Goal: Task Accomplishment & Management: Manage account settings

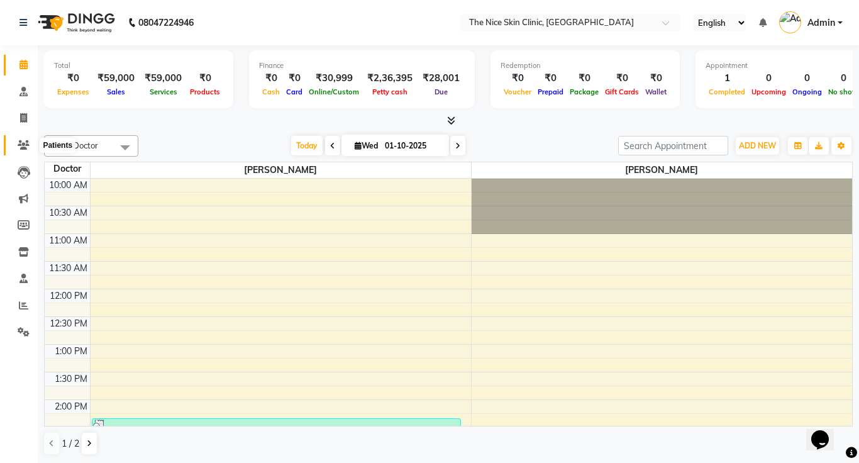
click at [19, 145] on icon at bounding box center [24, 144] width 12 height 9
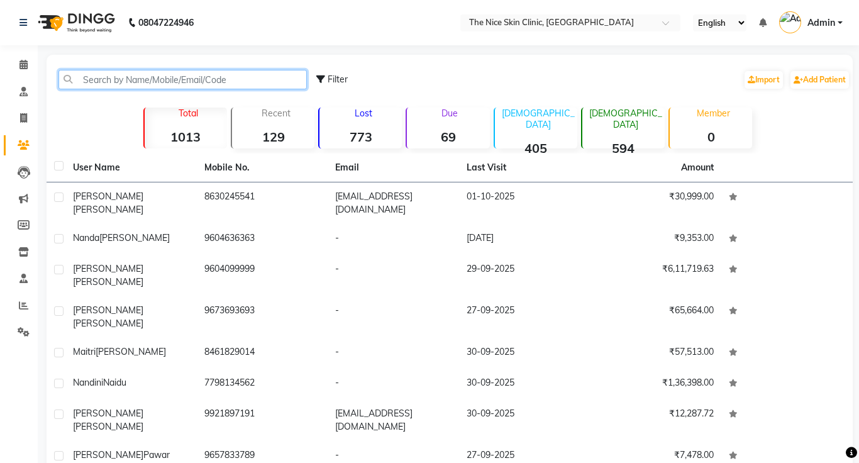
click at [108, 82] on input "text" at bounding box center [182, 79] width 248 height 19
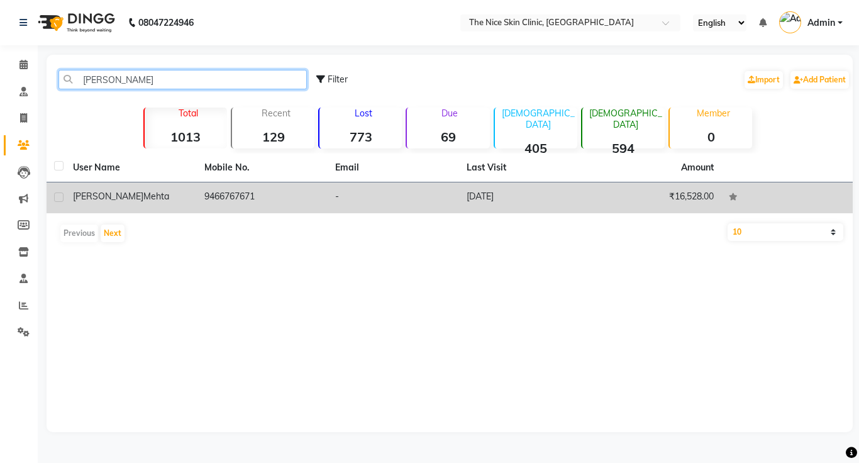
type input "[PERSON_NAME]"
click at [217, 194] on td "9466767671" at bounding box center [262, 197] width 131 height 31
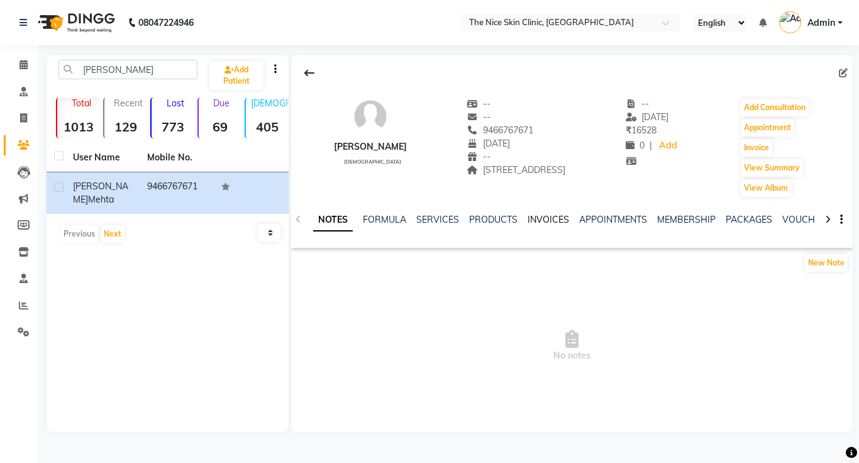
click at [535, 216] on link "INVOICES" at bounding box center [547, 219] width 41 height 11
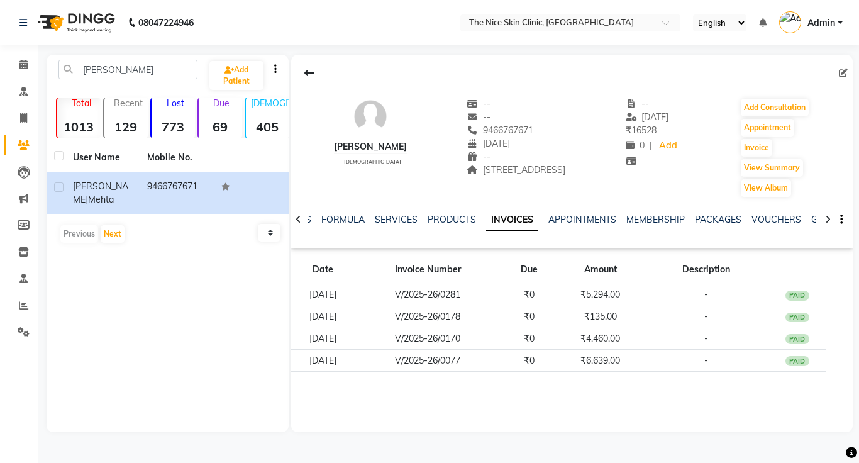
click at [535, 216] on ul "NOTES FORMULA SERVICES PRODUCTS INVOICES APPOINTMENTS MEMBERSHIP PACKAGES VOUCH…" at bounding box center [682, 219] width 798 height 13
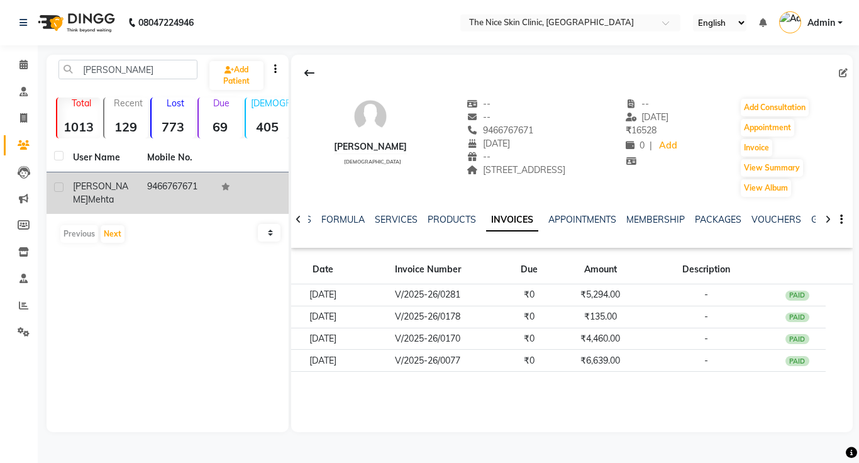
click at [62, 194] on div at bounding box center [58, 188] width 8 height 13
click at [58, 189] on label at bounding box center [58, 186] width 9 height 9
click at [58, 189] on input "checkbox" at bounding box center [58, 188] width 8 height 8
checkbox input "true"
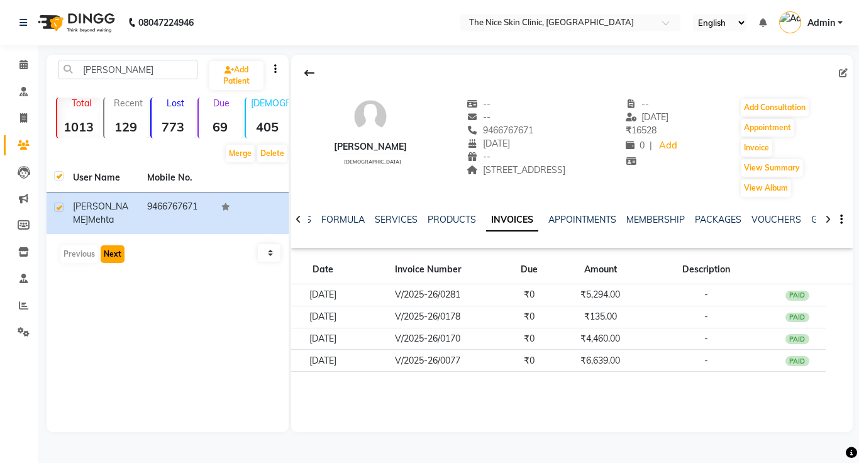
click at [109, 245] on button "Next" at bounding box center [113, 254] width 24 height 18
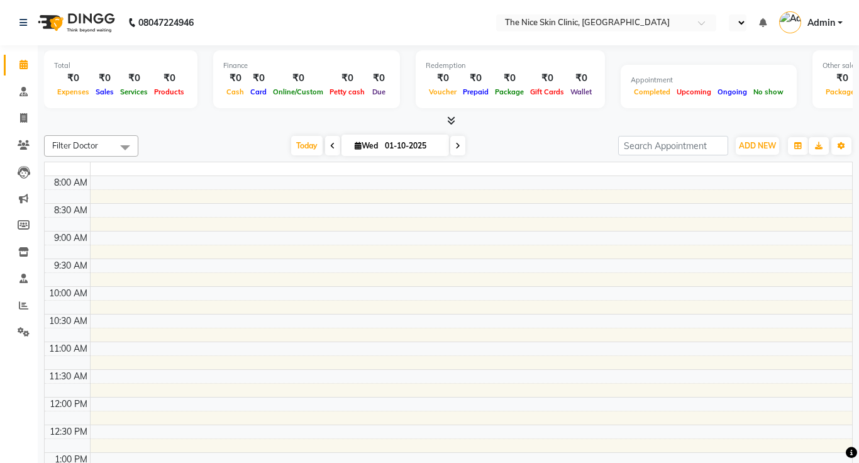
select select "en"
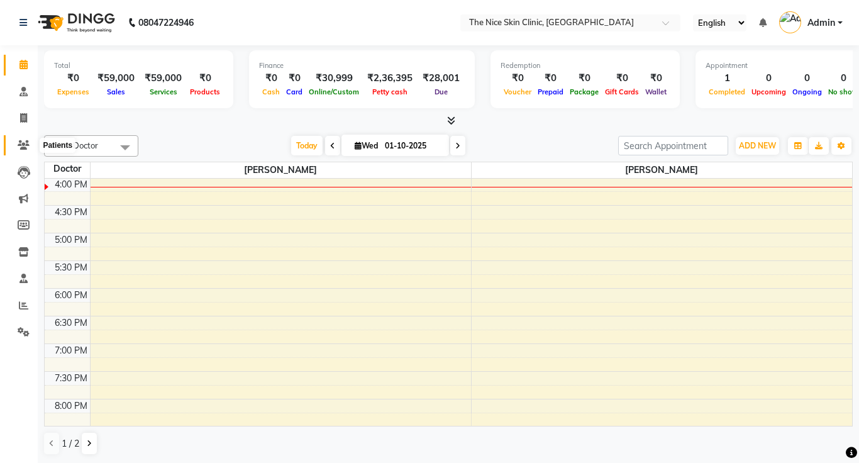
click at [21, 146] on icon at bounding box center [24, 144] width 12 height 9
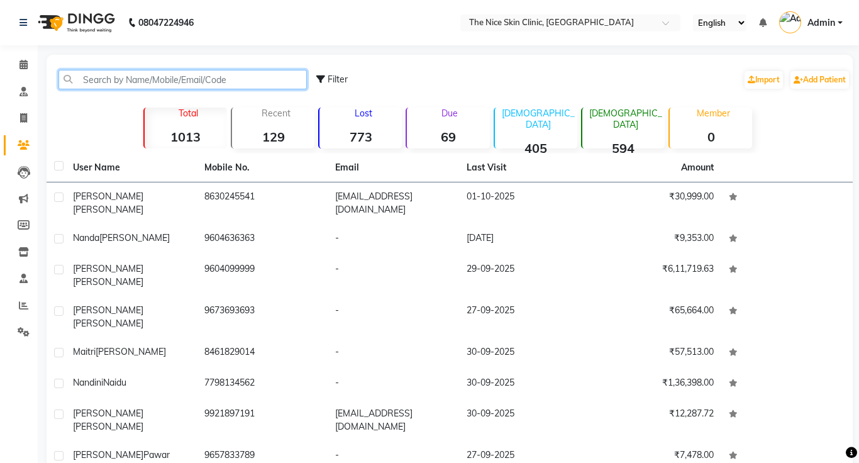
click at [80, 88] on input "text" at bounding box center [182, 79] width 248 height 19
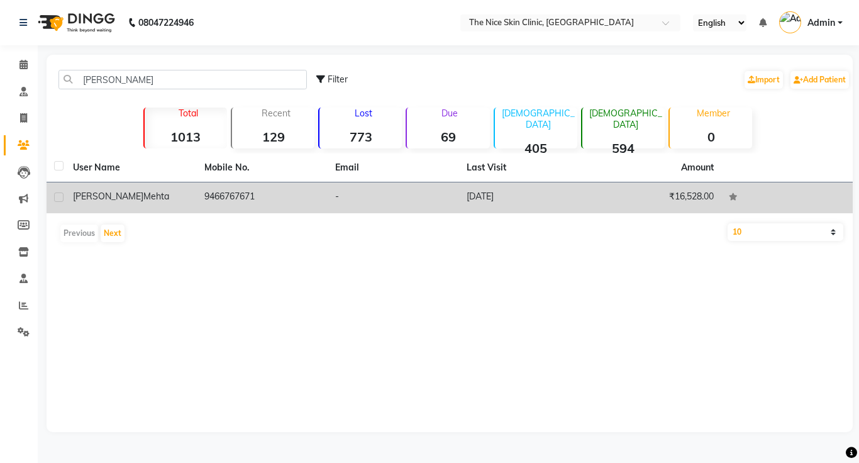
click at [225, 185] on td "9466767671" at bounding box center [262, 197] width 131 height 31
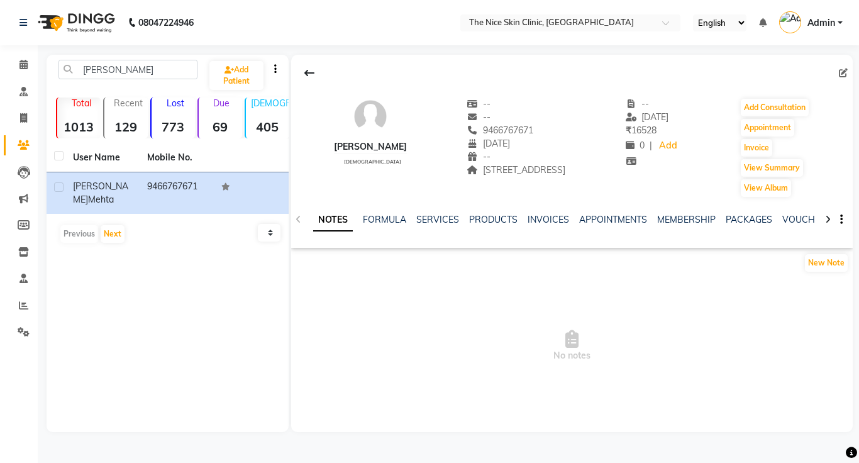
click at [606, 226] on div "APPOINTMENTS" at bounding box center [613, 219] width 68 height 13
click at [493, 219] on link "PRODUCTS" at bounding box center [493, 219] width 48 height 11
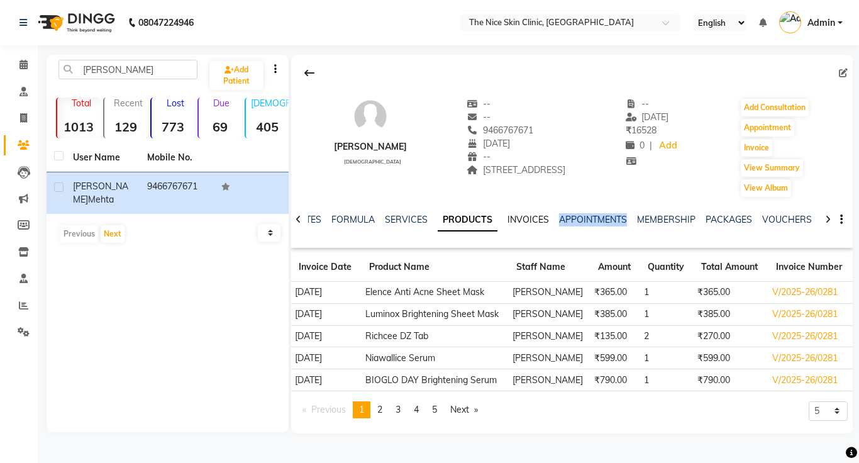
click at [513, 219] on link "INVOICES" at bounding box center [527, 219] width 41 height 11
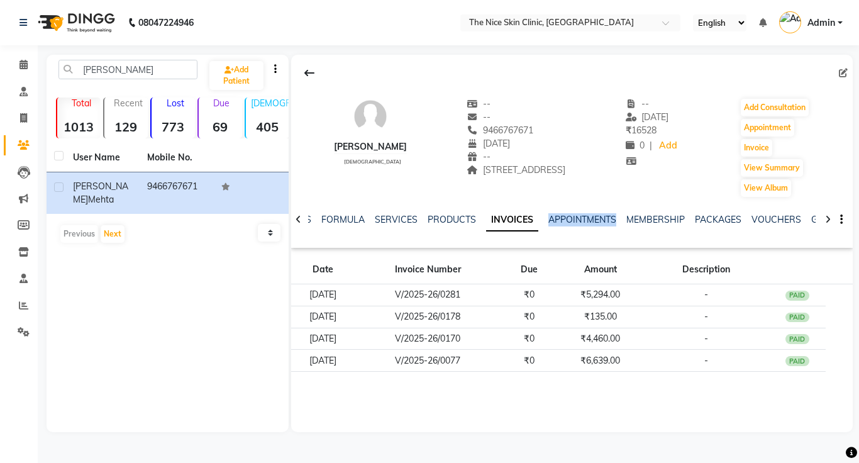
click at [299, 220] on icon at bounding box center [298, 219] width 6 height 9
click at [299, 220] on div "NOTES FORMULA SERVICES PRODUCTS INVOICES APPOINTMENTS MEMBERSHIP PACKAGES VOUCH…" at bounding box center [571, 219] width 561 height 43
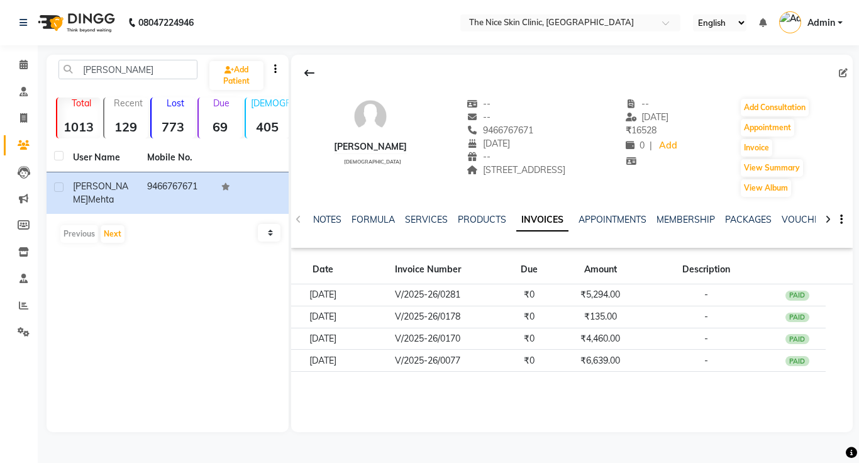
click at [299, 220] on div "NOTES FORMULA SERVICES PRODUCTS INVOICES APPOINTMENTS MEMBERSHIP PACKAGES VOUCH…" at bounding box center [571, 219] width 561 height 43
click at [317, 221] on link "NOTES" at bounding box center [327, 219] width 28 height 11
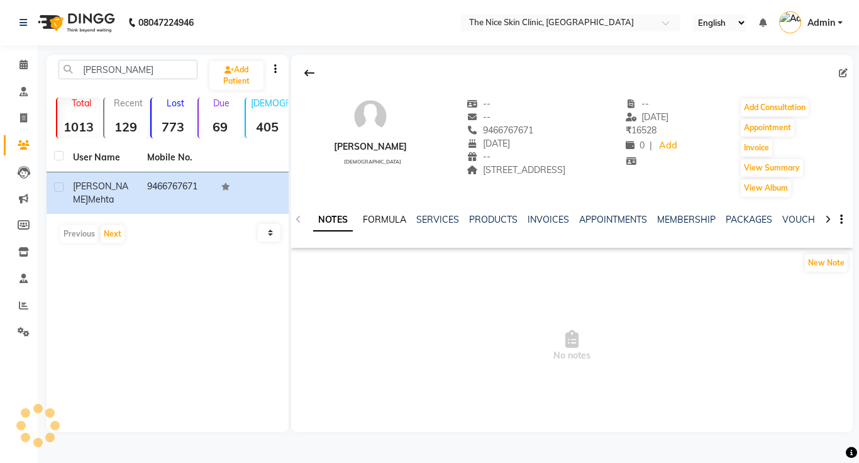
click at [392, 219] on link "FORMULA" at bounding box center [384, 219] width 43 height 11
click at [452, 226] on div "NOTES FORMULA SERVICES PRODUCTS INVOICES APPOINTMENTS MEMBERSHIP PACKAGES VOUCH…" at bounding box center [556, 224] width 487 height 23
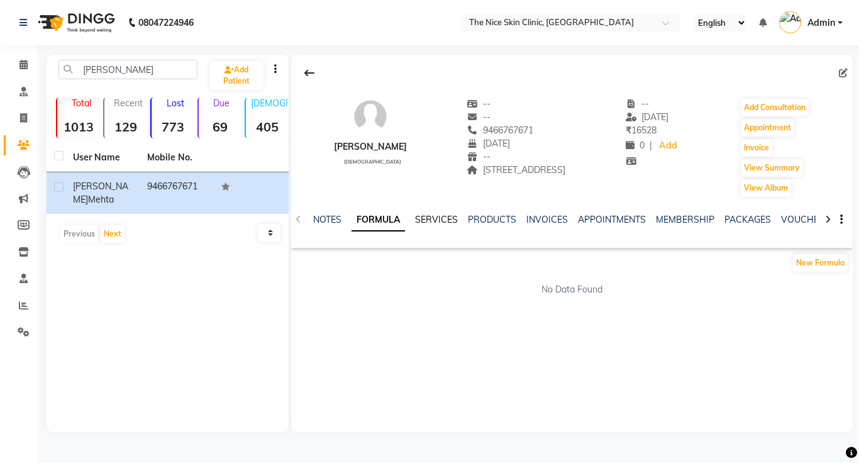
click at [449, 219] on link "SERVICES" at bounding box center [436, 219] width 43 height 11
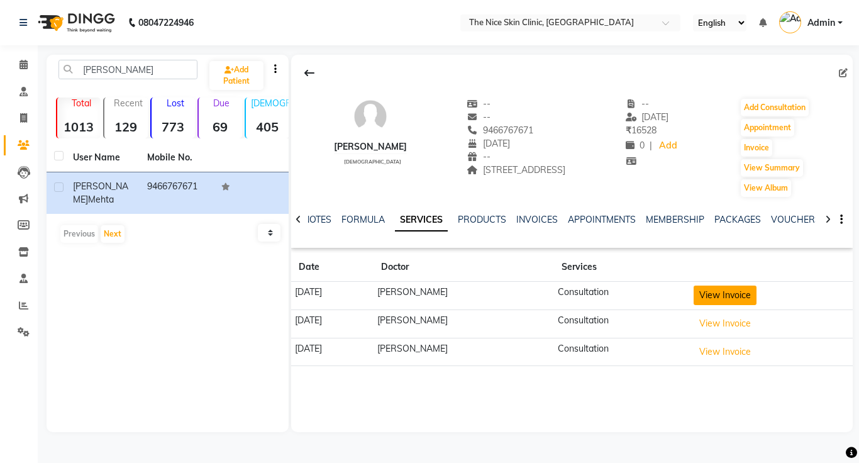
click at [719, 289] on button "View Invoice" at bounding box center [724, 294] width 63 height 19
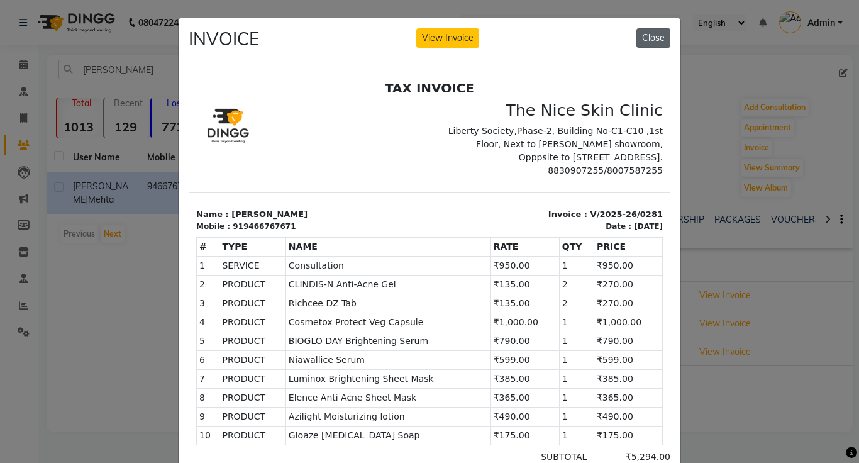
click at [659, 42] on button "Close" at bounding box center [653, 37] width 34 height 19
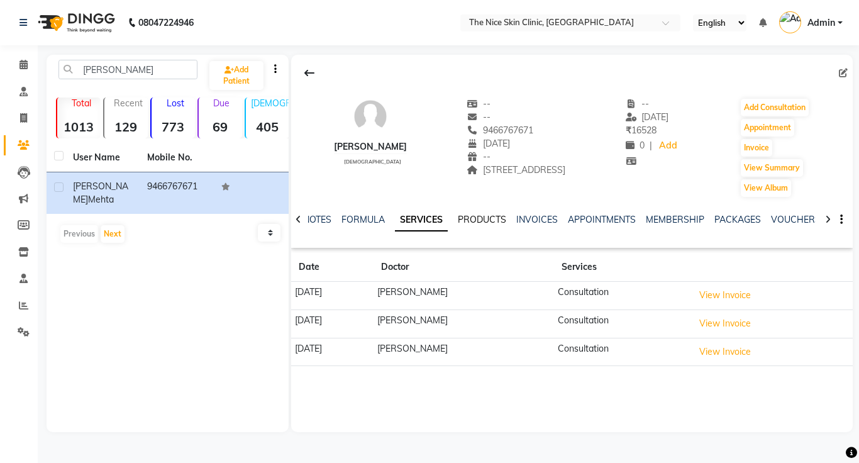
click at [468, 217] on link "PRODUCTS" at bounding box center [482, 219] width 48 height 11
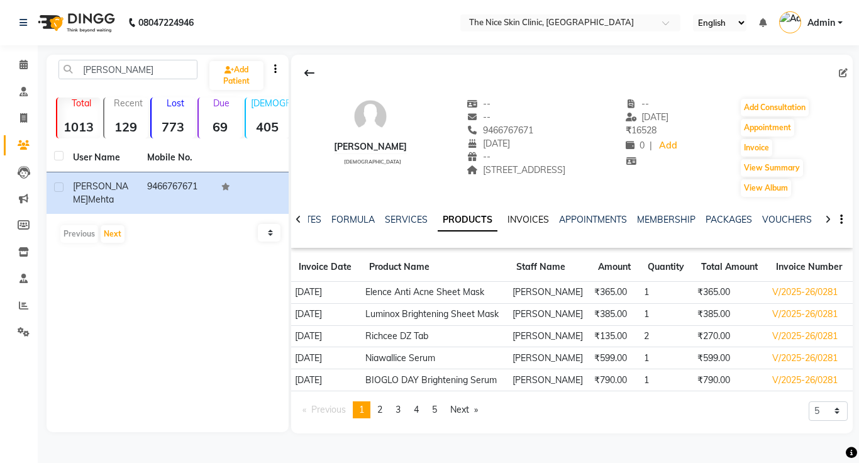
click at [522, 221] on link "INVOICES" at bounding box center [527, 219] width 41 height 11
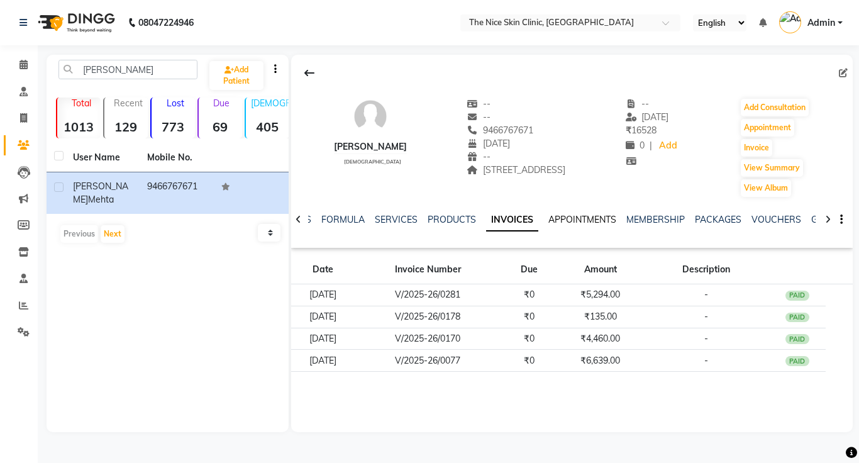
click at [578, 218] on link "APPOINTMENTS" at bounding box center [582, 219] width 68 height 11
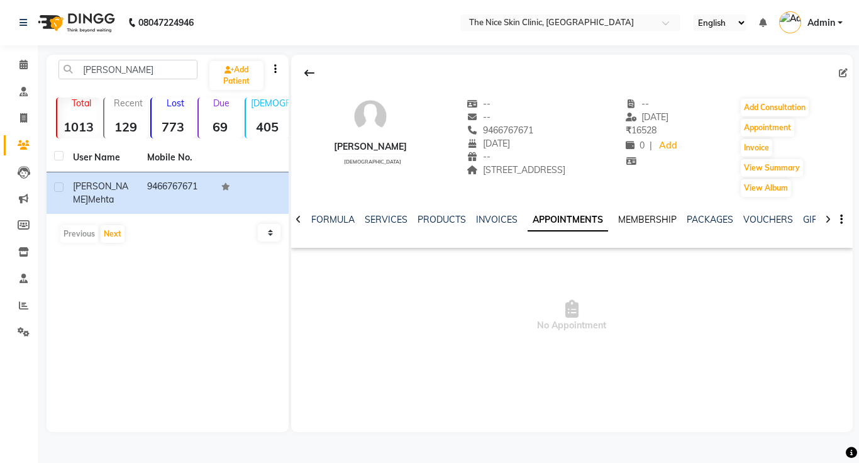
click at [654, 216] on link "MEMBERSHIP" at bounding box center [647, 219] width 58 height 11
click at [677, 216] on link "PACKAGES" at bounding box center [697, 219] width 47 height 11
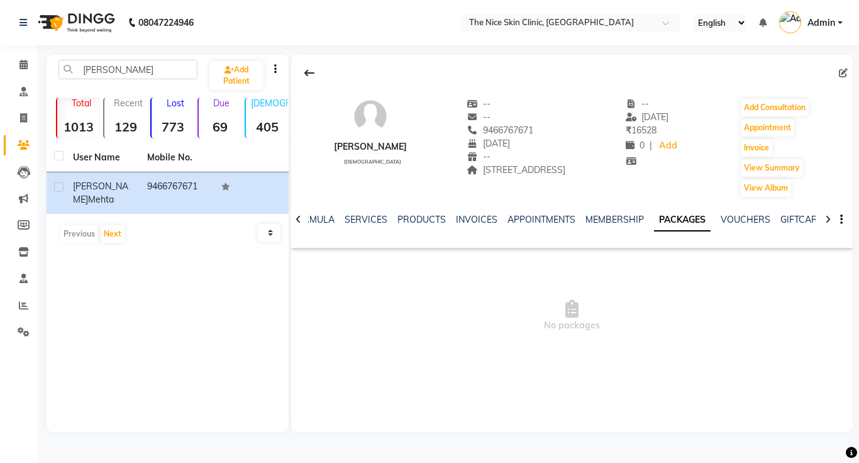
click at [747, 228] on div "NOTES FORMULA SERVICES PRODUCTS INVOICES APPOINTMENTS MEMBERSHIP PACKAGES VOUCH…" at bounding box center [556, 224] width 487 height 23
click at [746, 223] on link "VOUCHERS" at bounding box center [745, 219] width 50 height 11
click at [779, 221] on link "GIFTCARDS" at bounding box center [794, 219] width 49 height 11
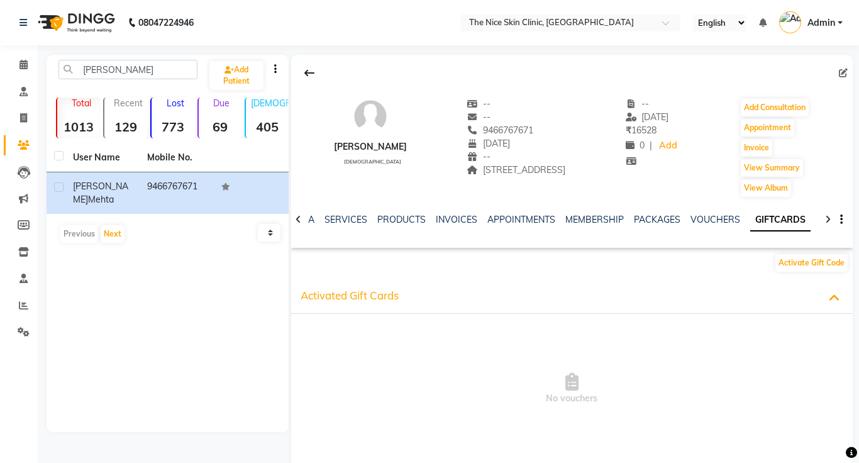
click at [830, 216] on icon at bounding box center [828, 219] width 6 height 9
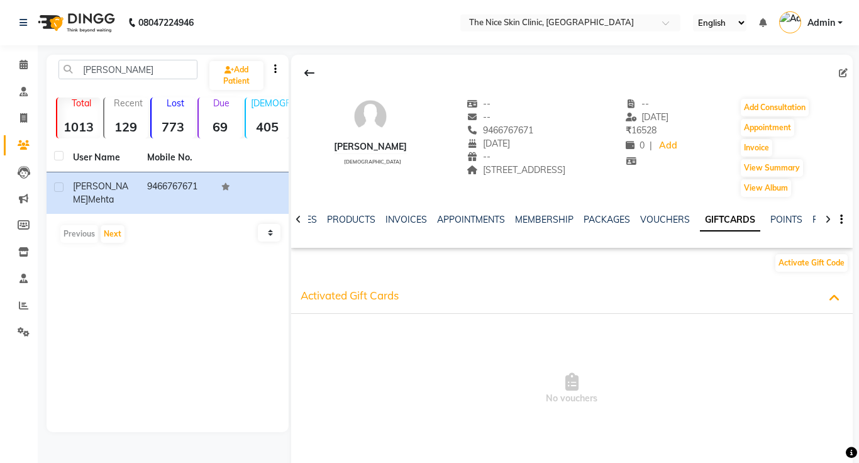
click at [830, 216] on icon at bounding box center [828, 219] width 6 height 9
click at [830, 216] on div "NOTES FORMULA SERVICES PRODUCTS INVOICES APPOINTMENTS MEMBERSHIP PACKAGES VOUCH…" at bounding box center [571, 219] width 561 height 43
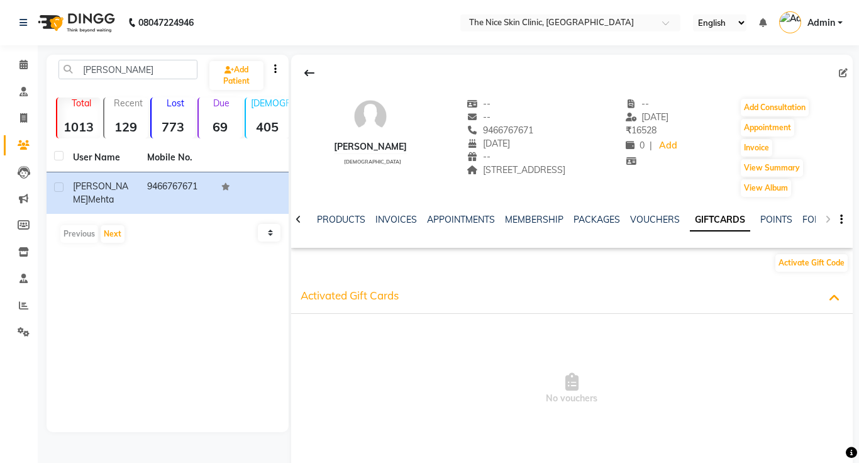
click at [830, 216] on div "NOTES FORMULA SERVICES PRODUCTS INVOICES APPOINTMENTS MEMBERSHIP PACKAGES VOUCH…" at bounding box center [571, 219] width 561 height 43
click at [832, 219] on div "NOTES FORMULA SERVICES PRODUCTS INVOICES APPOINTMENTS MEMBERSHIP PACKAGES VOUCH…" at bounding box center [571, 219] width 561 height 43
click at [827, 220] on div "NOTES FORMULA SERVICES PRODUCTS INVOICES APPOINTMENTS MEMBERSHIP PACKAGES VOUCH…" at bounding box center [571, 219] width 561 height 43
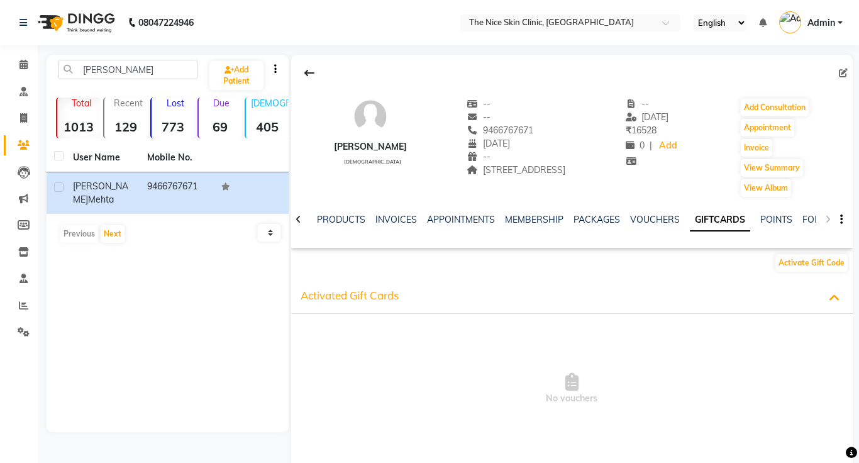
click at [827, 220] on div "NOTES FORMULA SERVICES PRODUCTS INVOICES APPOINTMENTS MEMBERSHIP PACKAGES VOUCH…" at bounding box center [571, 219] width 561 height 43
click at [766, 224] on link "POINTS" at bounding box center [776, 219] width 32 height 11
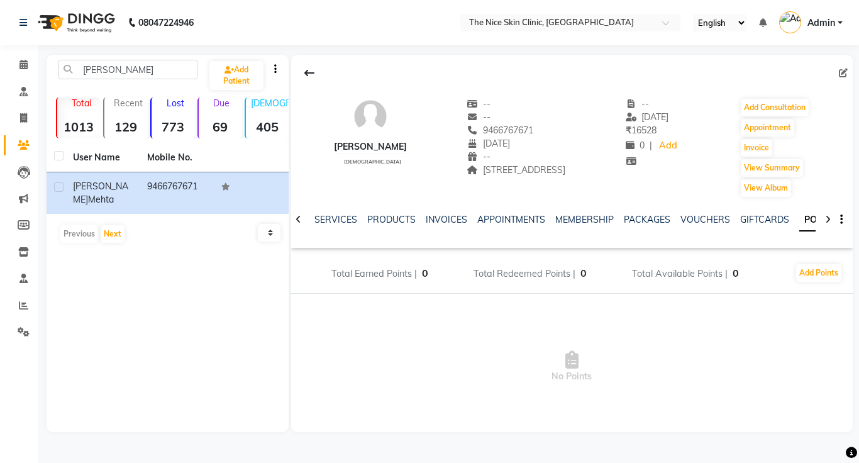
click at [827, 219] on icon at bounding box center [828, 219] width 6 height 9
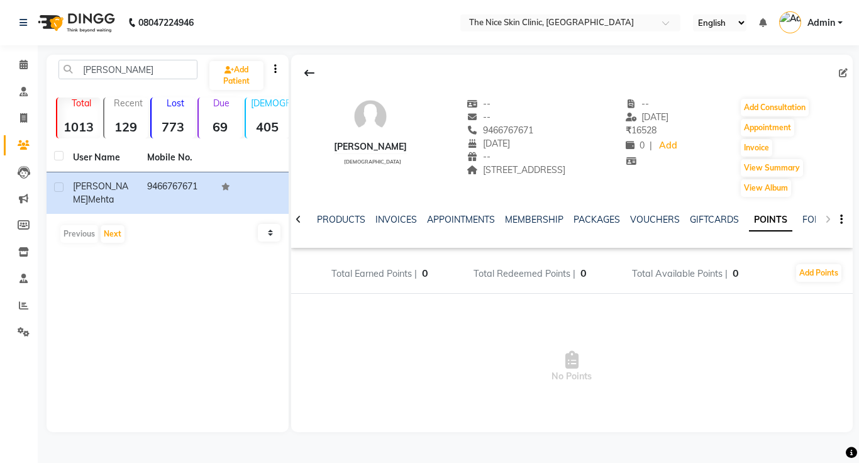
click at [827, 219] on div "NOTES FORMULA SERVICES PRODUCTS INVOICES APPOINTMENTS MEMBERSHIP PACKAGES VOUCH…" at bounding box center [571, 219] width 561 height 43
click at [813, 221] on link "FORMS" at bounding box center [817, 219] width 31 height 11
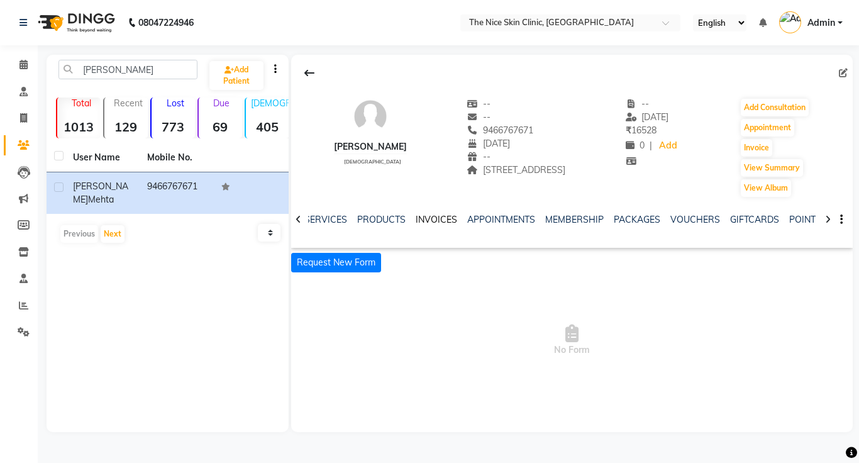
click at [440, 221] on link "INVOICES" at bounding box center [435, 219] width 41 height 11
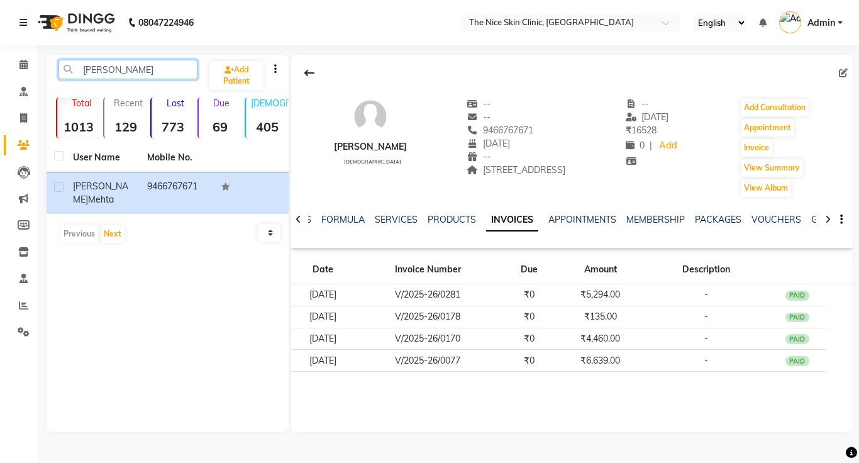
click at [143, 65] on input "[PERSON_NAME]" at bounding box center [127, 69] width 139 height 19
type input "M"
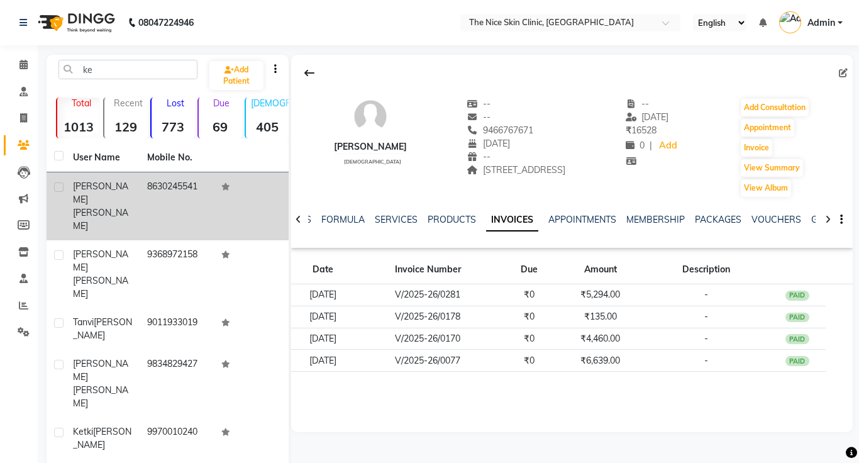
click at [143, 185] on td "8630245541" at bounding box center [177, 206] width 74 height 68
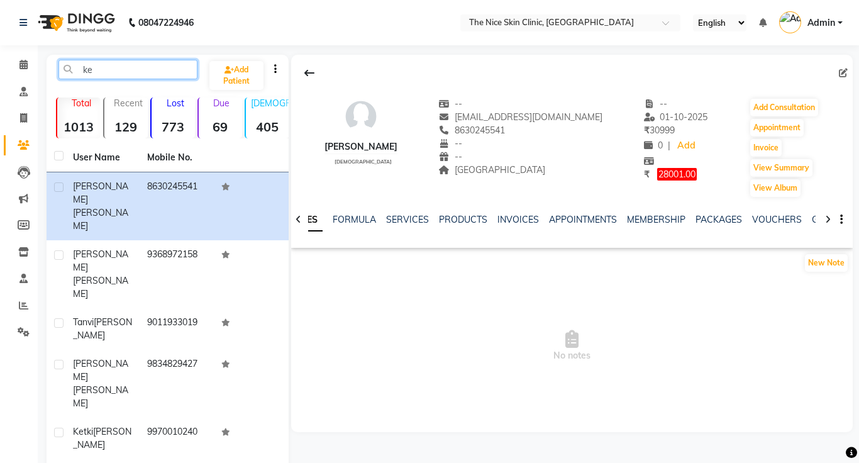
click at [96, 69] on input "ke" at bounding box center [127, 69] width 139 height 19
type input "k"
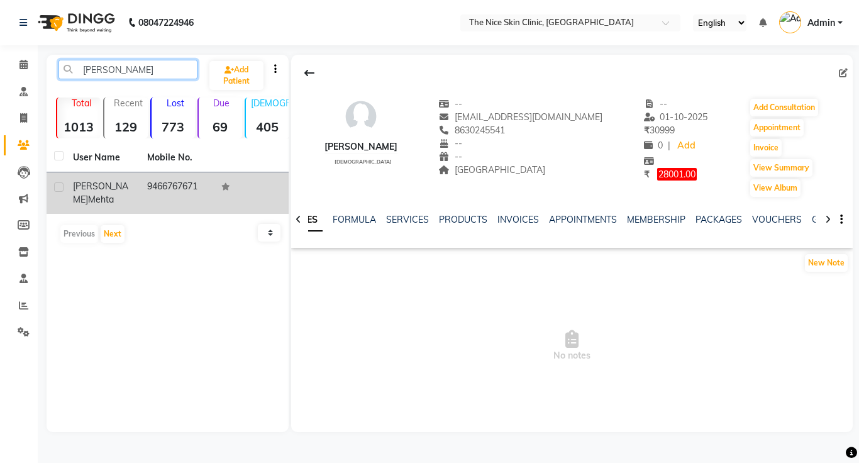
type input "[PERSON_NAME]"
click at [108, 194] on span "Mehta" at bounding box center [101, 199] width 26 height 11
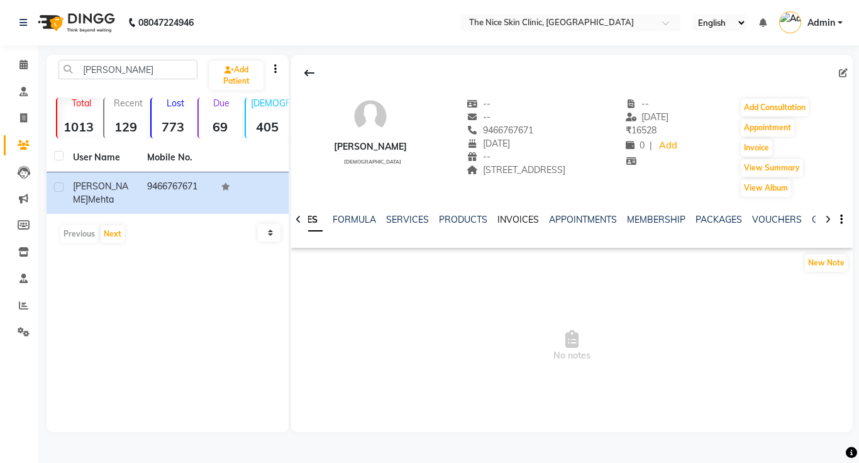
click at [505, 222] on link "INVOICES" at bounding box center [517, 219] width 41 height 11
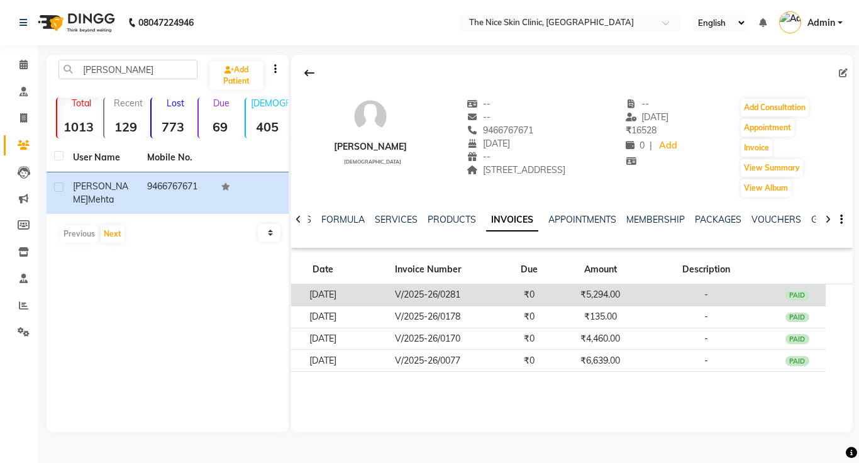
click at [517, 299] on td "₹0" at bounding box center [528, 295] width 57 height 22
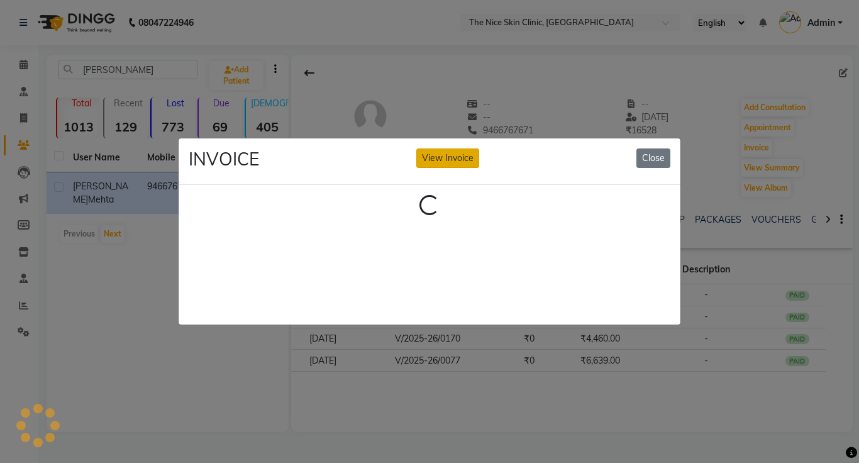
click at [451, 153] on button "View Invoice" at bounding box center [447, 157] width 63 height 19
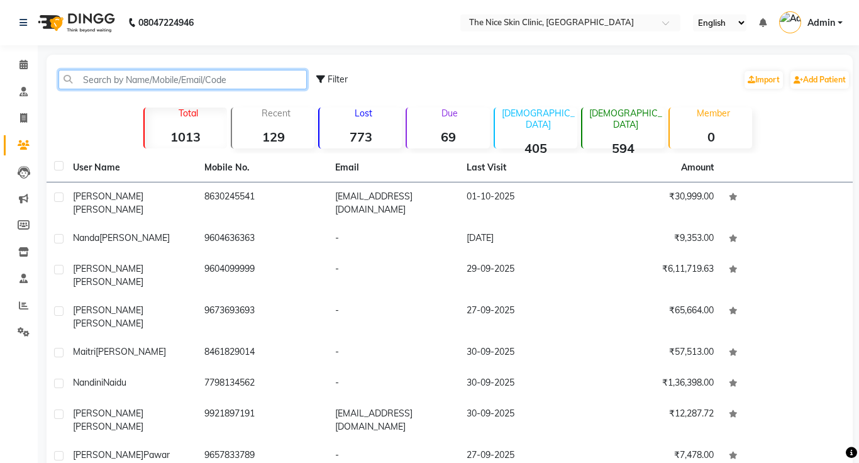
click at [163, 88] on input "text" at bounding box center [182, 79] width 248 height 19
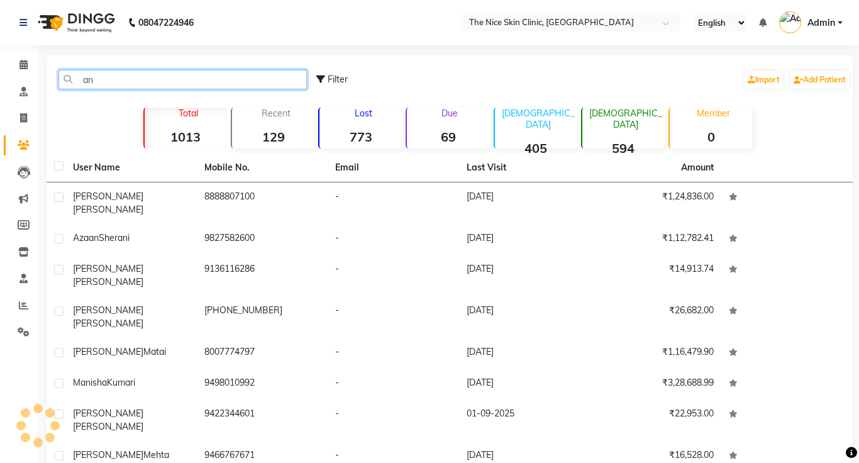
type input "a"
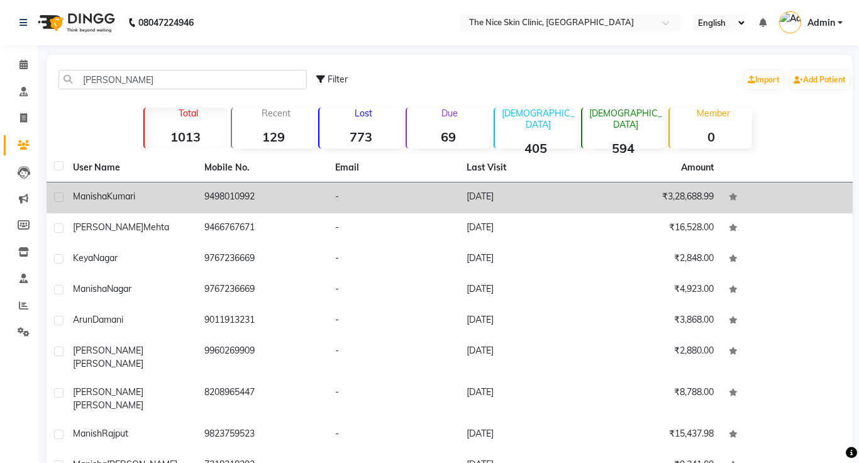
click at [205, 187] on td "9498010992" at bounding box center [262, 197] width 131 height 31
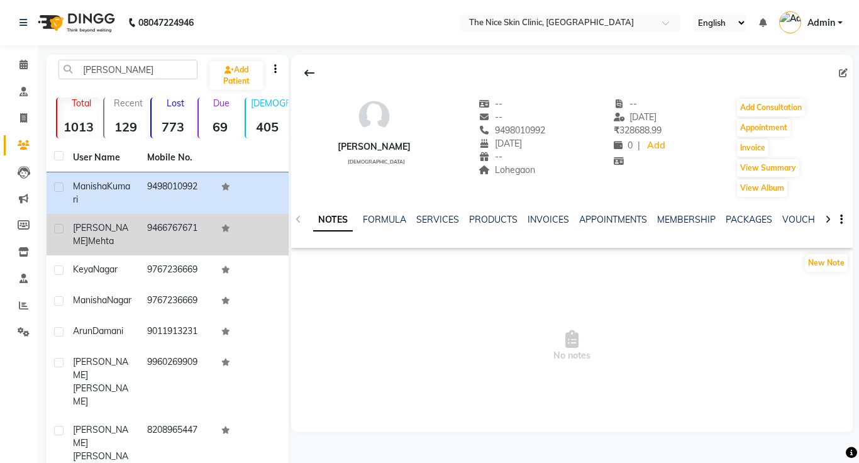
click at [105, 235] on span "Mehta" at bounding box center [101, 240] width 26 height 11
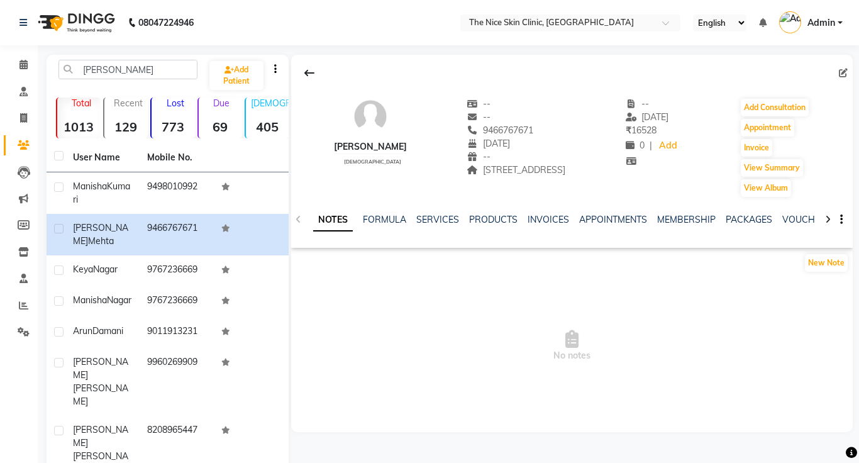
click at [551, 213] on div "INVOICES" at bounding box center [547, 219] width 41 height 13
click at [551, 218] on link "INVOICES" at bounding box center [547, 219] width 41 height 11
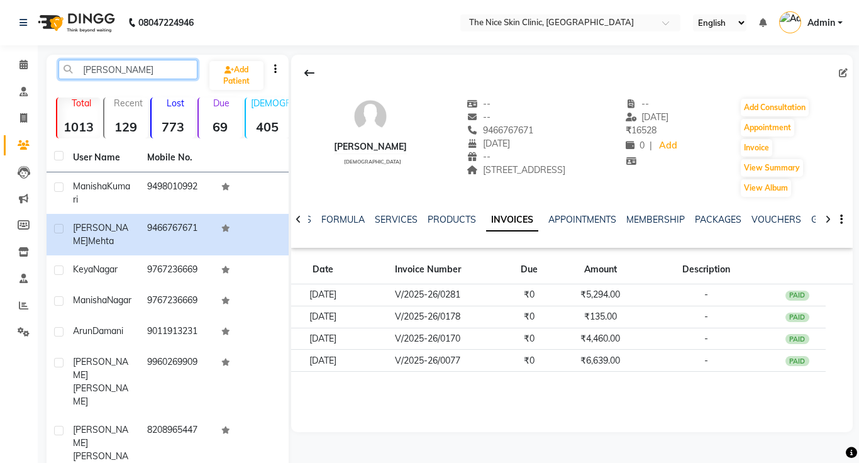
click at [111, 75] on input "manik" at bounding box center [127, 69] width 139 height 19
type input "m"
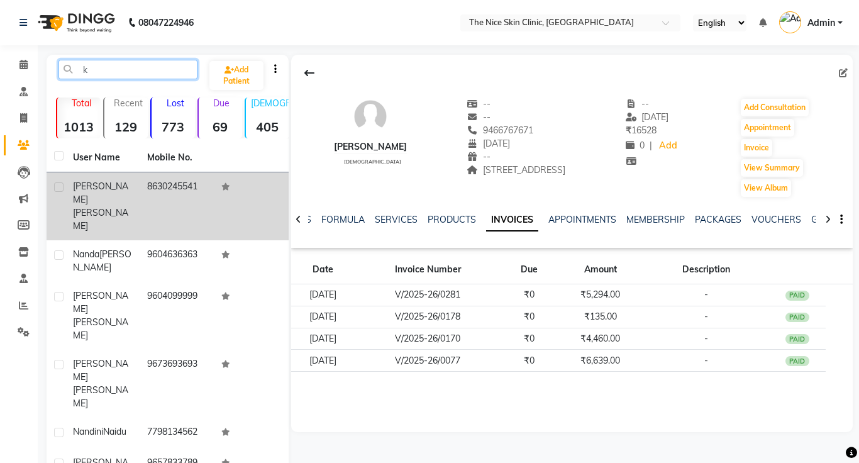
type input "k"
click at [87, 178] on td "Kehkasha Saifi" at bounding box center [102, 206] width 74 height 68
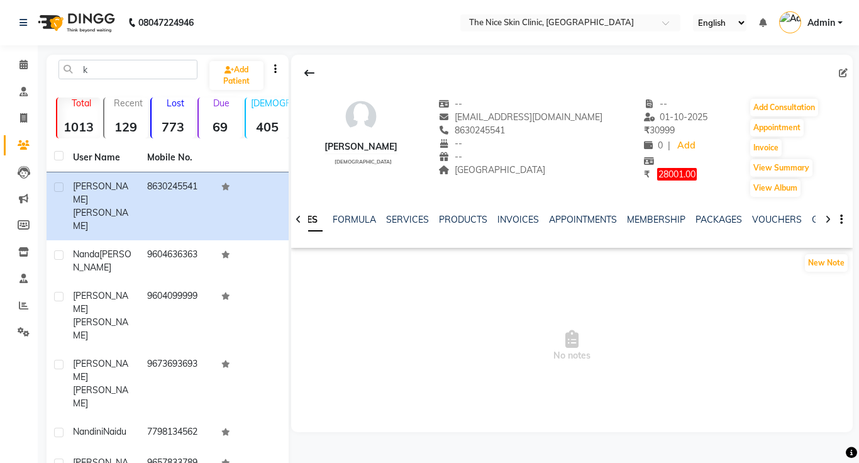
click at [520, 212] on div "NOTES FORMULA SERVICES PRODUCTS INVOICES APPOINTMENTS MEMBERSHIP PACKAGES VOUCH…" at bounding box center [571, 219] width 561 height 43
click at [520, 221] on link "INVOICES" at bounding box center [517, 219] width 41 height 11
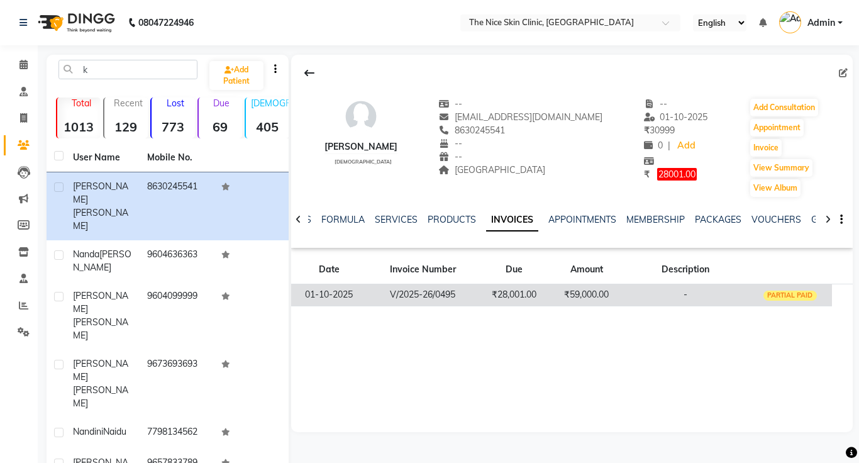
click at [699, 290] on td "-" at bounding box center [685, 295] width 126 height 22
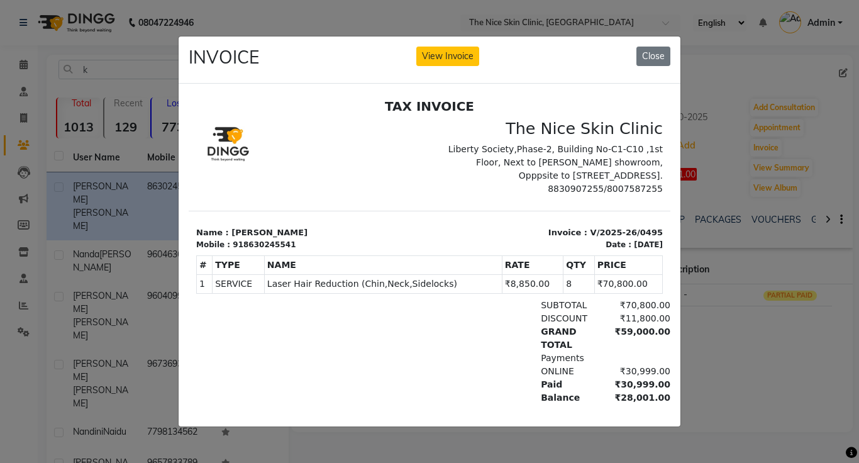
click at [701, 373] on ngb-modal-window "INVOICE View Invoice Close" at bounding box center [429, 231] width 859 height 463
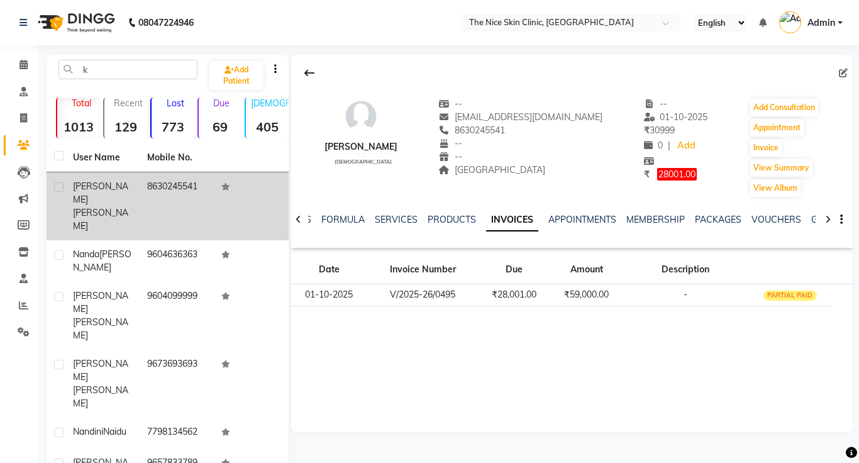
click at [106, 190] on span "[PERSON_NAME]" at bounding box center [100, 192] width 55 height 25
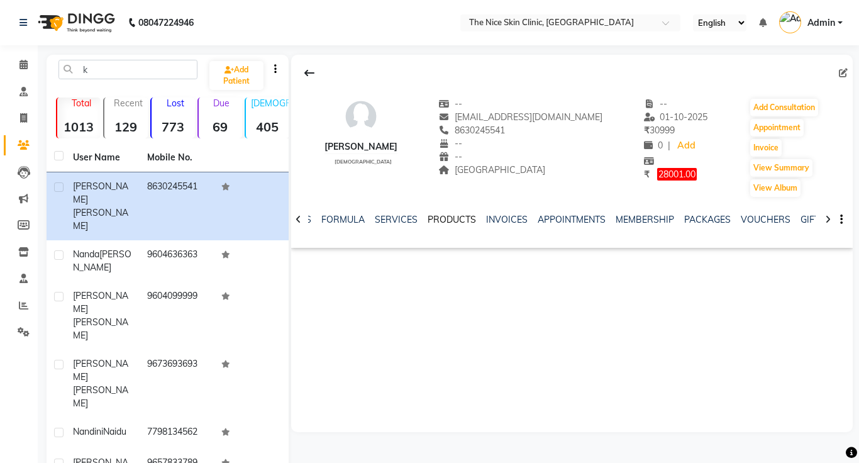
click at [466, 216] on link "PRODUCTS" at bounding box center [451, 219] width 48 height 11
click at [412, 221] on link "SERVICES" at bounding box center [406, 219] width 43 height 11
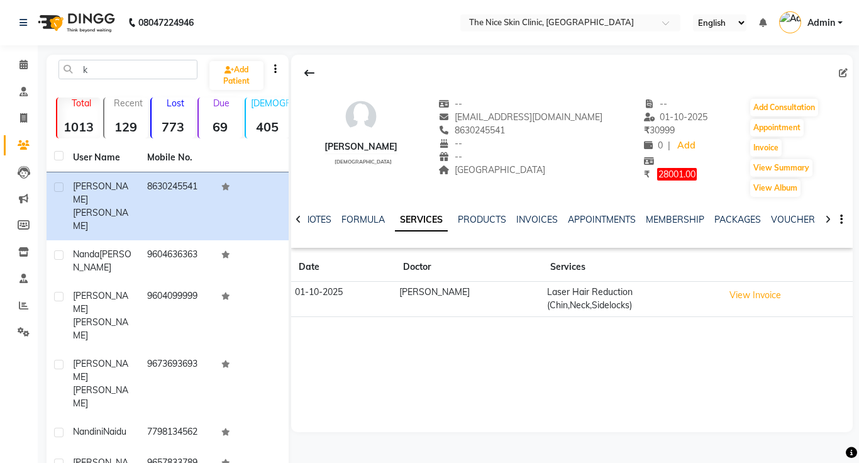
click at [514, 302] on td "[PERSON_NAME]" at bounding box center [468, 299] width 147 height 35
click at [542, 300] on td "Laser Hair Reduction (Chin,Neck,Sidelocks)" at bounding box center [630, 299] width 177 height 35
click at [745, 295] on button "View Invoice" at bounding box center [754, 294] width 63 height 19
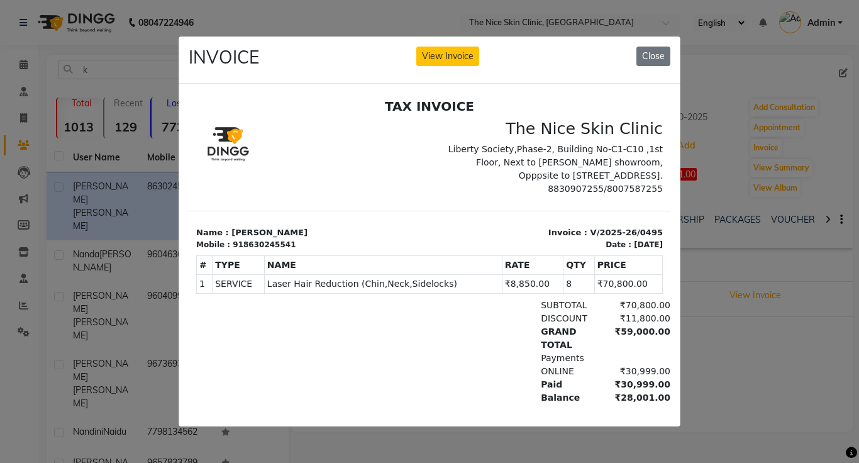
click at [446, 272] on th "NAME" at bounding box center [383, 264] width 238 height 19
click at [659, 51] on button "Close" at bounding box center [653, 56] width 34 height 19
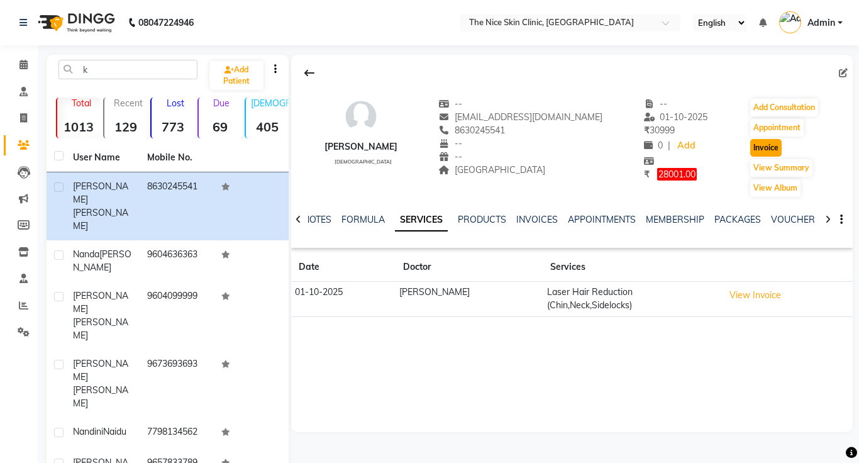
click at [757, 150] on button "Invoice" at bounding box center [765, 148] width 31 height 18
select select "service"
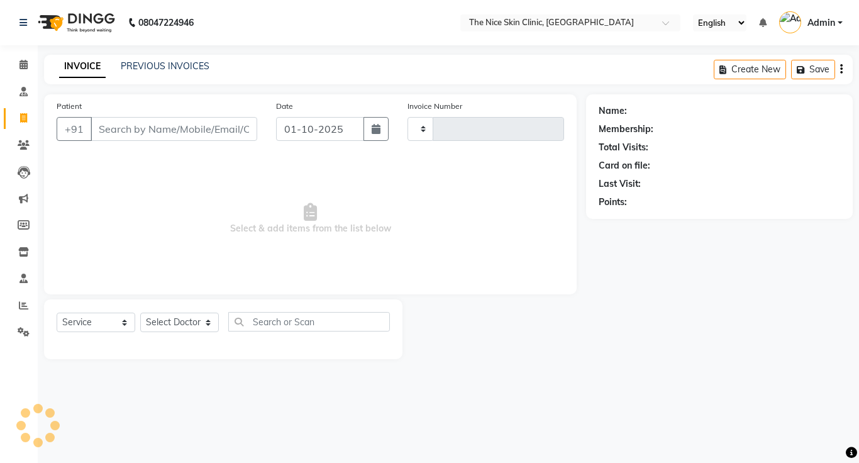
type input "0496"
select select "35"
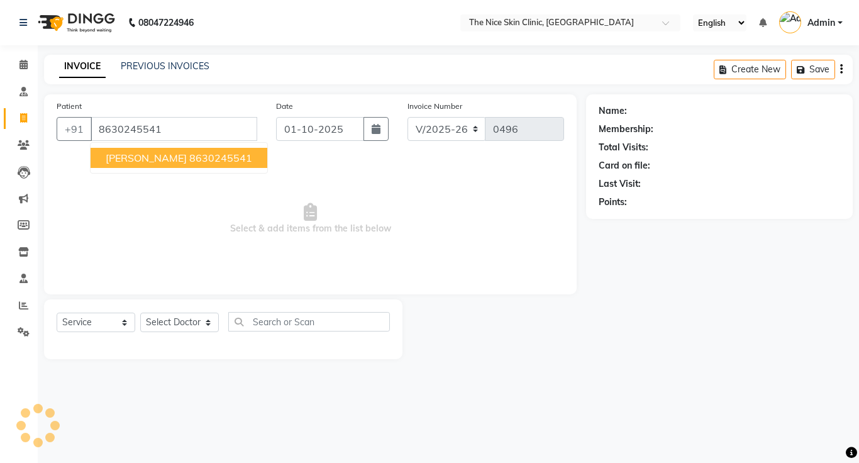
type input "8630245541"
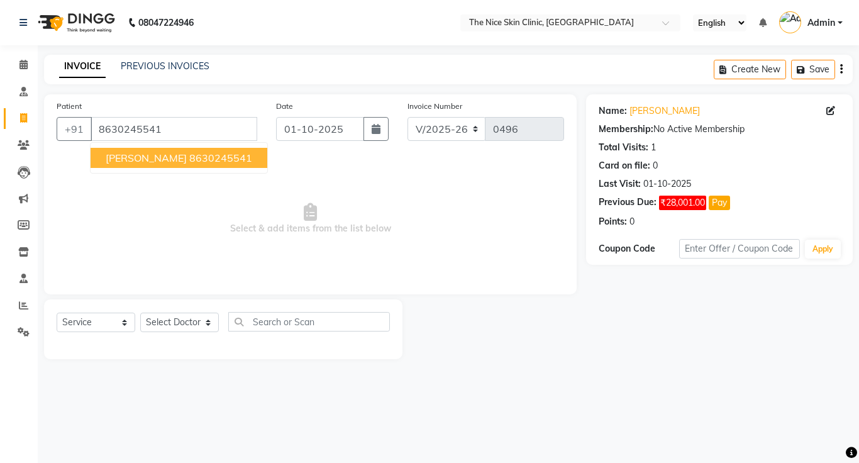
click at [160, 160] on span "Kehkasha Saifi" at bounding box center [146, 157] width 81 height 13
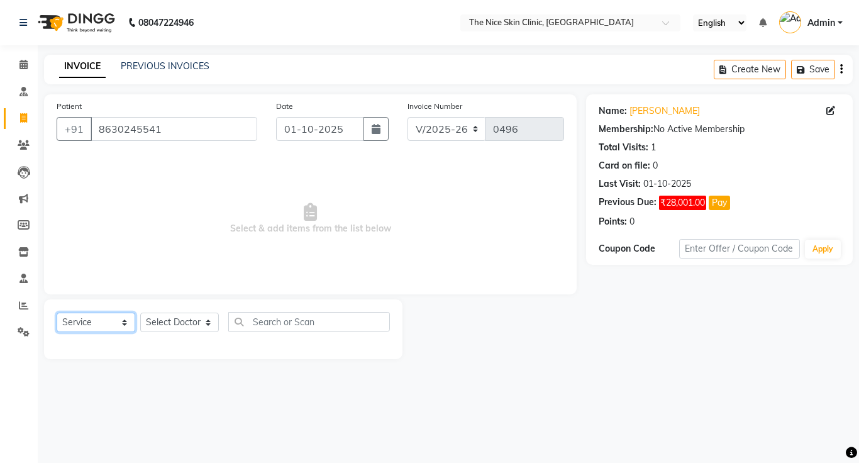
click at [80, 326] on select "Select Service Product Membership Package Voucher Prepaid Gift Card" at bounding box center [96, 321] width 79 height 19
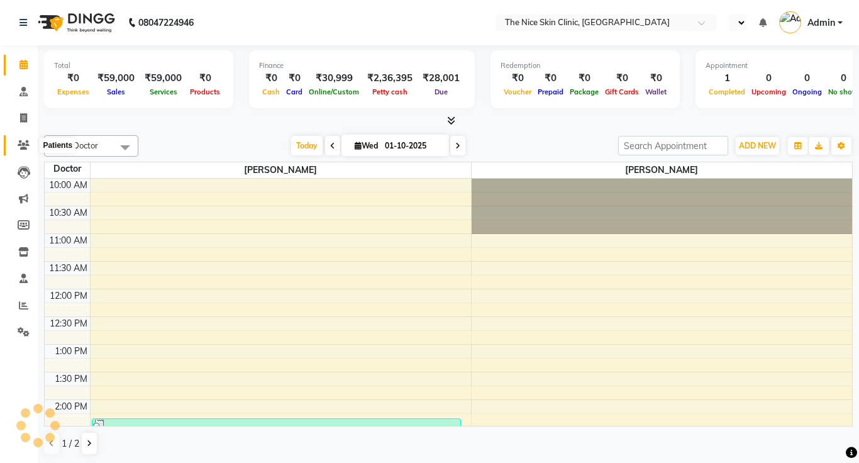
click at [23, 138] on span at bounding box center [24, 145] width 22 height 14
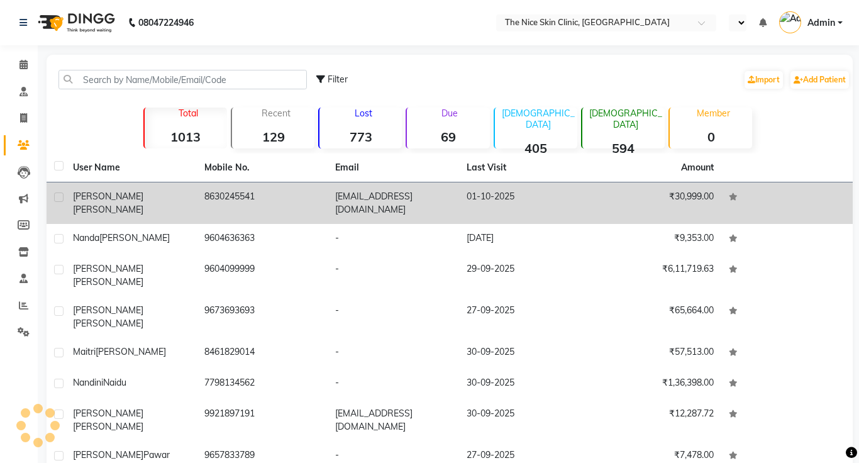
click at [86, 203] on td "Kehkasha Saifi" at bounding box center [130, 202] width 131 height 41
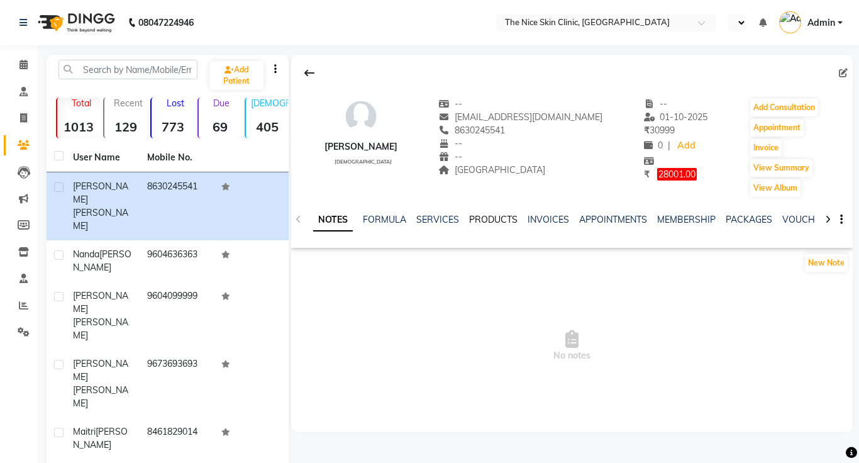
click at [472, 218] on link "PRODUCTS" at bounding box center [493, 219] width 48 height 11
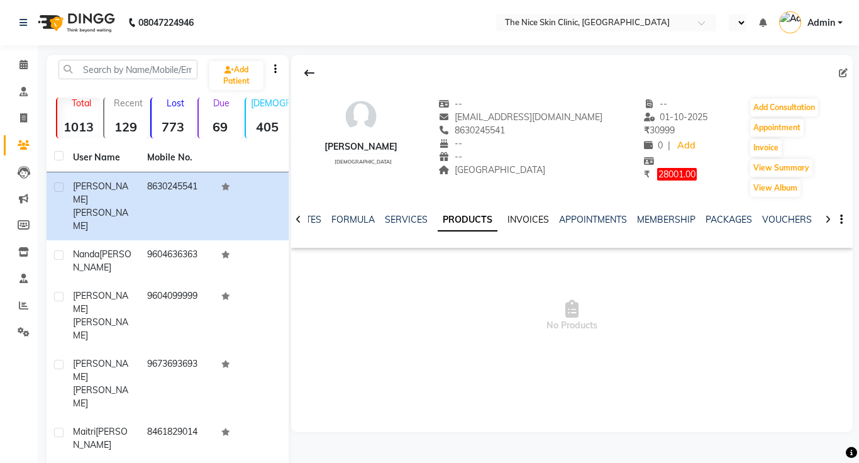
click at [507, 221] on link "INVOICES" at bounding box center [527, 219] width 41 height 11
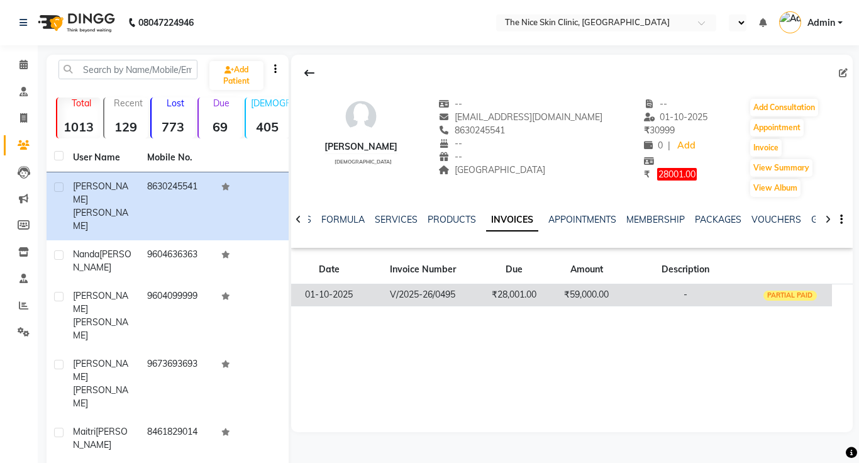
click at [478, 294] on td "₹28,001.00" at bounding box center [514, 295] width 72 height 22
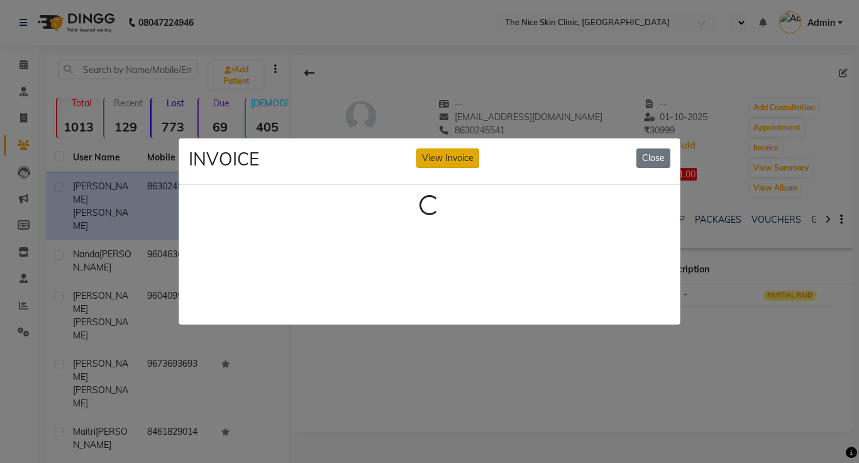
click at [451, 163] on button "View Invoice" at bounding box center [447, 157] width 63 height 19
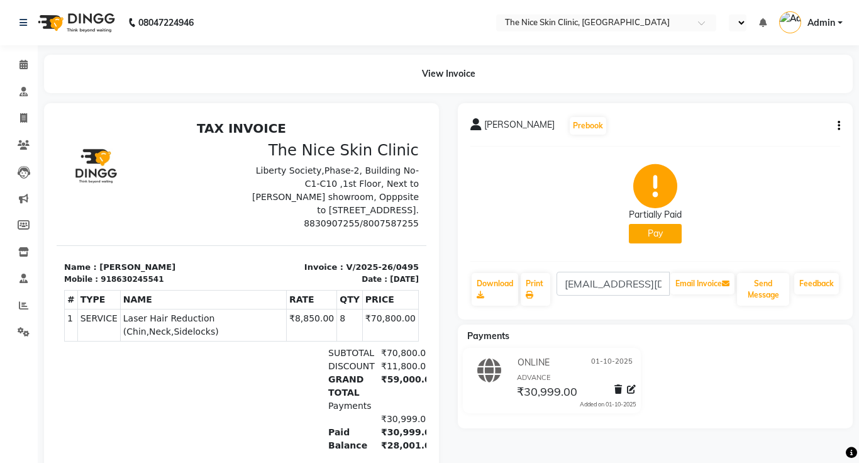
click at [285, 346] on div "SUBTOTAL ₹70,800.00" at bounding box center [300, 352] width 251 height 13
click at [229, 262] on p "Name : [PERSON_NAME]" at bounding box center [149, 267] width 170 height 13
click at [199, 227] on div at bounding box center [149, 185] width 185 height 89
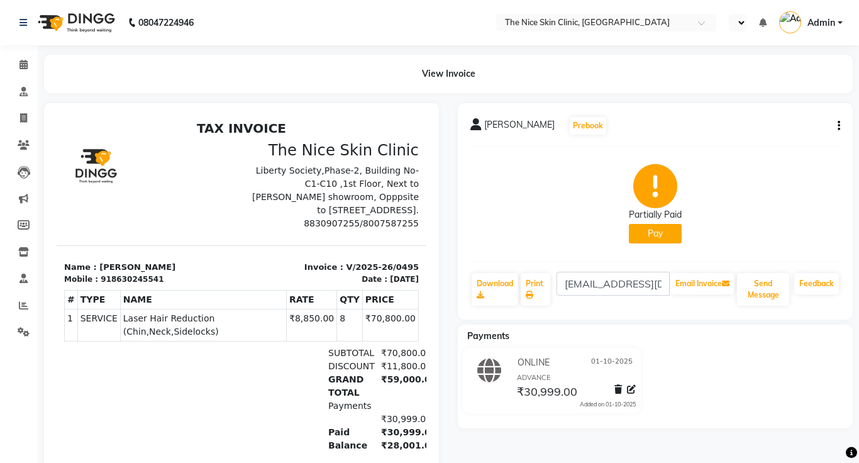
click at [199, 227] on div at bounding box center [149, 185] width 185 height 89
click at [182, 320] on span "Laser Hair Reduction (Chin,Neck,Sidelocks)" at bounding box center [203, 325] width 160 height 26
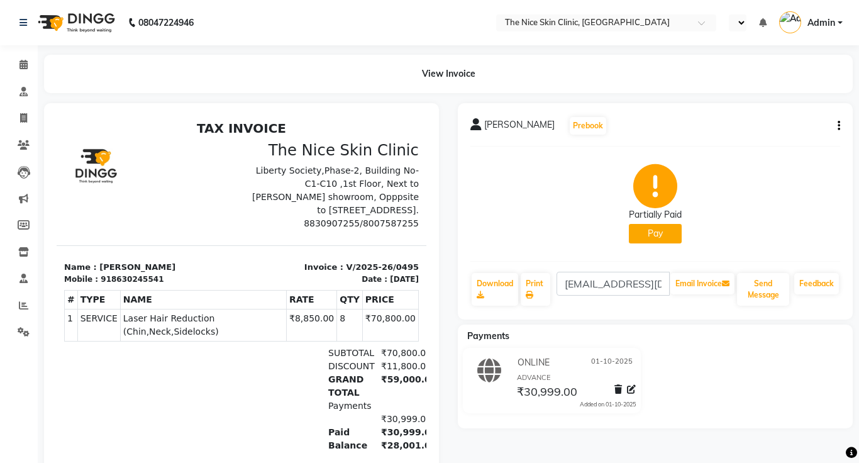
click at [182, 320] on span "Laser Hair Reduction (Chin,Neck,Sidelocks)" at bounding box center [203, 325] width 160 height 26
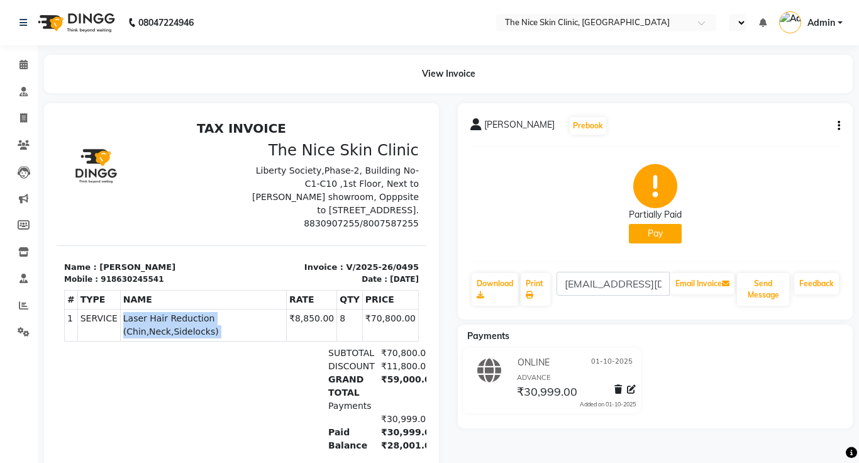
click at [182, 320] on span "Laser Hair Reduction (Chin,Neck,Sidelocks)" at bounding box center [203, 325] width 160 height 26
click at [151, 446] on div "TAX INVOICE The Nice Skin Clinic Liberty Society,Phase-2, Building No-C1-C10 ,1…" at bounding box center [242, 300] width 370 height 358
click at [18, 145] on icon at bounding box center [24, 144] width 12 height 9
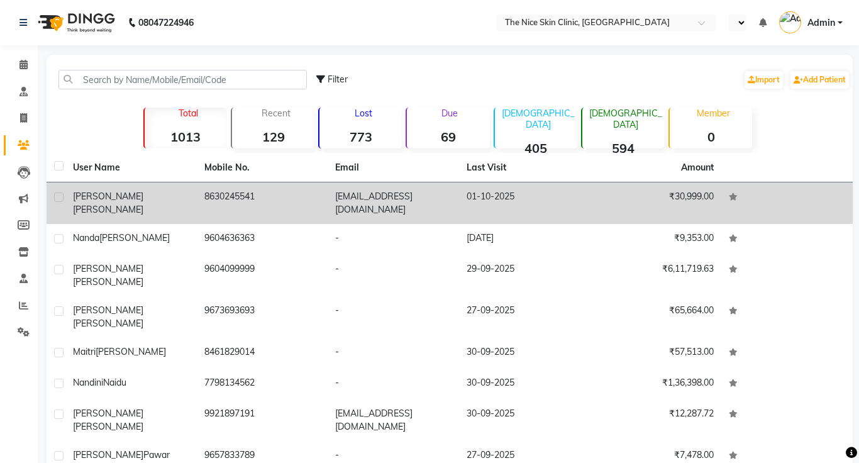
click at [174, 190] on div "[PERSON_NAME]" at bounding box center [131, 203] width 116 height 26
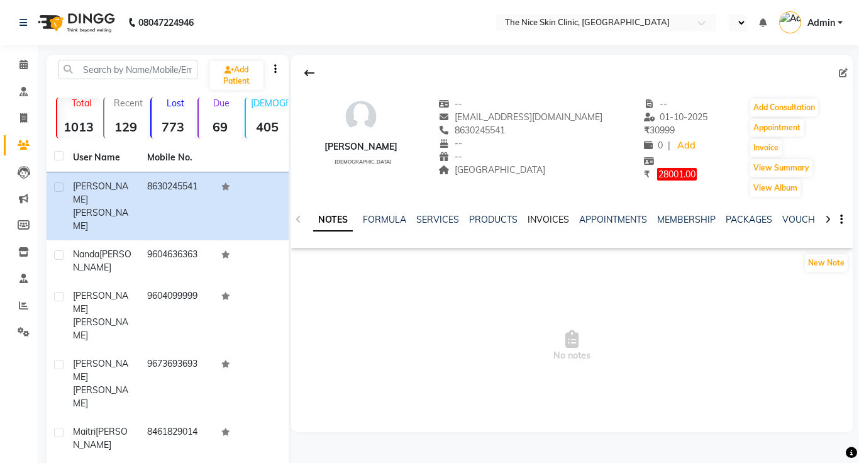
click at [534, 219] on link "INVOICES" at bounding box center [547, 219] width 41 height 11
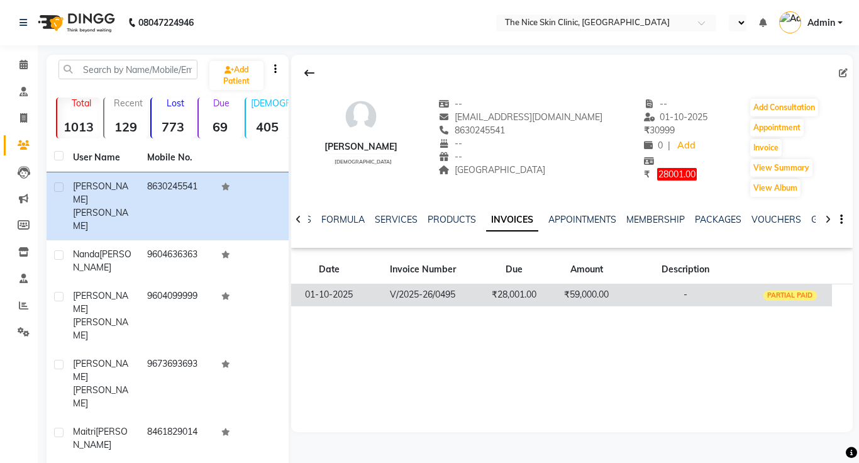
click at [781, 302] on td "PARTIAL PAID" at bounding box center [790, 295] width 84 height 22
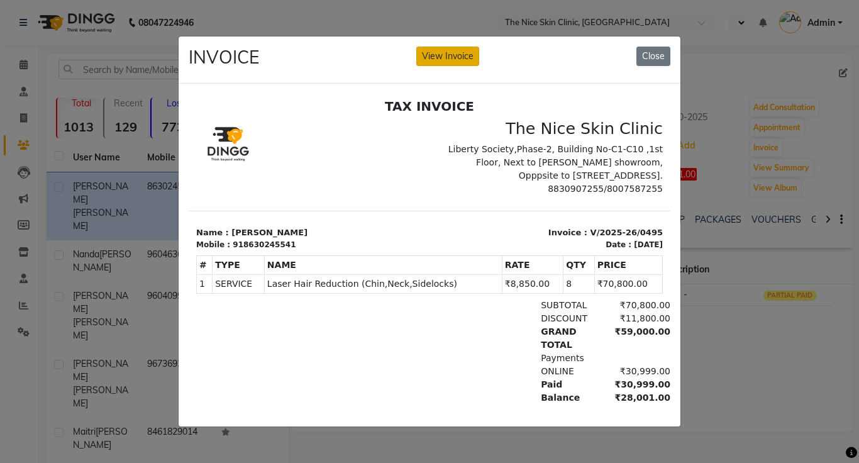
click at [428, 52] on button "View Invoice" at bounding box center [447, 56] width 63 height 19
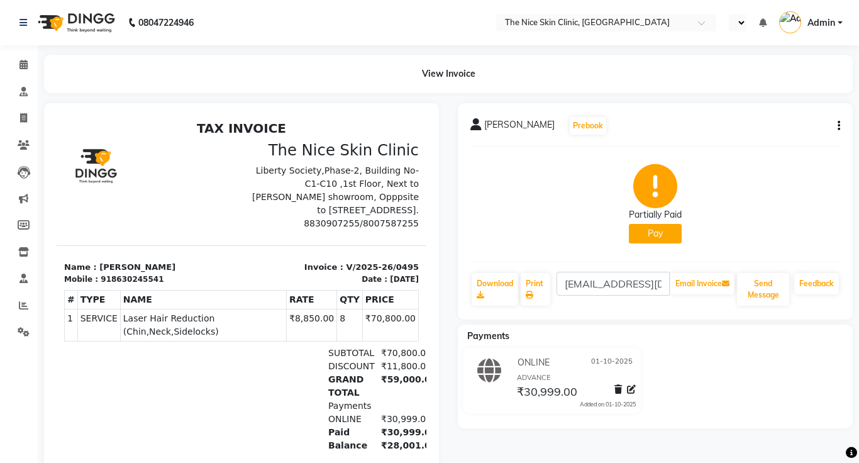
click at [329, 281] on div "Invoice : V/2025-26/0495 Date : October 1, 2025" at bounding box center [333, 273] width 185 height 24
click at [233, 346] on div "SUBTOTAL ₹70,800.00" at bounding box center [300, 352] width 251 height 13
click at [299, 270] on p "Invoice : V/2025-26/0495" at bounding box center [334, 267] width 170 height 13
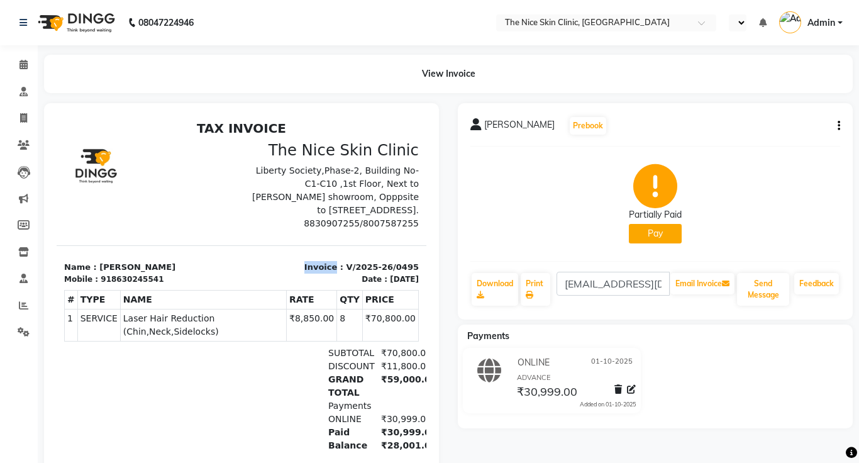
click at [211, 399] on div "Payments" at bounding box center [300, 405] width 251 height 13
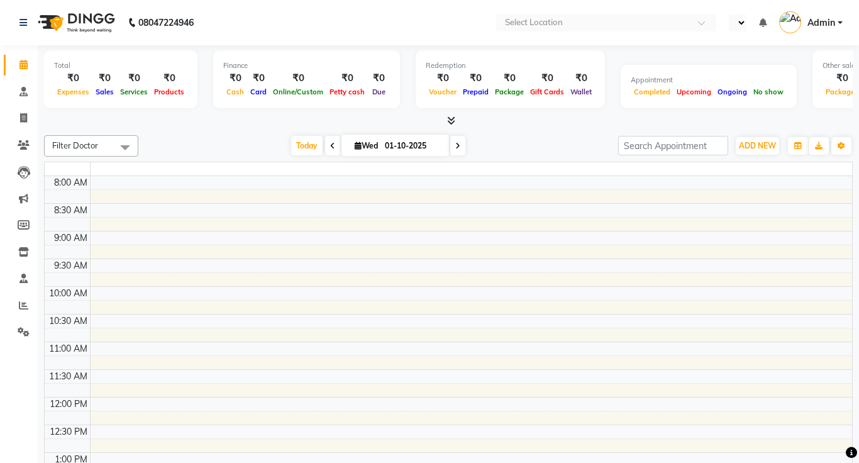
select select "en"
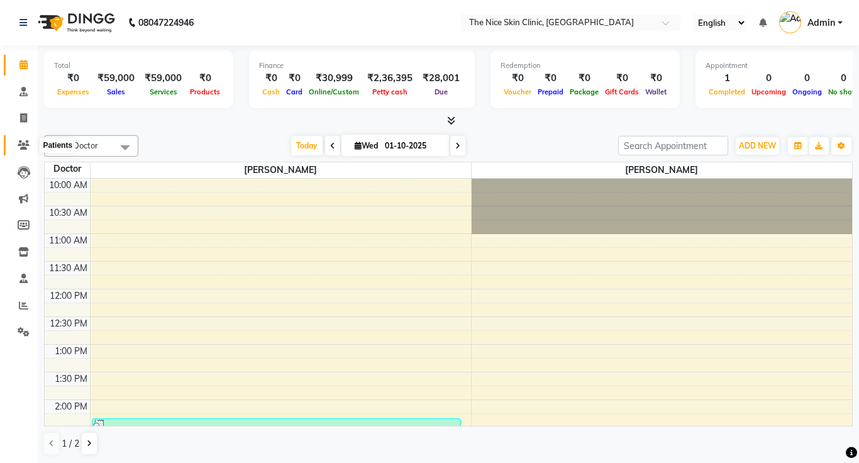
click at [23, 140] on icon at bounding box center [24, 144] width 12 height 9
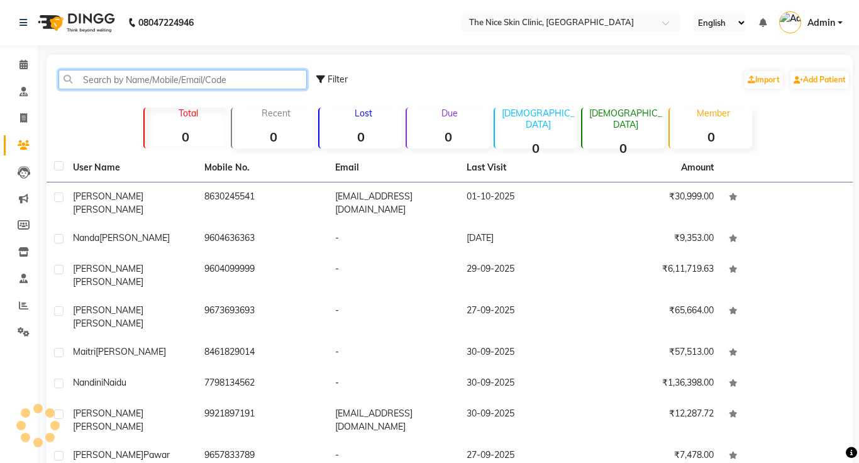
click at [187, 79] on input "text" at bounding box center [182, 79] width 248 height 19
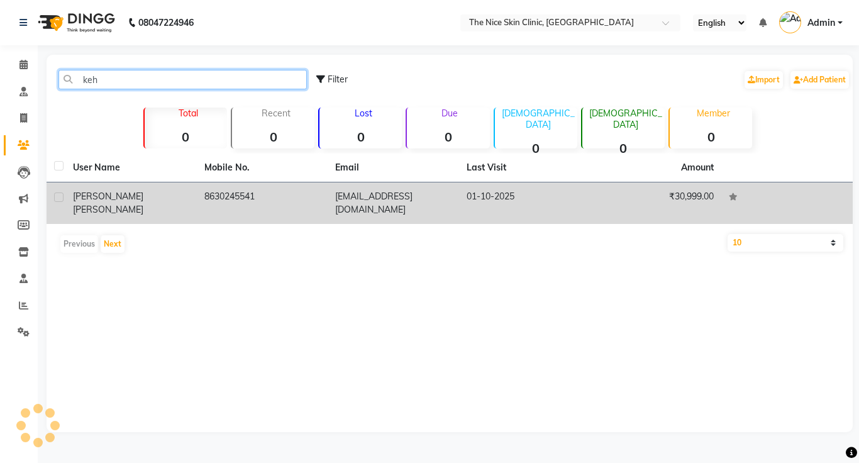
type input "keh"
click at [242, 202] on td "8630245541" at bounding box center [262, 202] width 131 height 41
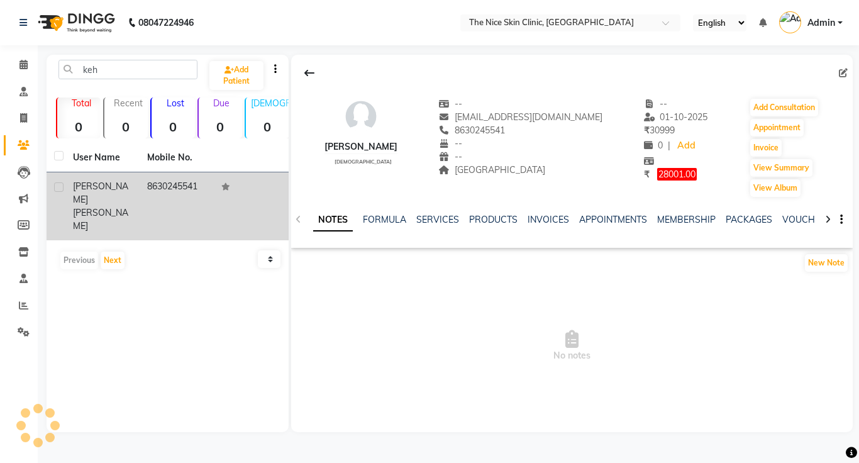
click at [168, 201] on td "8630245541" at bounding box center [177, 206] width 74 height 68
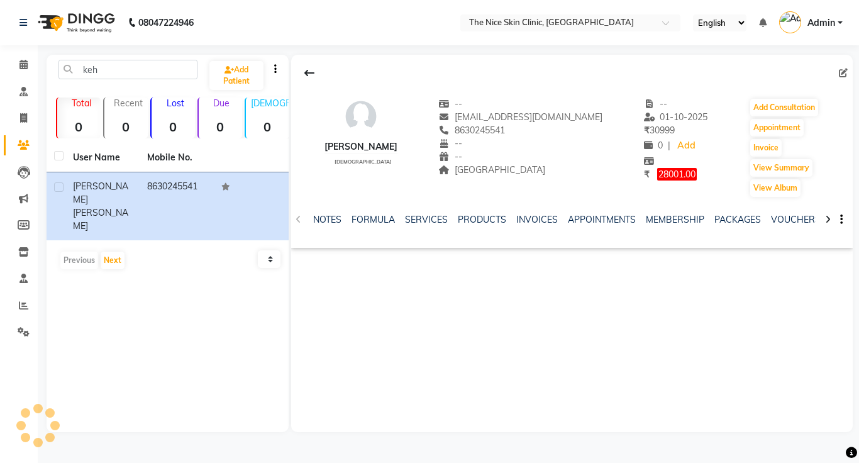
click at [532, 160] on div "--" at bounding box center [520, 156] width 164 height 13
click at [644, 102] on span "--" at bounding box center [656, 103] width 24 height 11
click at [532, 223] on link "INVOICES" at bounding box center [536, 219] width 41 height 11
click at [512, 218] on link "INVOICES" at bounding box center [512, 220] width 52 height 23
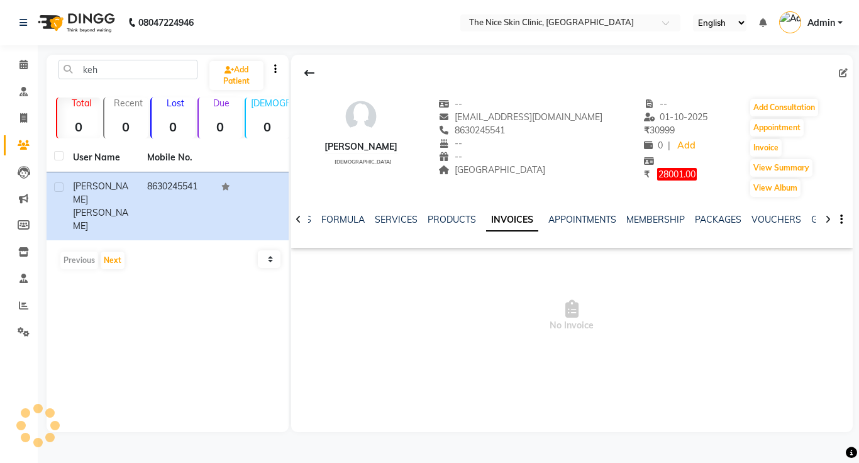
click at [512, 218] on link "INVOICES" at bounding box center [512, 220] width 52 height 23
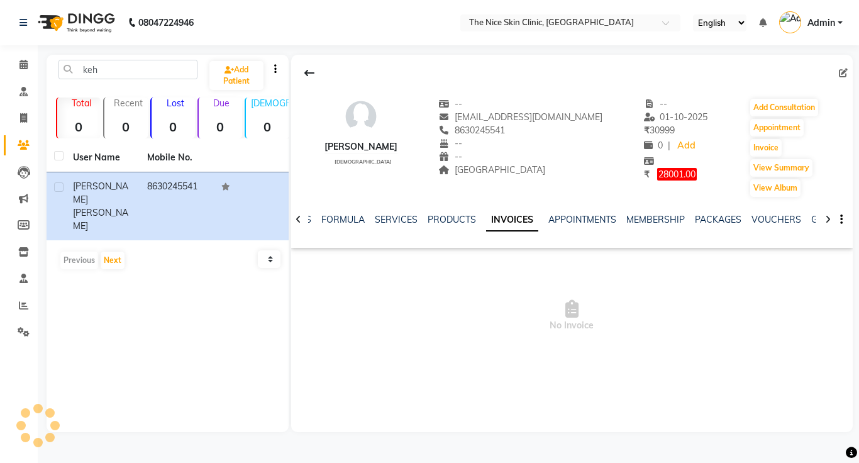
click at [512, 218] on link "INVOICES" at bounding box center [512, 220] width 52 height 23
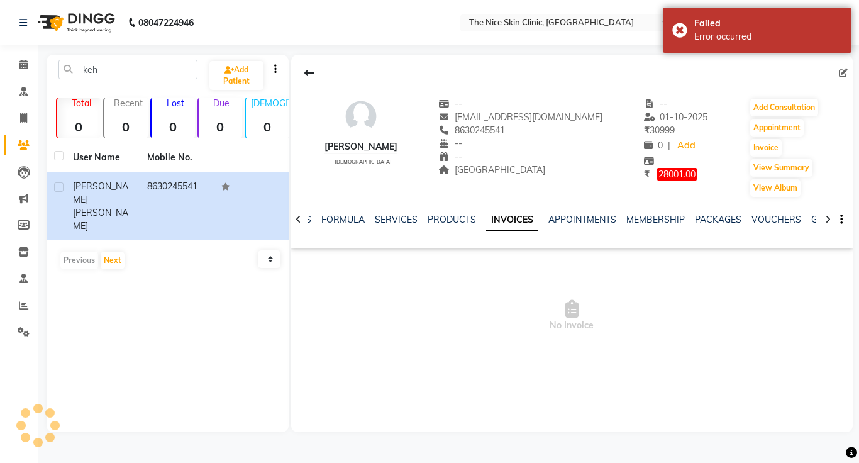
click at [512, 218] on link "INVOICES" at bounding box center [512, 220] width 52 height 23
click at [204, 394] on div "keh Add Patient Total 0 Recent 0 Lost 0 Due 0 Male 0 Female 0 Member 0 User Nam…" at bounding box center [168, 243] width 242 height 377
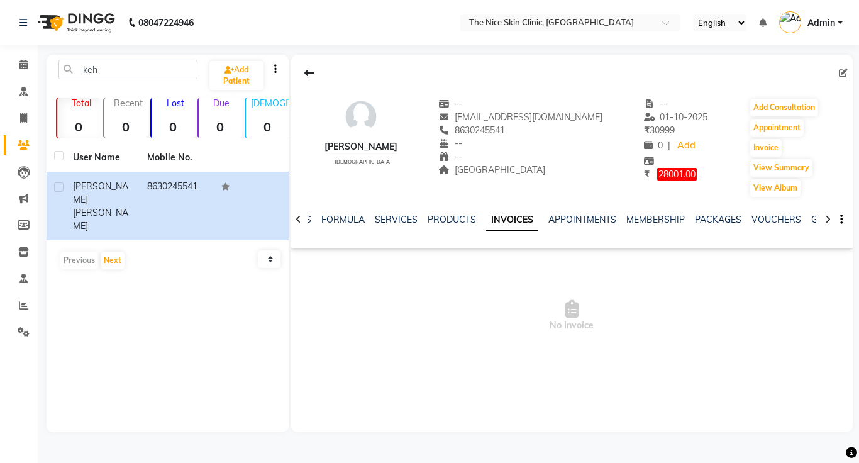
click at [503, 213] on link "INVOICES" at bounding box center [512, 220] width 52 height 23
click at [503, 219] on link "INVOICES" at bounding box center [512, 220] width 52 height 23
click at [442, 223] on link "PRODUCTS" at bounding box center [451, 219] width 48 height 11
click at [536, 221] on link "INVOICES" at bounding box center [527, 219] width 41 height 11
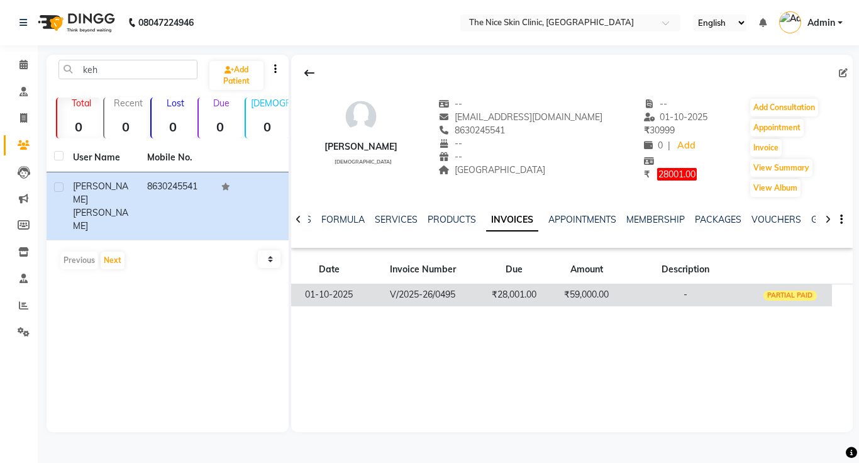
click at [580, 287] on td "₹59,000.00" at bounding box center [586, 295] width 72 height 22
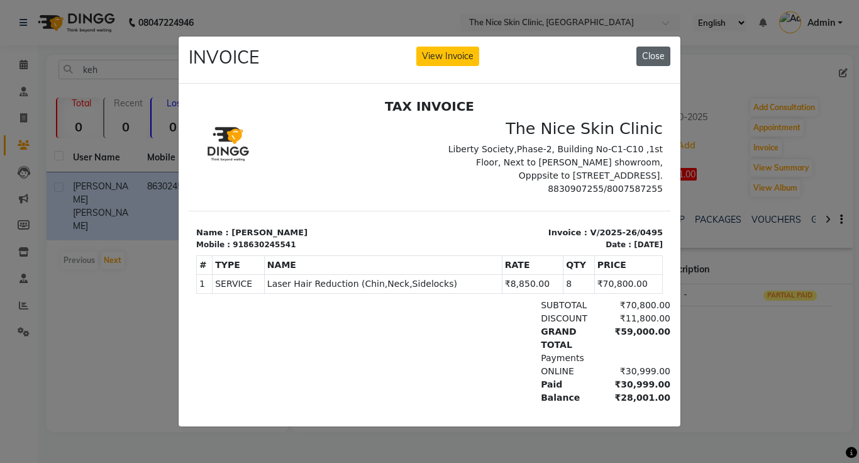
click at [656, 59] on button "Close" at bounding box center [653, 56] width 34 height 19
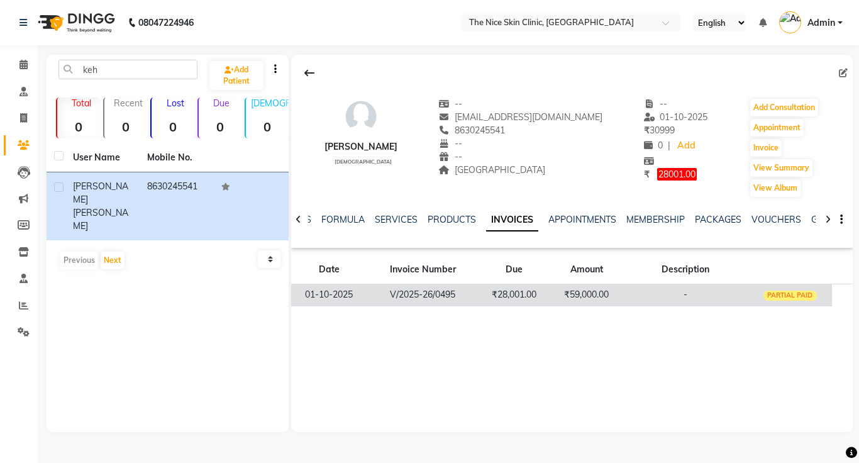
click at [521, 299] on td "₹28,001.00" at bounding box center [514, 295] width 72 height 22
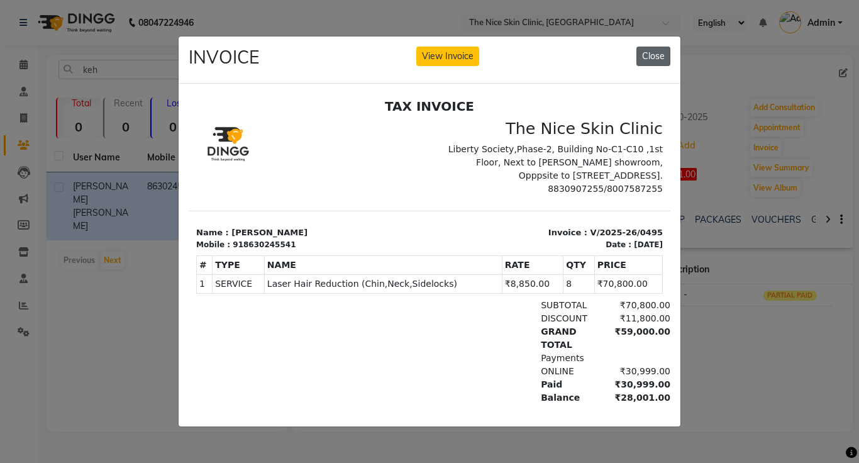
click at [656, 62] on button "Close" at bounding box center [653, 56] width 34 height 19
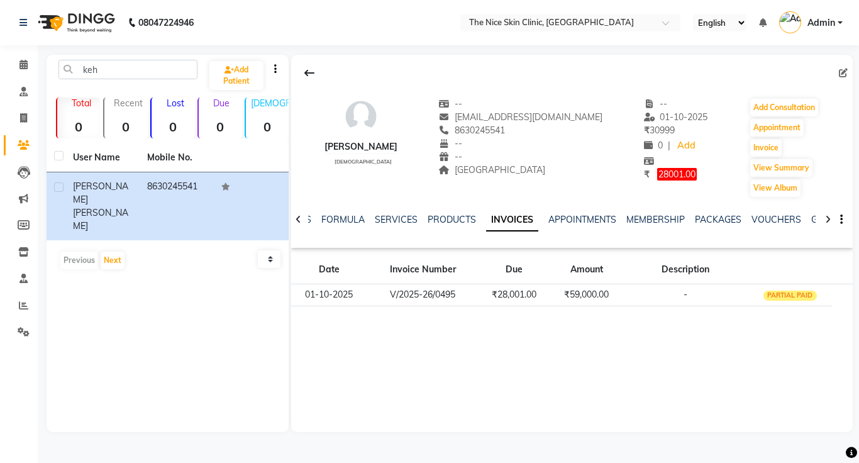
click at [0, 76] on li "Calendar" at bounding box center [19, 65] width 38 height 27
click at [27, 145] on icon at bounding box center [24, 144] width 12 height 9
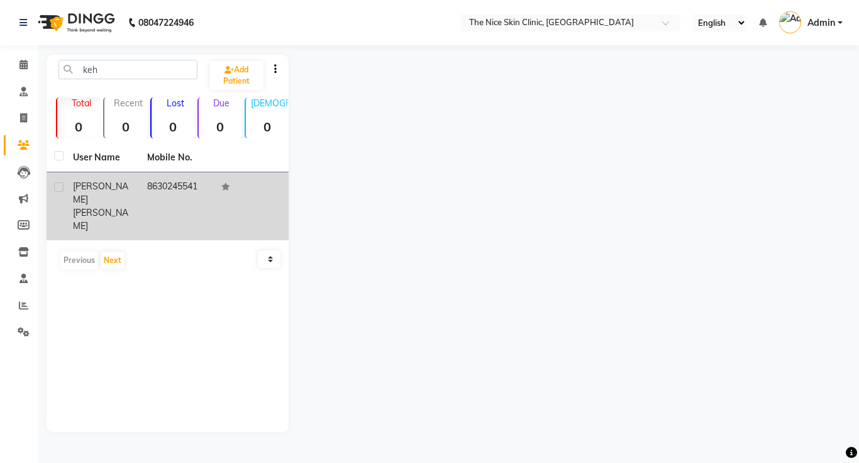
click at [91, 185] on span "[PERSON_NAME]" at bounding box center [100, 192] width 55 height 25
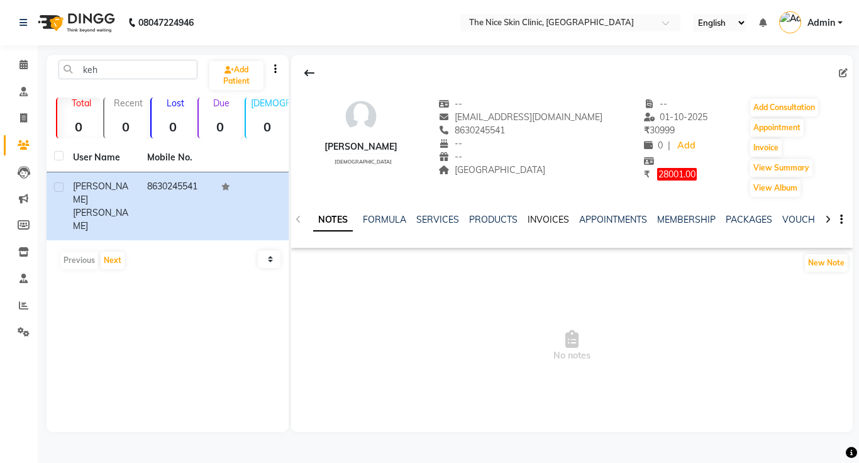
click at [551, 218] on link "INVOICES" at bounding box center [547, 219] width 41 height 11
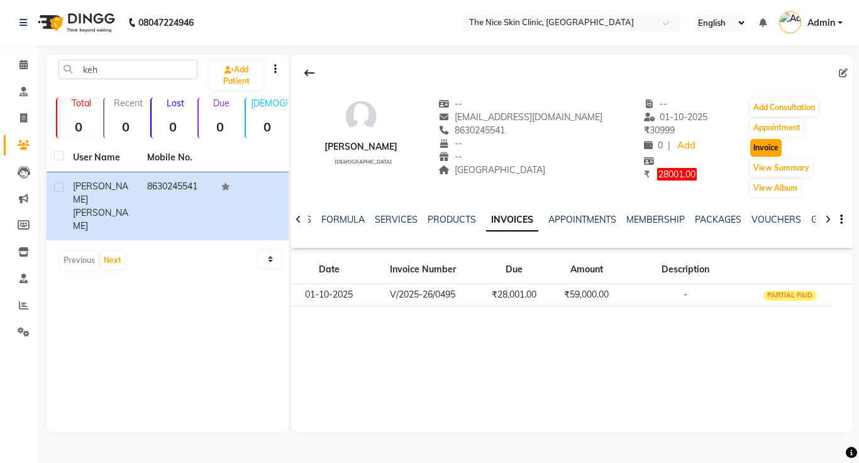
click at [757, 153] on button "Invoice" at bounding box center [765, 148] width 31 height 18
select select "service"
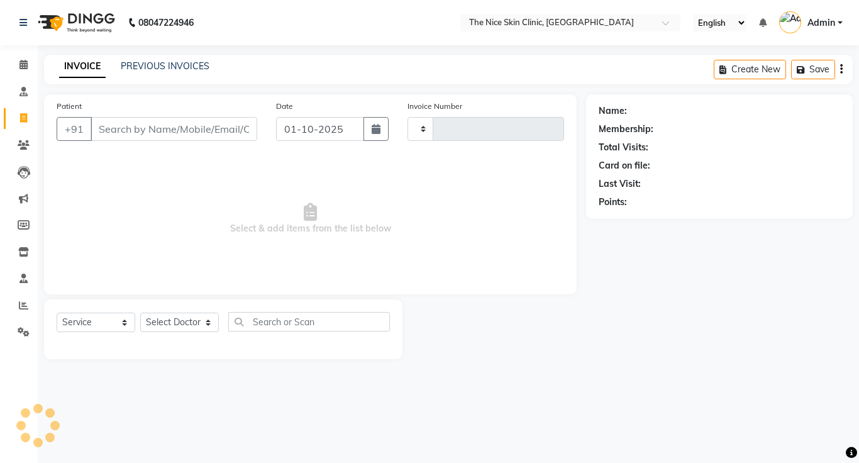
type input "0496"
select select "35"
type input "8630245541"
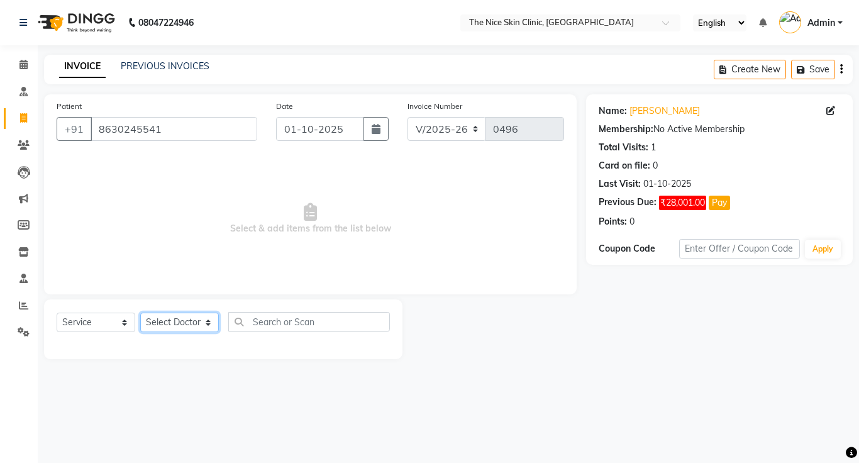
click at [162, 324] on select "Select Doctor DR. JOSEPH DR. RAYMUS Kshitija Sandhya Pawar" at bounding box center [179, 321] width 79 height 19
select select "1297"
click at [140, 312] on select "Select Doctor DR. JOSEPH DR. RAYMUS Kshitija Sandhya Pawar" at bounding box center [179, 321] width 79 height 19
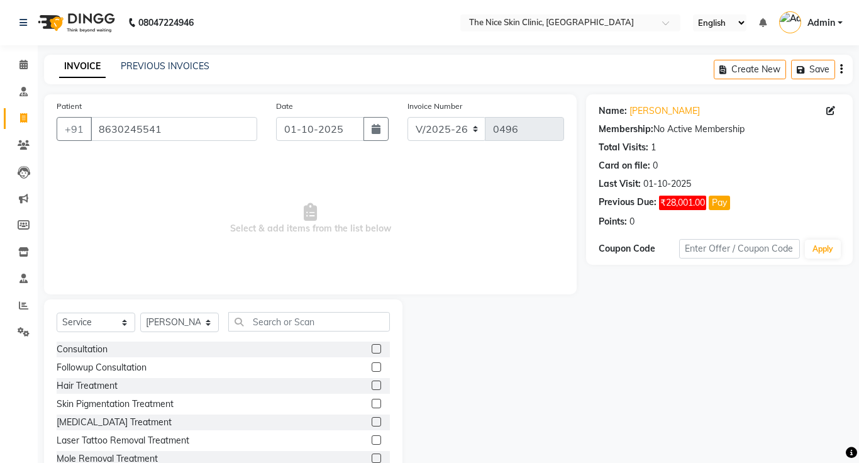
click at [379, 350] on label at bounding box center [375, 348] width 9 height 9
click at [379, 350] on input "checkbox" at bounding box center [375, 349] width 8 height 8
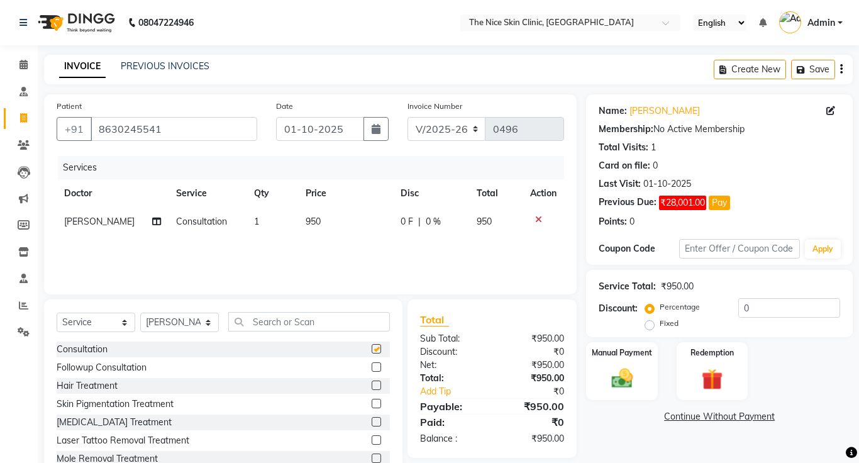
checkbox input "false"
click at [324, 223] on td "950" at bounding box center [345, 221] width 95 height 28
select select "1297"
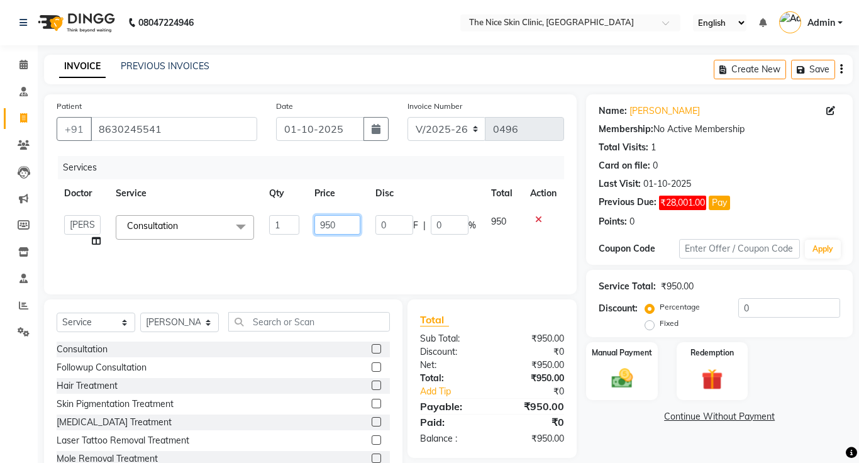
click at [351, 225] on input "950" at bounding box center [336, 224] width 45 height 19
type input "9"
type input "999"
click at [294, 317] on input "text" at bounding box center [309, 321] width 162 height 19
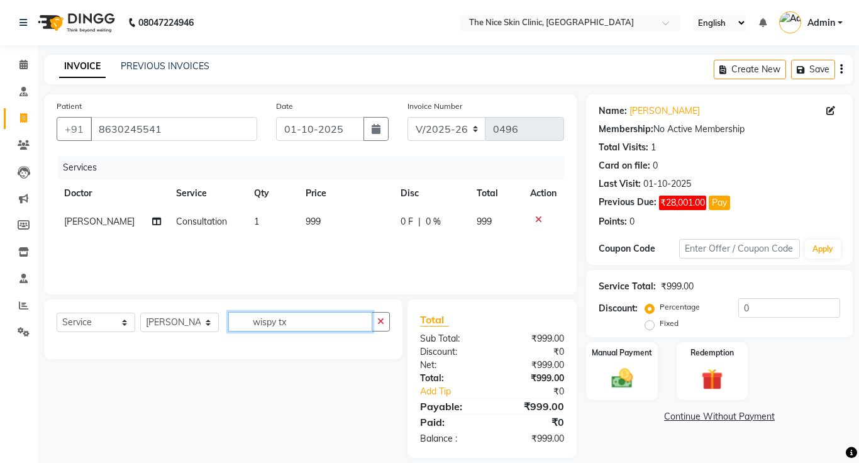
type input "wispy tx"
click at [92, 327] on select "Select Service Product Membership Package Voucher Prepaid Gift Card" at bounding box center [96, 321] width 79 height 19
select select "product"
click at [57, 312] on select "Select Service Product Membership Package Voucher Prepaid Gift Card" at bounding box center [96, 321] width 79 height 19
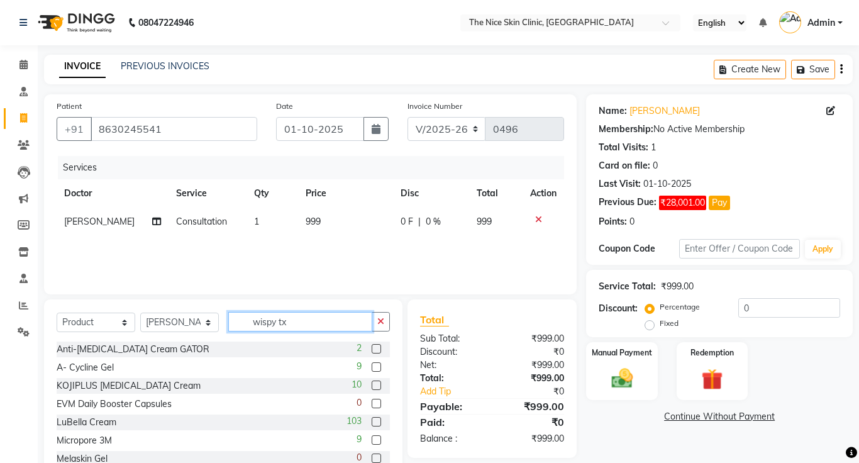
click at [346, 324] on input "wispy tx" at bounding box center [300, 321] width 144 height 19
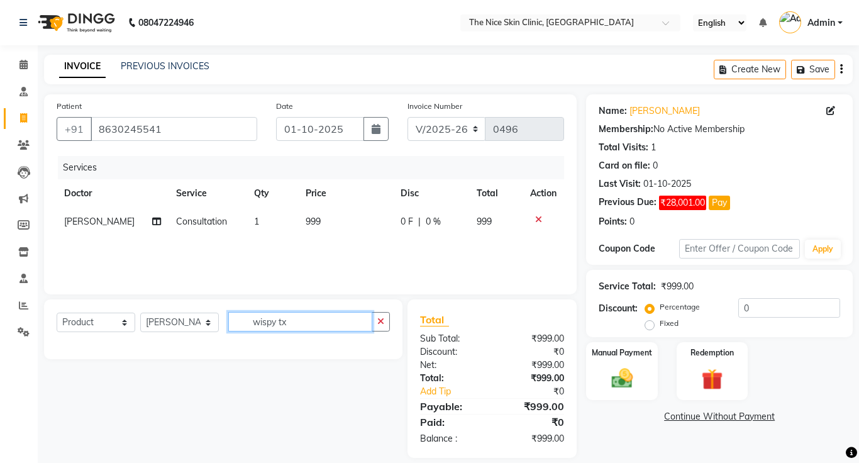
type input "wispy tx"
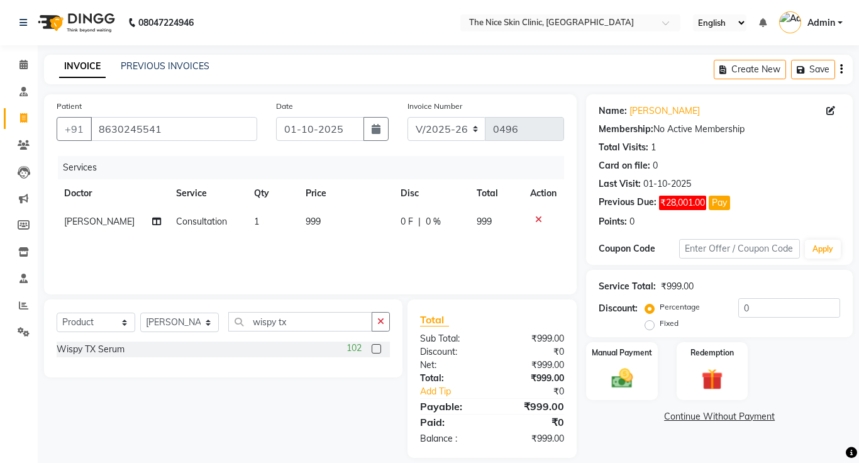
click at [374, 349] on label at bounding box center [375, 348] width 9 height 9
click at [374, 349] on input "checkbox" at bounding box center [375, 349] width 8 height 8
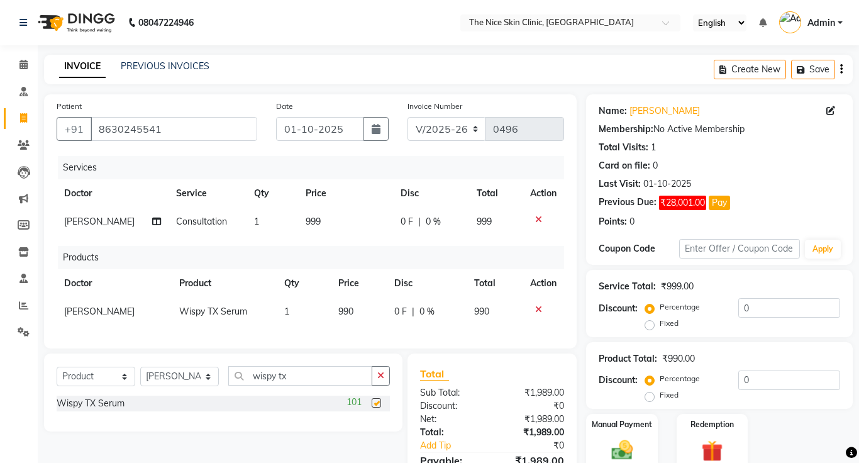
checkbox input "false"
click at [335, 377] on input "wispy tx" at bounding box center [300, 375] width 144 height 19
type input "w"
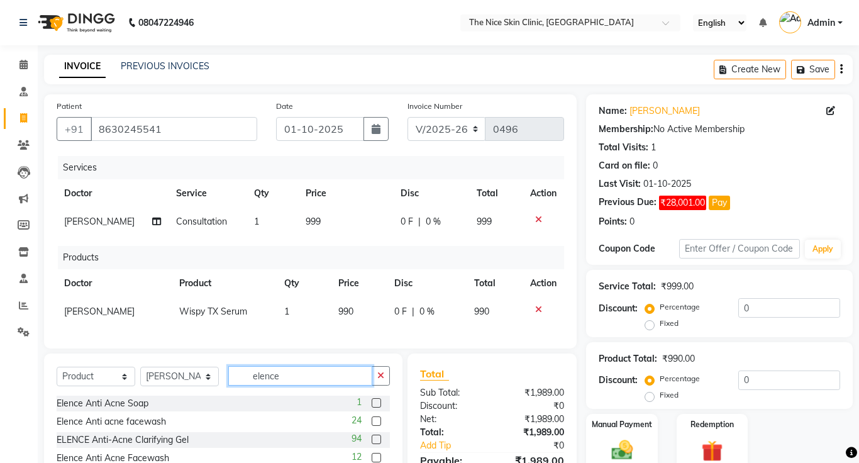
type input "elence"
click at [375, 440] on label at bounding box center [375, 438] width 9 height 9
click at [375, 440] on input "checkbox" at bounding box center [375, 440] width 8 height 8
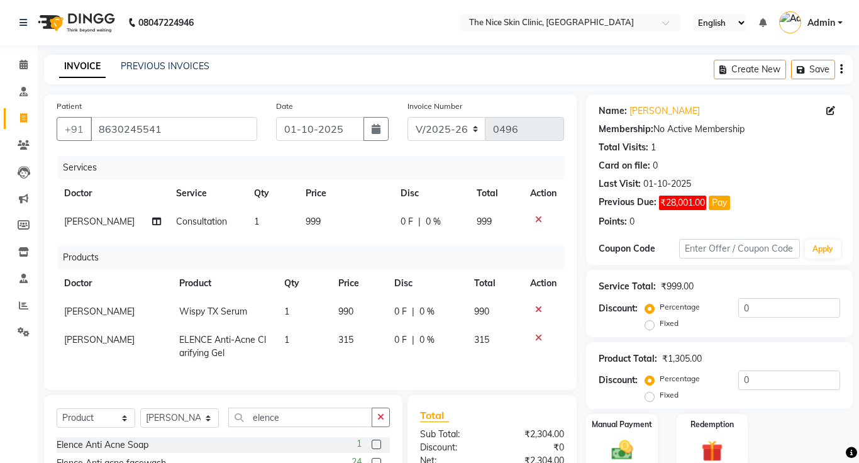
checkbox input "false"
click at [307, 421] on input "elence" at bounding box center [300, 416] width 144 height 19
type input "e"
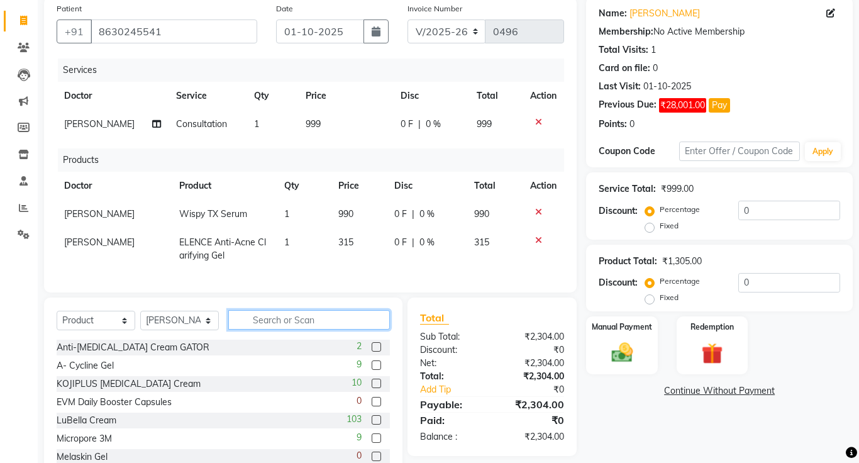
scroll to position [100, 0]
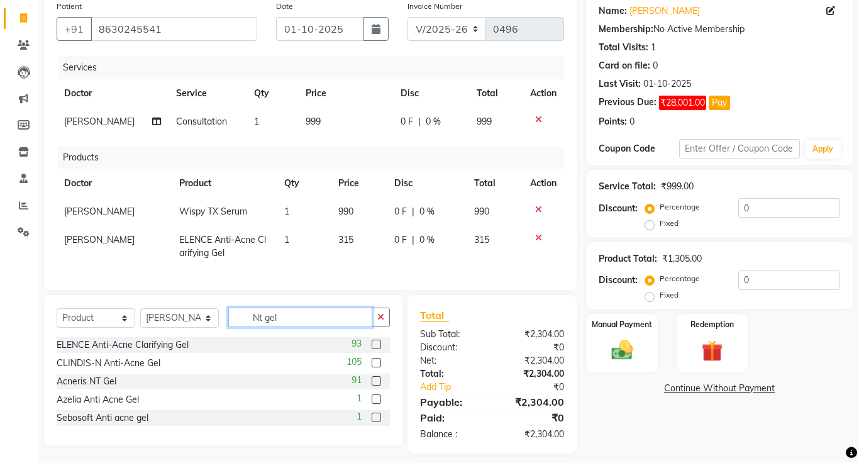
type input "Nt gel"
click at [378, 384] on label at bounding box center [375, 380] width 9 height 9
click at [378, 384] on input "checkbox" at bounding box center [375, 381] width 8 height 8
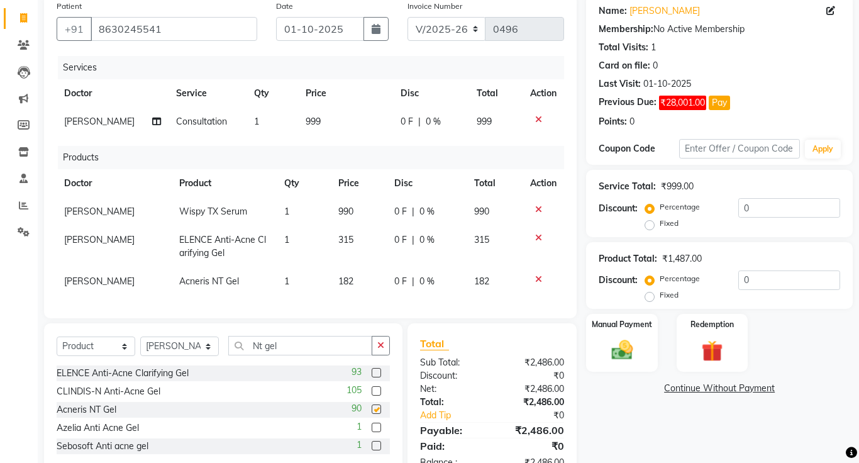
checkbox input "false"
click at [307, 345] on input "Nt gel" at bounding box center [300, 345] width 144 height 19
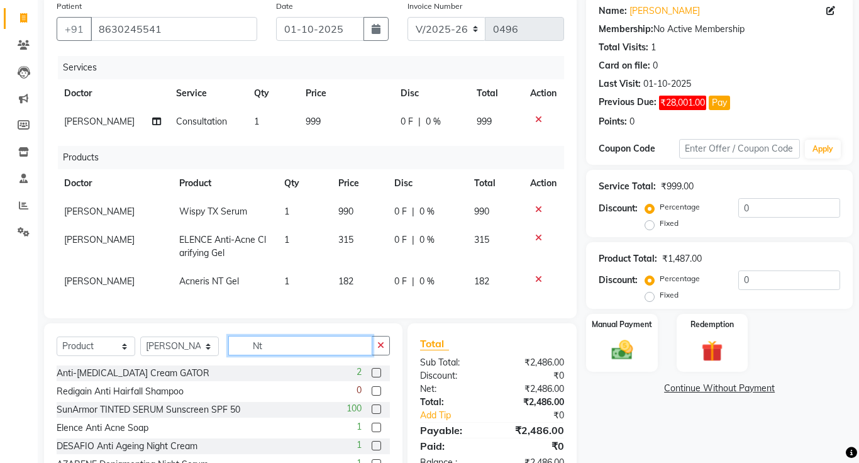
type input "N"
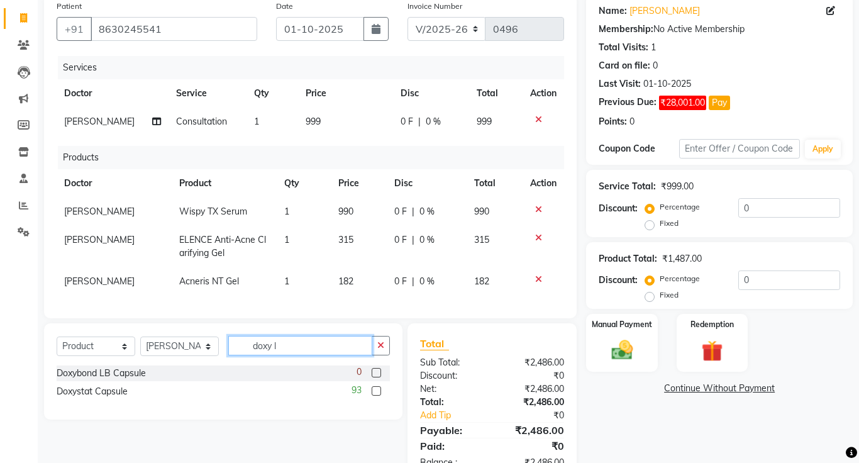
type input "doxy l"
click at [378, 393] on label at bounding box center [375, 390] width 9 height 9
click at [378, 393] on input "checkbox" at bounding box center [375, 391] width 8 height 8
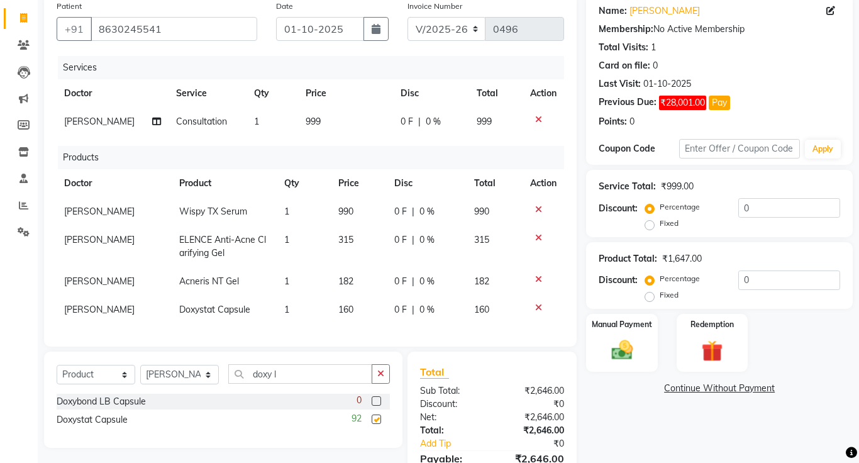
checkbox input "false"
click at [290, 310] on td "1" at bounding box center [304, 309] width 54 height 28
select select "1297"
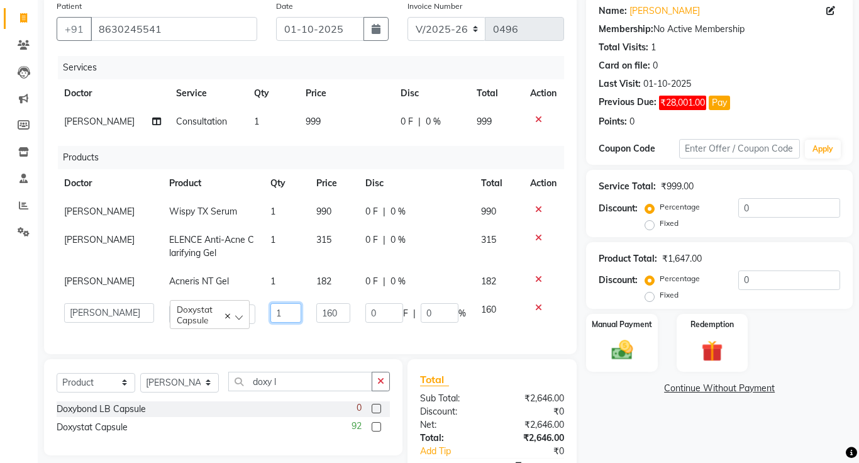
click at [290, 310] on input "1" at bounding box center [285, 312] width 31 height 19
type input "3"
click at [368, 336] on div "Patient +91 8630245541 Date 01-10-2025 Invoice Number V/2025 V/2025-26 0496 Ser…" at bounding box center [310, 174] width 532 height 360
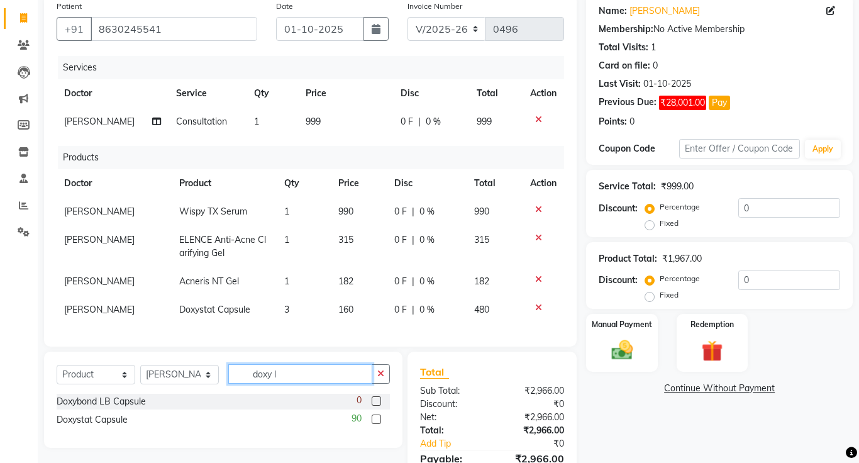
click at [294, 376] on input "doxy l" at bounding box center [300, 373] width 144 height 19
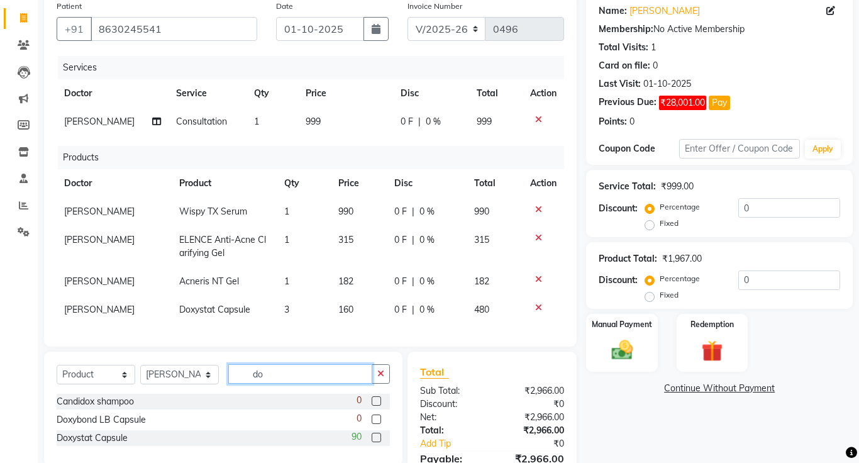
type input "d"
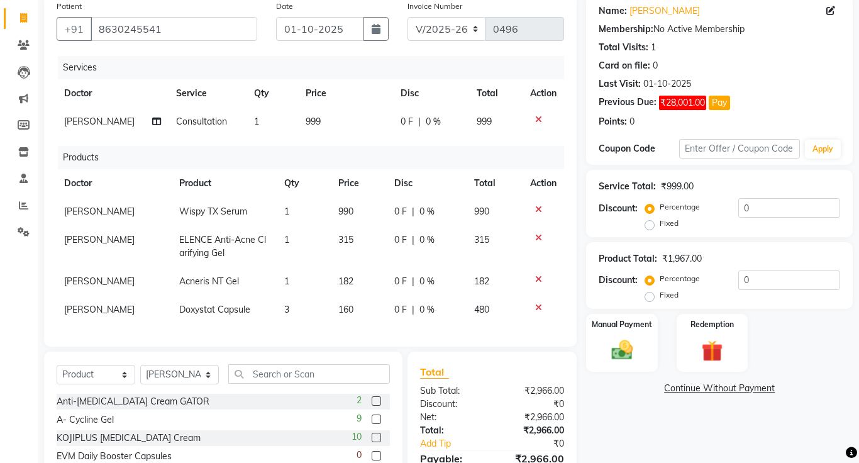
click at [727, 392] on link "Continue Without Payment" at bounding box center [718, 388] width 261 height 13
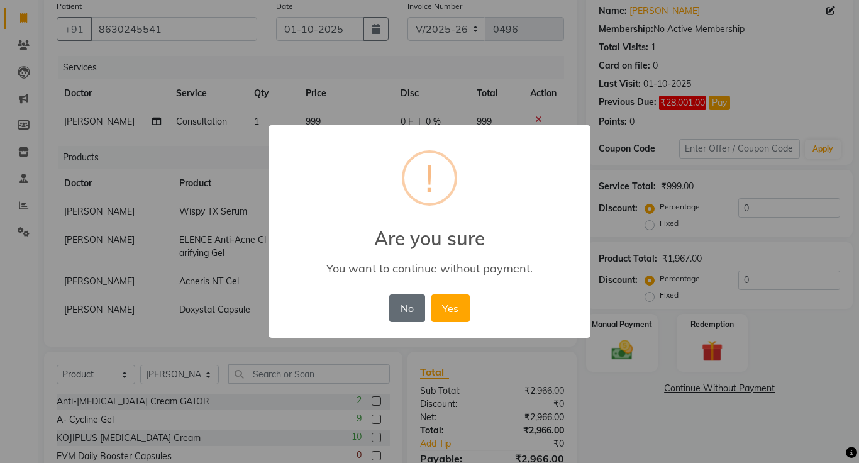
click at [406, 320] on button "No" at bounding box center [406, 308] width 35 height 28
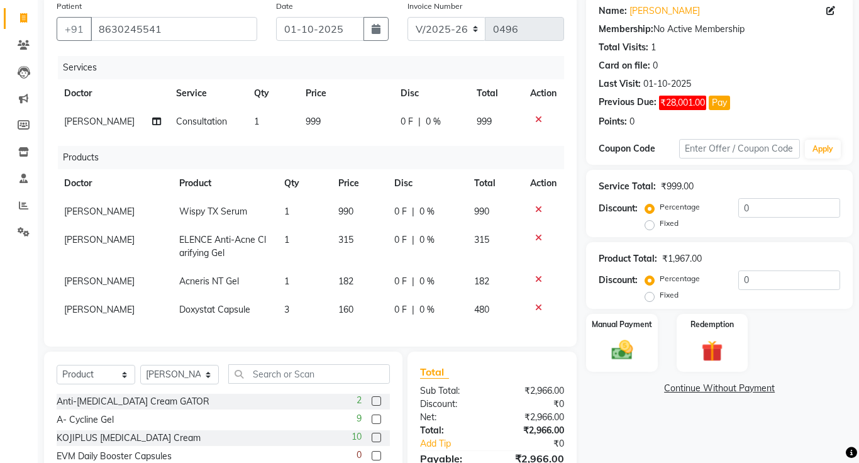
click at [722, 385] on link "Continue Without Payment" at bounding box center [718, 388] width 261 height 13
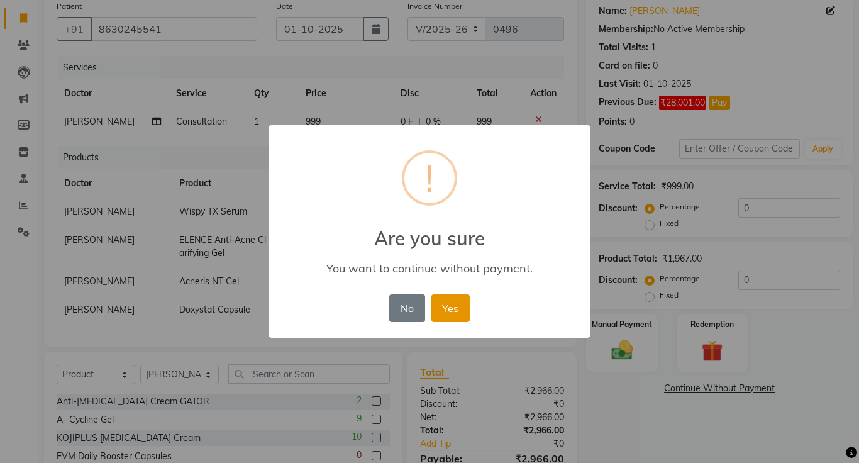
click at [448, 315] on button "Yes" at bounding box center [450, 308] width 38 height 28
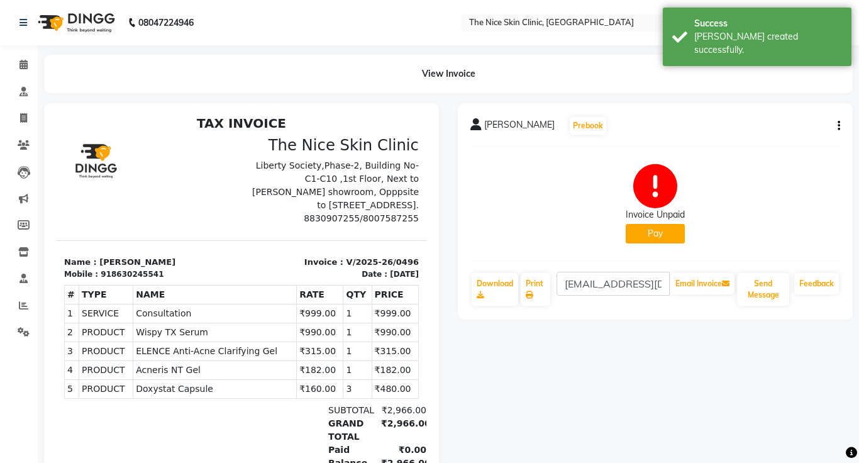
scroll to position [69, 0]
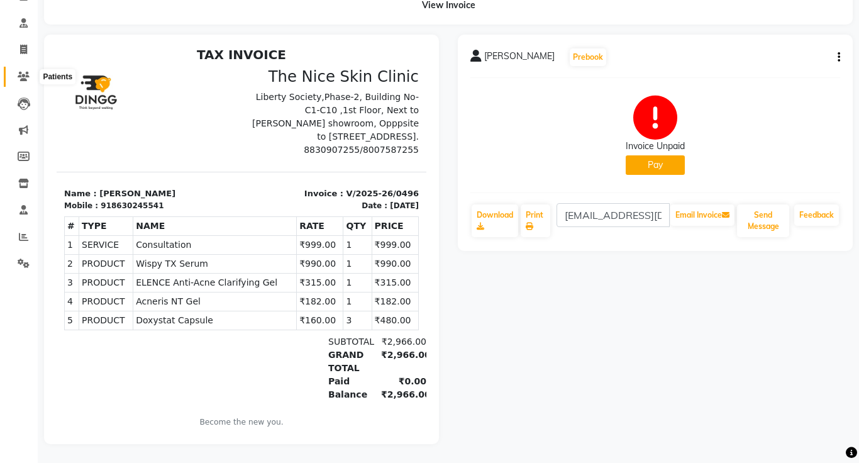
click at [21, 72] on icon at bounding box center [24, 76] width 12 height 9
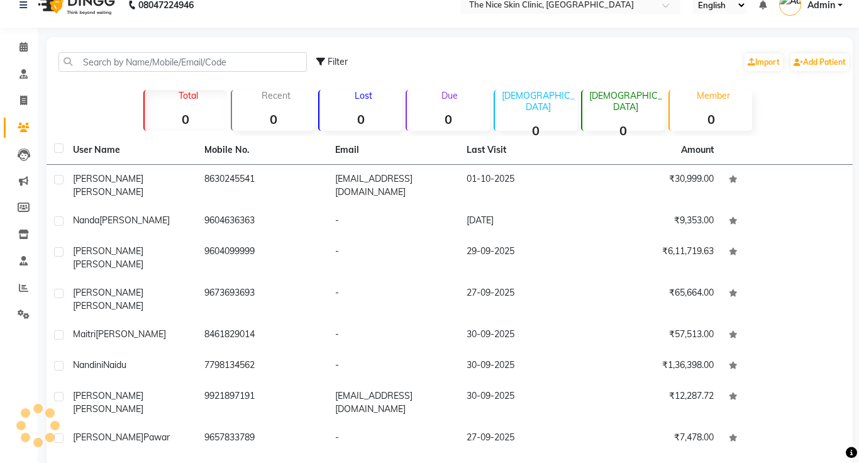
scroll to position [69, 0]
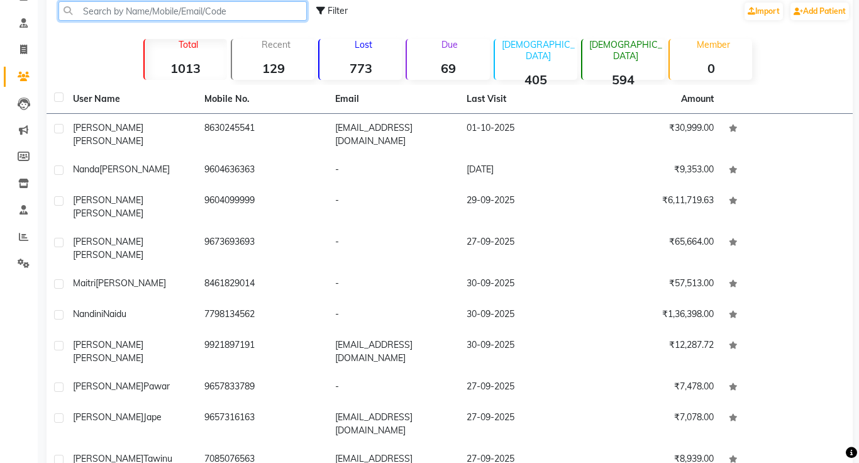
click at [148, 16] on input "text" at bounding box center [182, 10] width 248 height 19
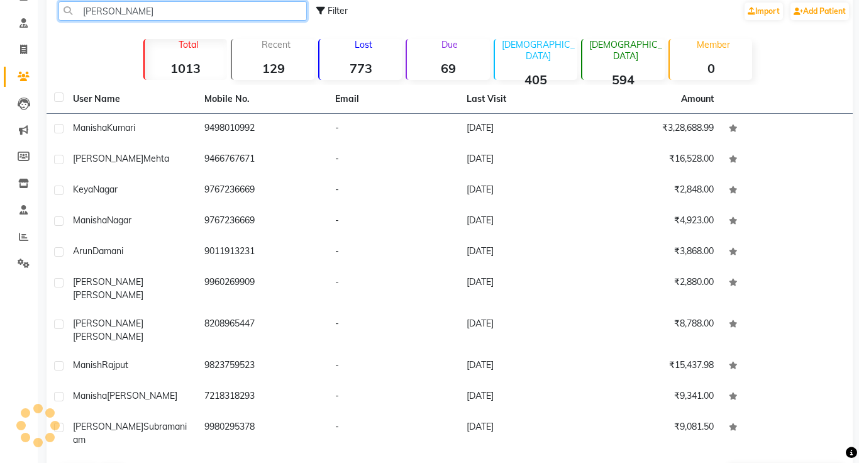
scroll to position [0, 0]
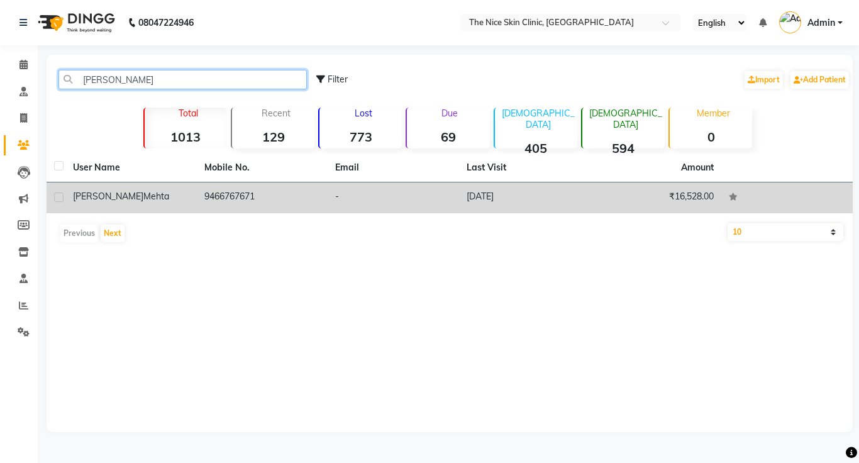
type input "manik"
click at [150, 192] on div "[PERSON_NAME]" at bounding box center [131, 196] width 116 height 13
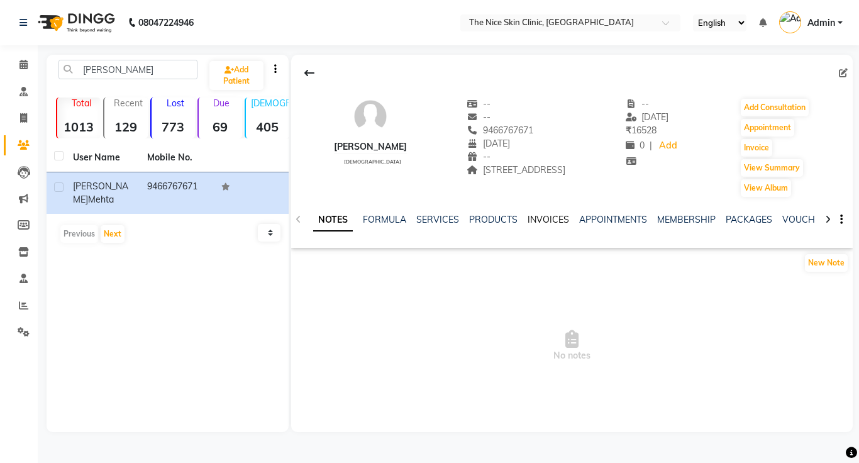
click at [537, 224] on link "INVOICES" at bounding box center [547, 219] width 41 height 11
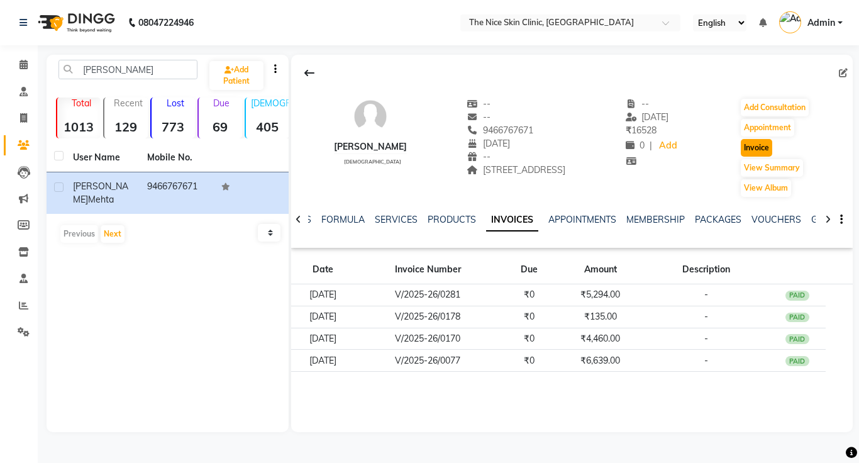
click at [752, 146] on button "Invoice" at bounding box center [755, 148] width 31 height 18
select select "service"
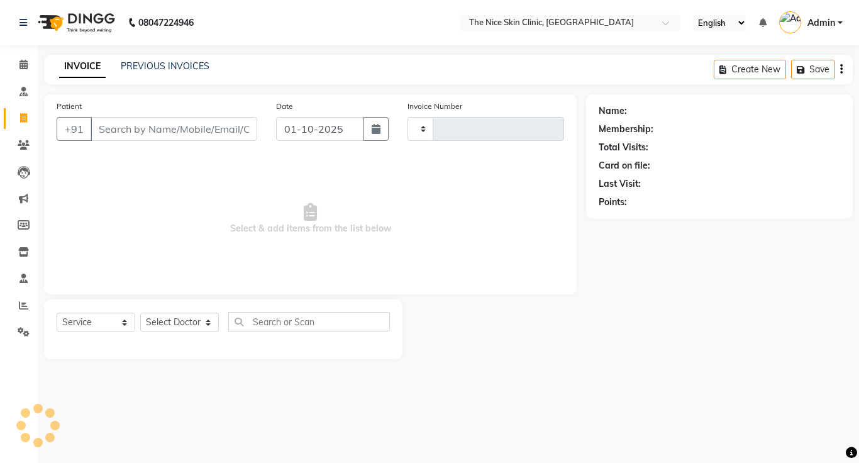
type input "0497"
select select "35"
click at [198, 317] on select "Select Doctor" at bounding box center [179, 321] width 79 height 19
type input "9466767671"
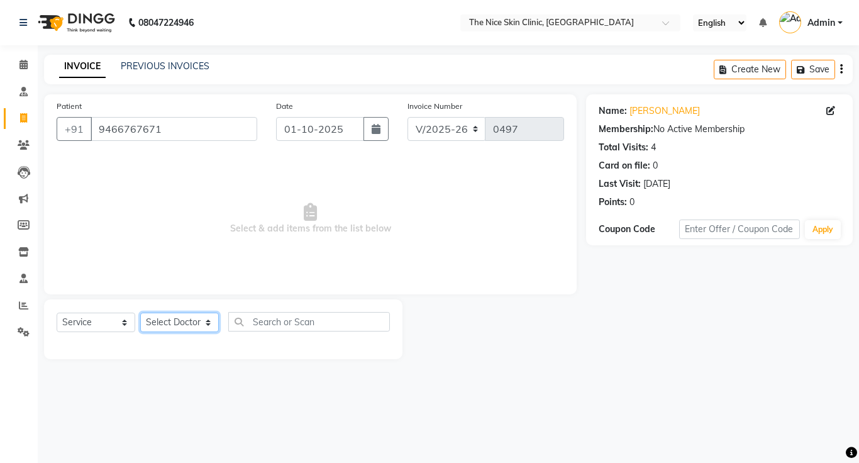
select select "1297"
click at [140, 312] on select "Select Doctor DR. JOSEPH DR. RAYMUS Kshitija Sandhya Pawar" at bounding box center [179, 321] width 79 height 19
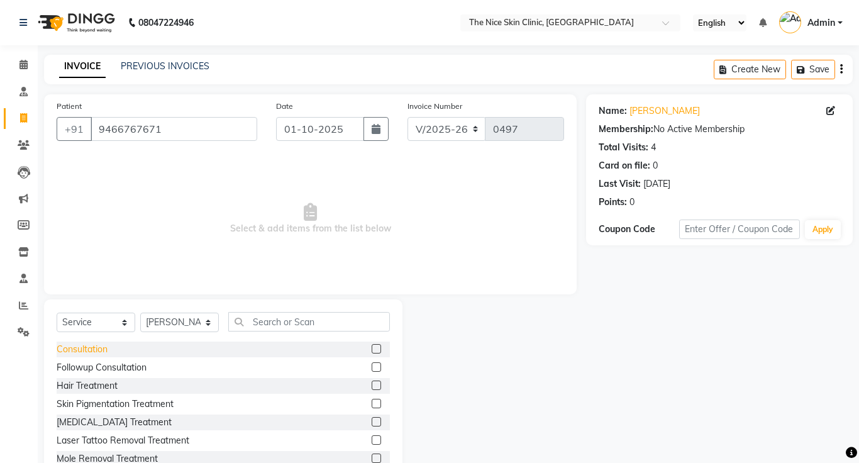
click at [96, 346] on div "Consultation" at bounding box center [82, 349] width 51 height 13
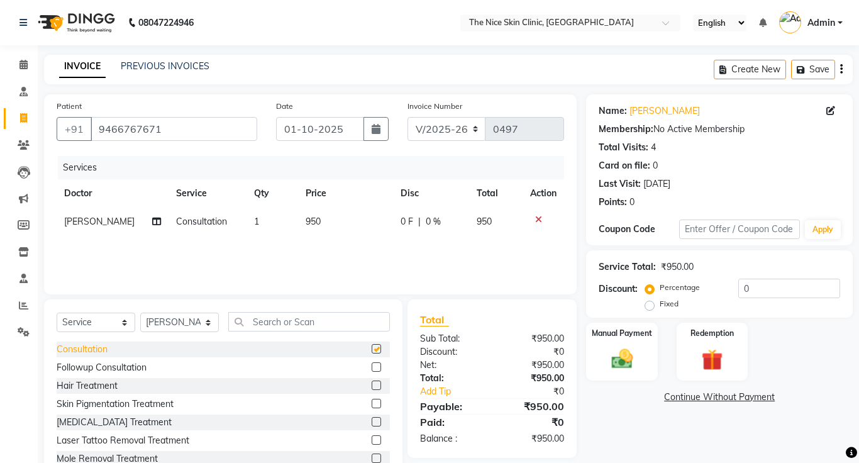
checkbox input "false"
click at [492, 223] on td "950" at bounding box center [496, 221] width 54 height 28
select select "1297"
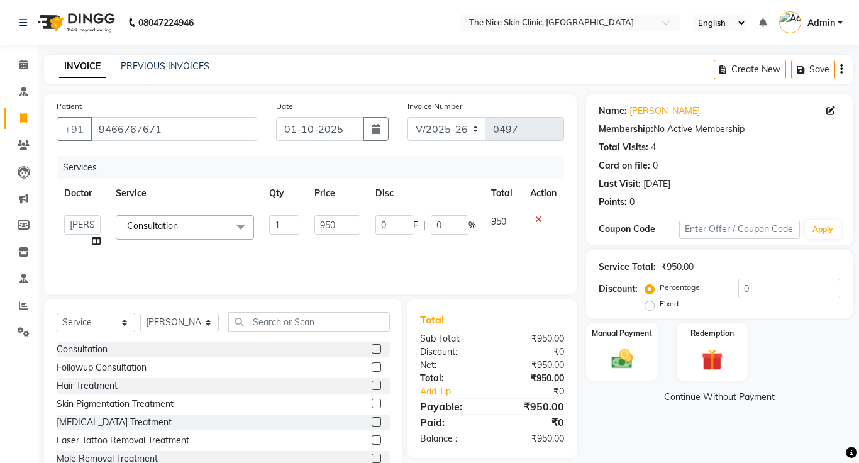
click at [503, 223] on span "950" at bounding box center [498, 221] width 15 height 11
click at [341, 226] on input "950" at bounding box center [336, 224] width 45 height 19
type input "999"
click at [125, 325] on select "Select Service Product Membership Package Voucher Prepaid Gift Card" at bounding box center [96, 321] width 79 height 19
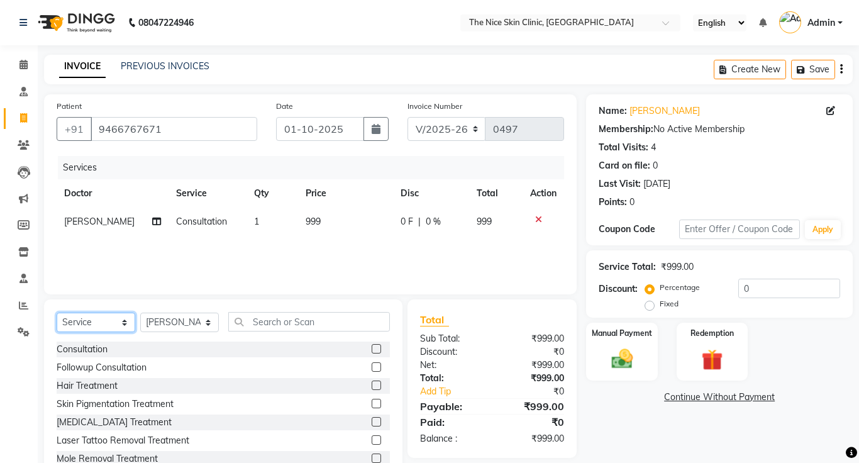
select select "product"
click at [57, 312] on select "Select Service Product Membership Package Voucher Prepaid Gift Card" at bounding box center [96, 321] width 79 height 19
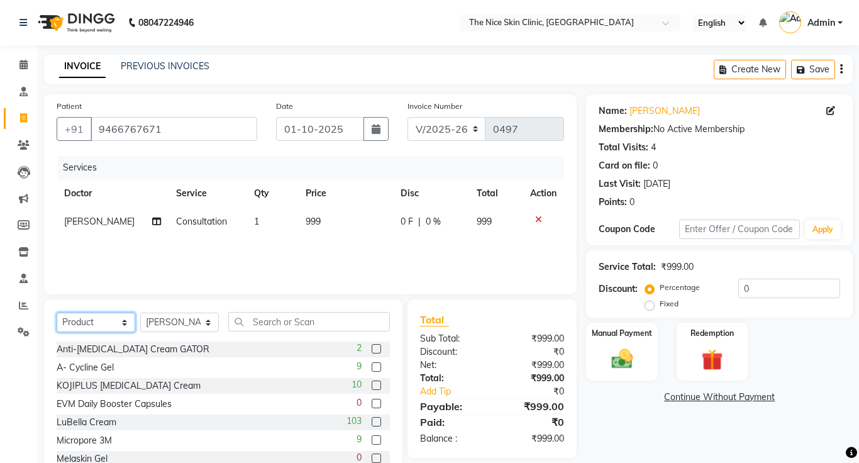
click at [85, 316] on select "Select Service Product Membership Package Voucher Prepaid Gift Card" at bounding box center [96, 321] width 79 height 19
click at [113, 329] on select "Select Service Product Membership Package Voucher Prepaid Gift Card" at bounding box center [96, 321] width 79 height 19
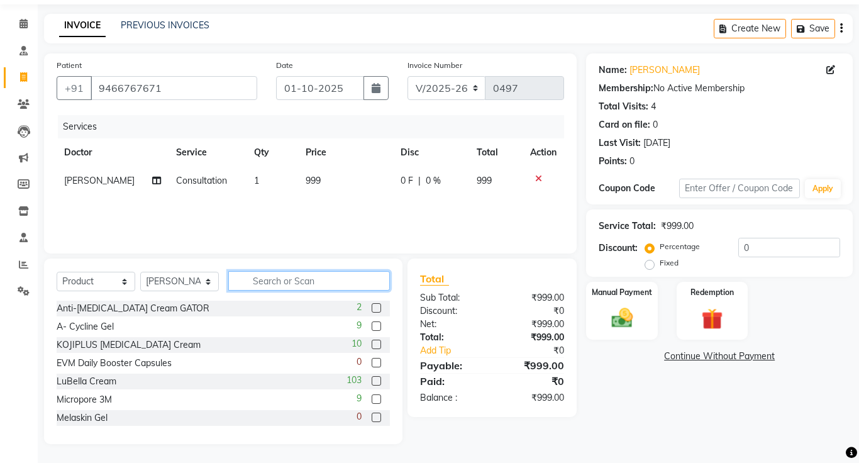
click at [292, 285] on input "text" at bounding box center [309, 280] width 162 height 19
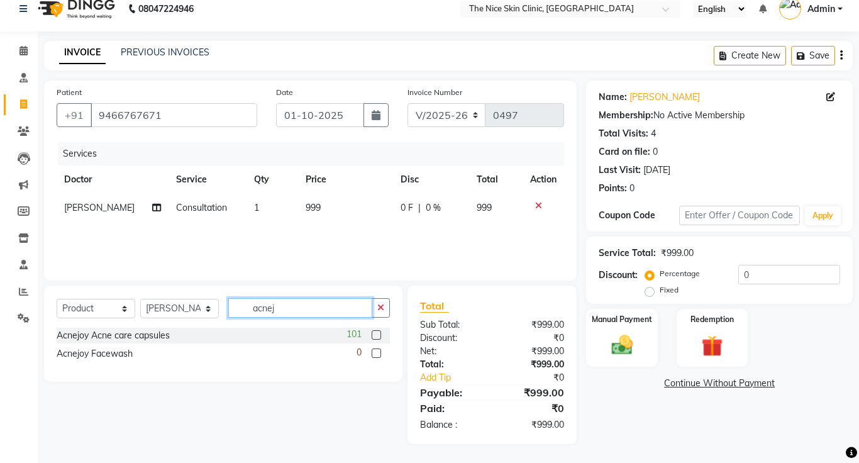
scroll to position [14, 0]
type input "acnej"
click at [251, 331] on div "Acnejoy Acne care capsules 101" at bounding box center [223, 335] width 333 height 16
click at [376, 333] on label at bounding box center [375, 334] width 9 height 9
click at [376, 333] on input "checkbox" at bounding box center [375, 335] width 8 height 8
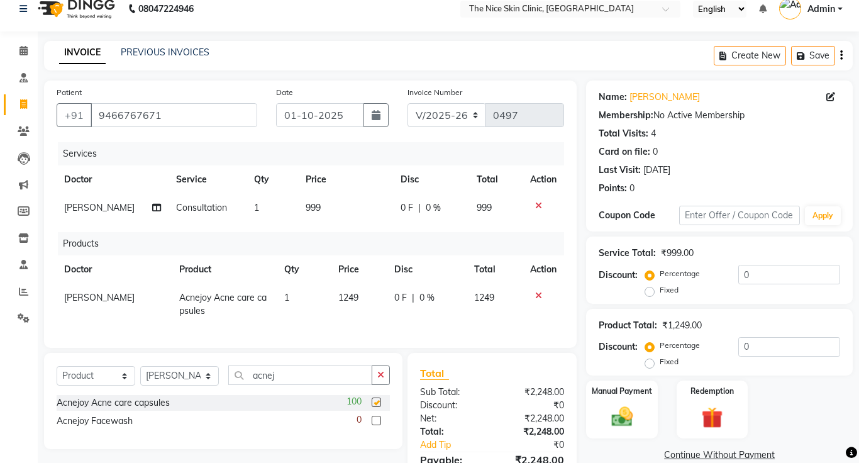
checkbox input "false"
click at [290, 374] on input "acnej" at bounding box center [300, 374] width 144 height 19
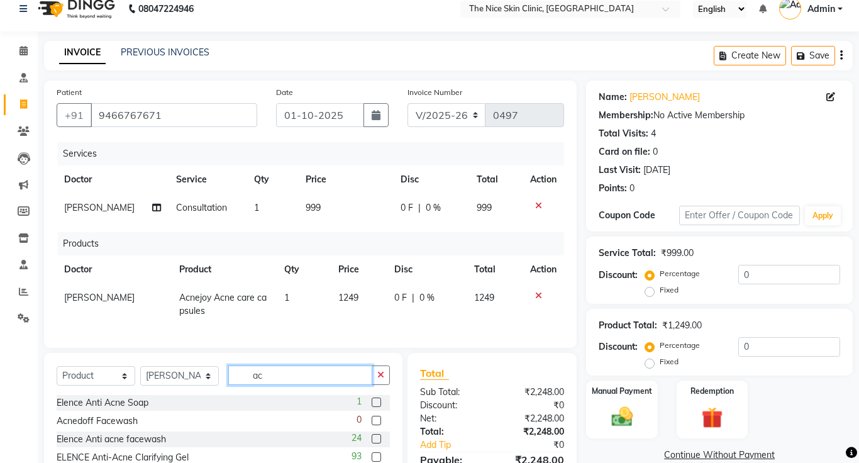
type input "a"
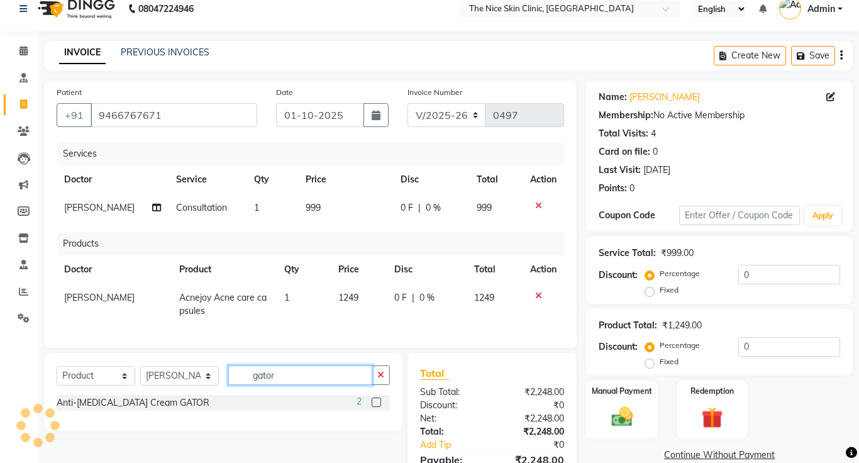
type input "gator"
click at [377, 400] on label at bounding box center [375, 401] width 9 height 9
click at [377, 400] on input "checkbox" at bounding box center [375, 403] width 8 height 8
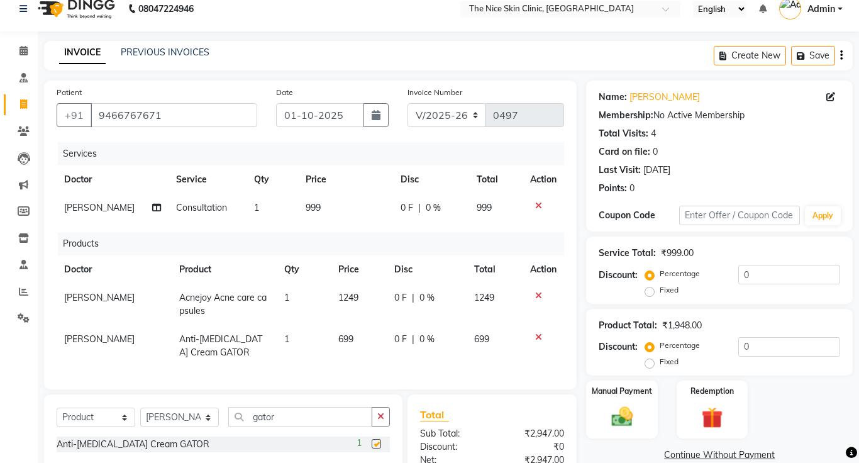
checkbox input "false"
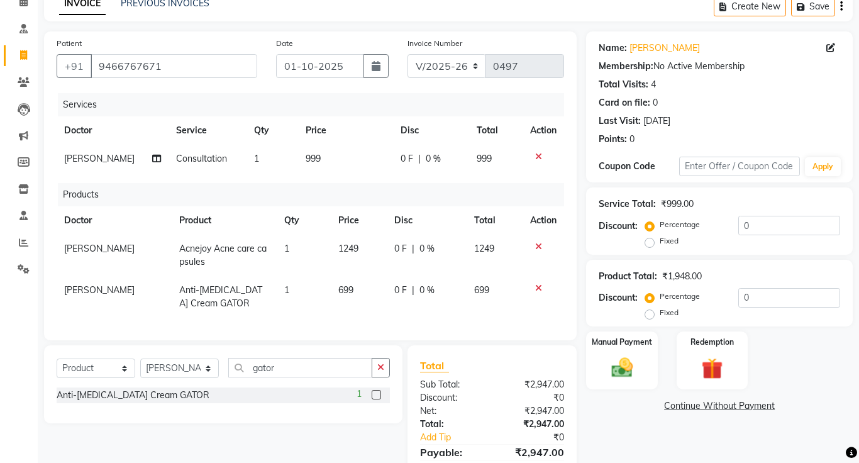
scroll to position [123, 0]
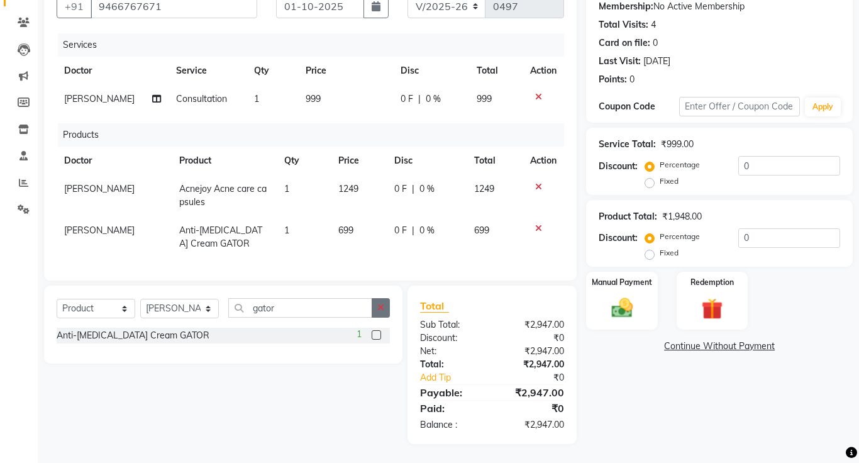
click at [380, 307] on icon "button" at bounding box center [380, 307] width 7 height 9
type input "niaglow"
click at [374, 333] on label at bounding box center [375, 334] width 9 height 9
click at [374, 333] on input "checkbox" at bounding box center [375, 335] width 8 height 8
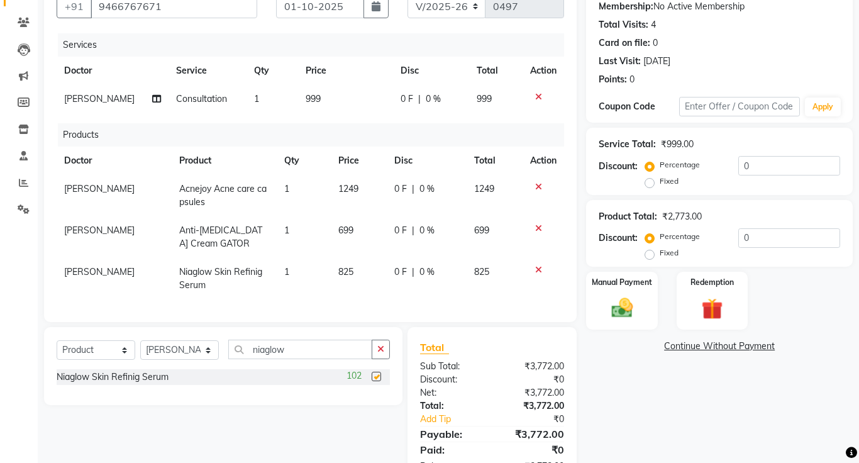
checkbox input "false"
click at [380, 349] on icon "button" at bounding box center [380, 348] width 7 height 9
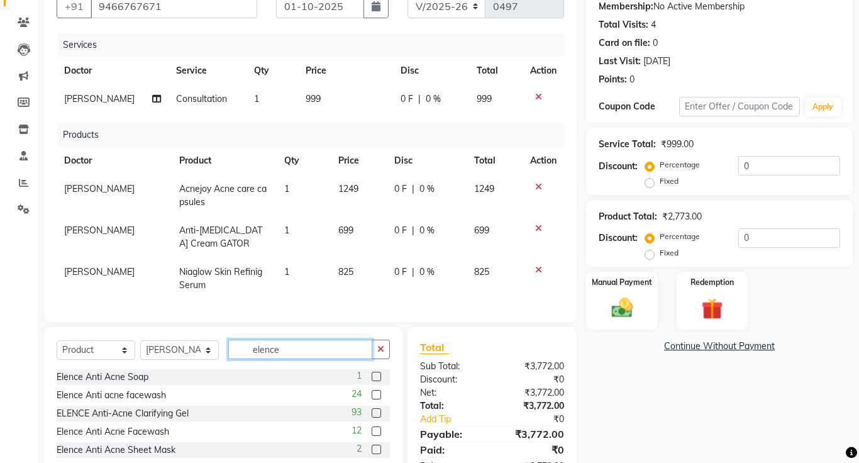
type input "elence"
click at [378, 393] on label at bounding box center [375, 394] width 9 height 9
click at [378, 393] on input "checkbox" at bounding box center [375, 395] width 8 height 8
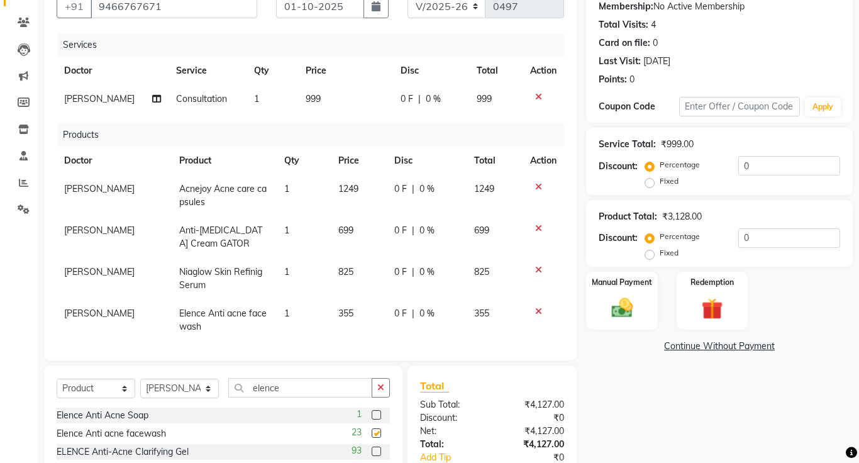
checkbox input "false"
click at [342, 388] on input "elence" at bounding box center [300, 387] width 144 height 19
type input "e"
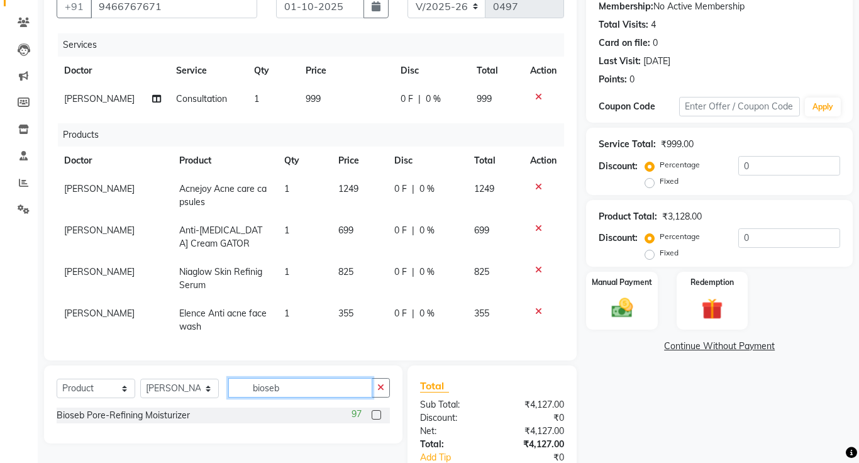
type input "bioseb"
click at [377, 412] on label at bounding box center [375, 414] width 9 height 9
click at [377, 412] on input "checkbox" at bounding box center [375, 415] width 8 height 8
checkbox input "false"
click at [375, 390] on button "button" at bounding box center [380, 387] width 18 height 19
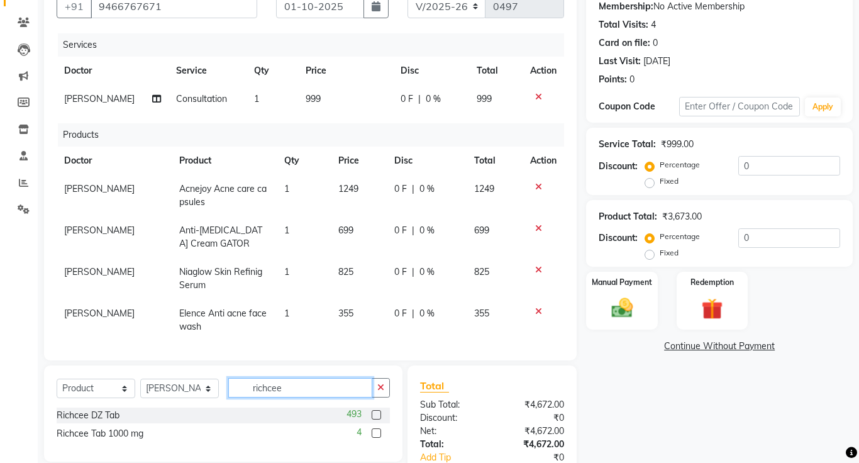
type input "richcee"
click at [377, 415] on label at bounding box center [375, 414] width 9 height 9
click at [377, 415] on input "checkbox" at bounding box center [375, 415] width 8 height 8
checkbox input "false"
click at [285, 315] on td "1" at bounding box center [304, 319] width 54 height 41
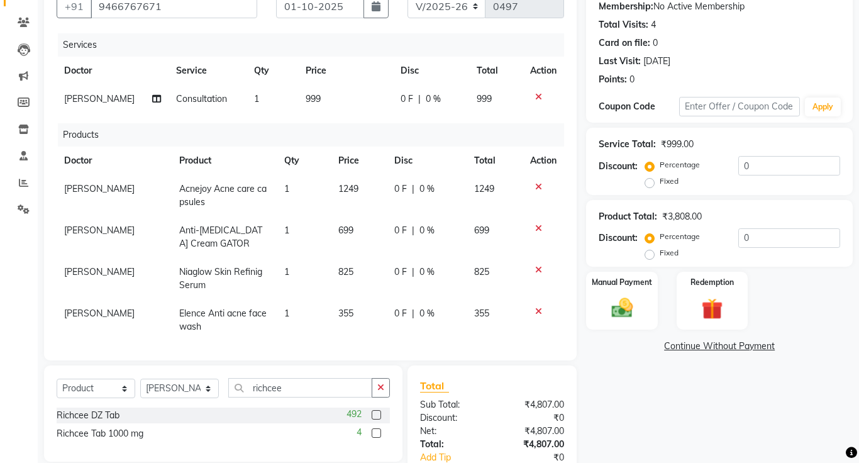
select select "1297"
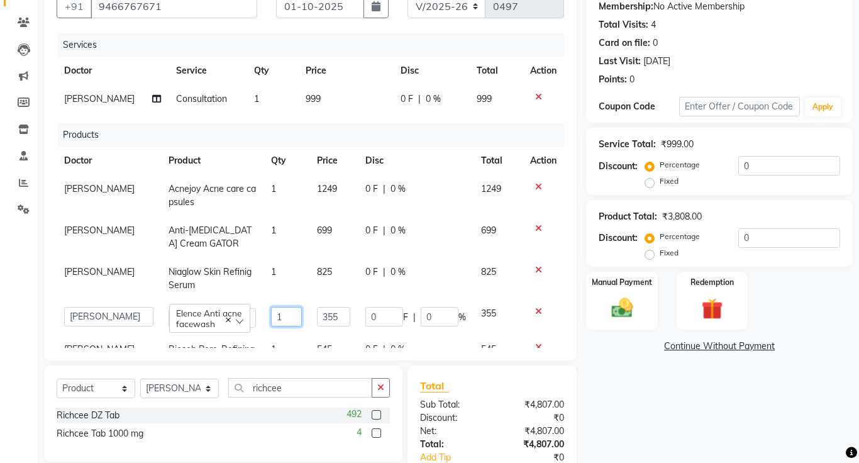
click at [275, 316] on input "1" at bounding box center [286, 316] width 31 height 19
type input "2"
click at [385, 385] on button "button" at bounding box center [380, 387] width 18 height 19
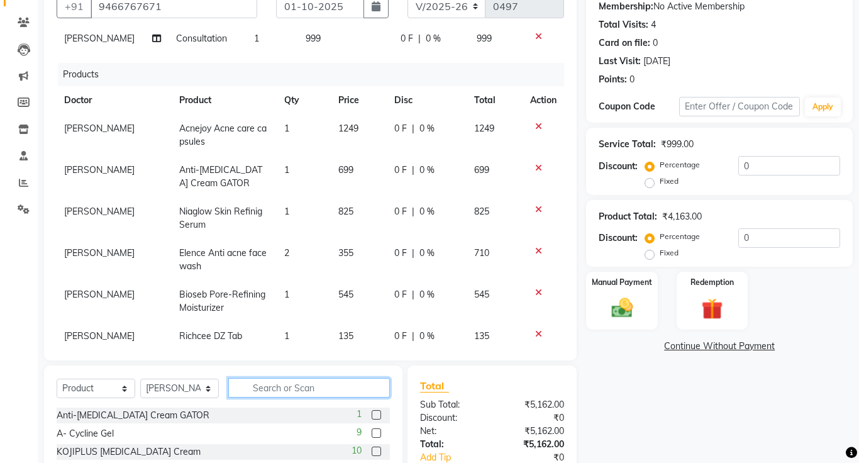
scroll to position [73, 0]
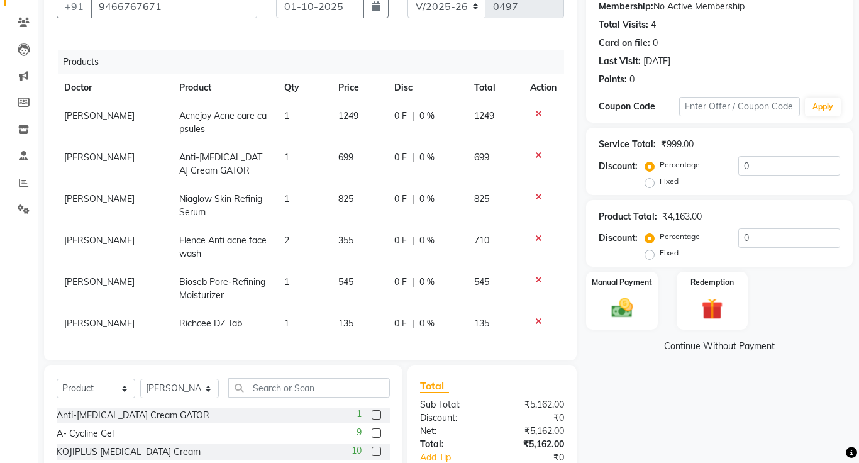
click at [288, 235] on td "2" at bounding box center [304, 246] width 54 height 41
select select "1297"
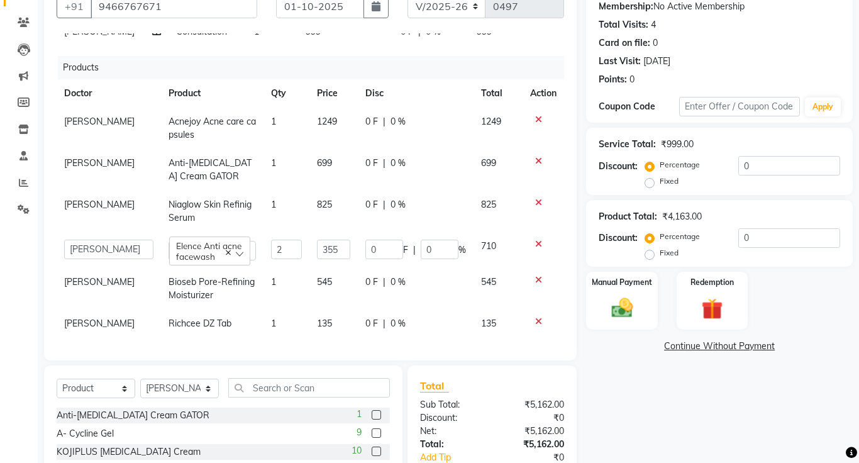
scroll to position [67, 0]
click at [280, 248] on input "2" at bounding box center [286, 248] width 31 height 19
type input "1"
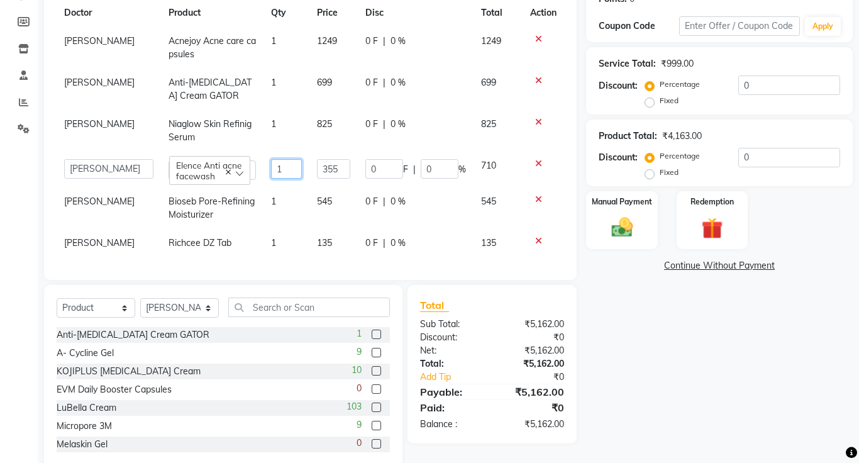
scroll to position [229, 0]
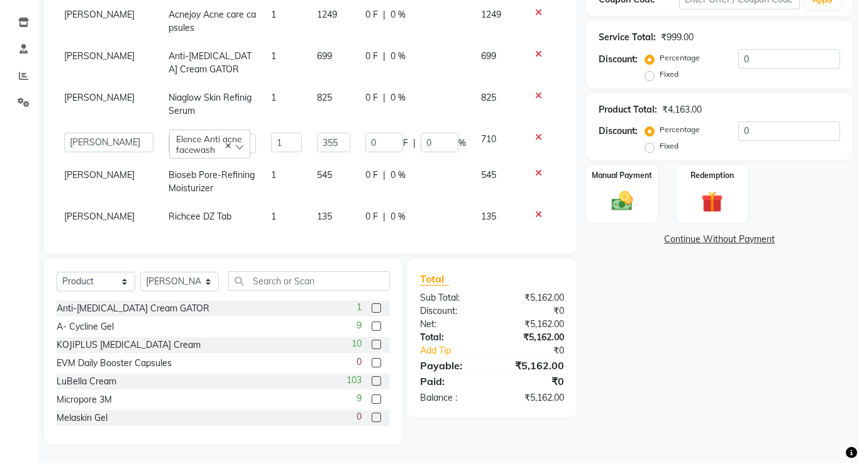
click at [267, 212] on tr "DR. RAYMUS Richcee DZ Tab 1 135 0 F | 0 % 135" at bounding box center [310, 216] width 507 height 28
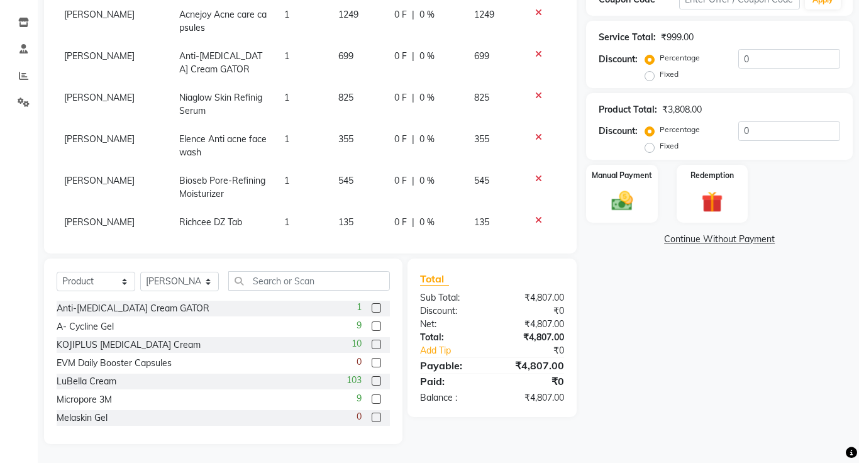
click at [284, 217] on span "1" at bounding box center [286, 221] width 5 height 11
select select "1297"
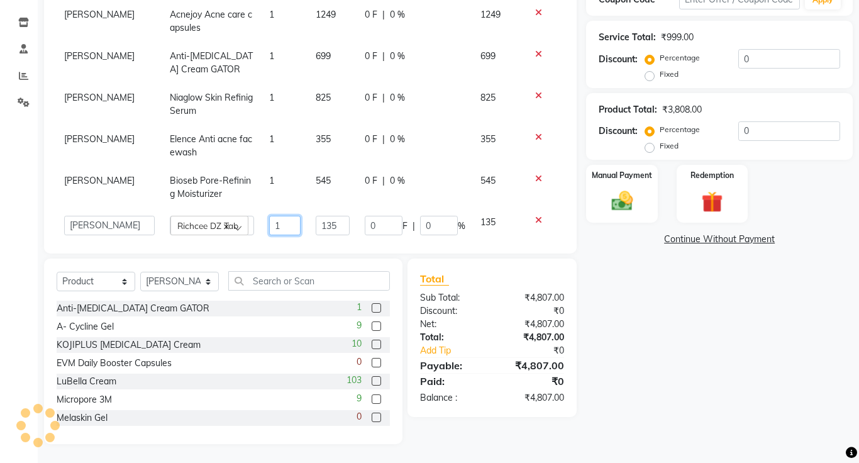
click at [277, 224] on input "1" at bounding box center [284, 225] width 31 height 19
type input "2"
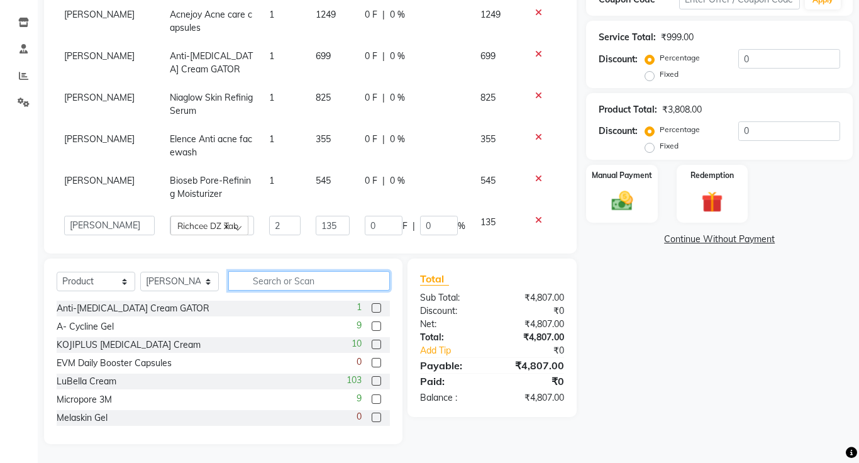
click at [323, 282] on input "text" at bounding box center [309, 280] width 162 height 19
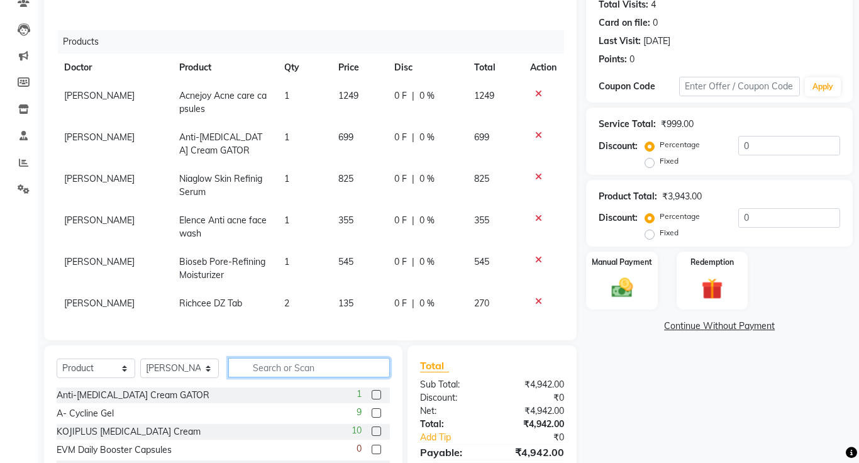
scroll to position [141, 0]
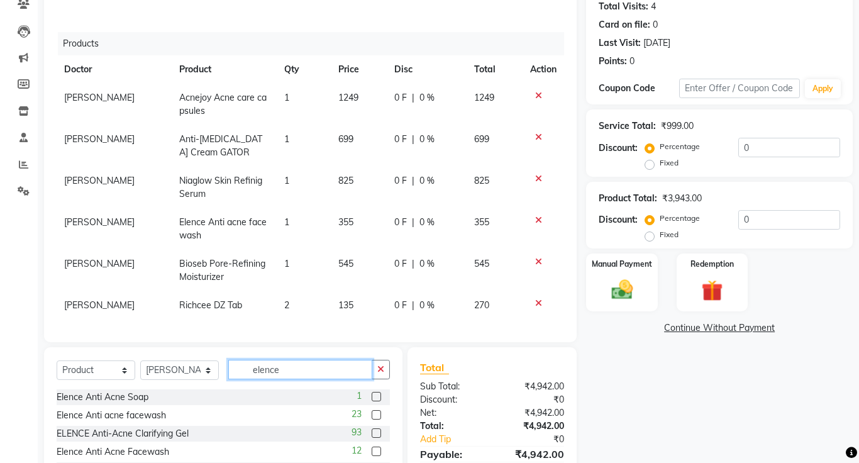
type input "elence"
click at [377, 432] on label at bounding box center [375, 432] width 9 height 9
click at [377, 432] on input "checkbox" at bounding box center [375, 433] width 8 height 8
checkbox input "false"
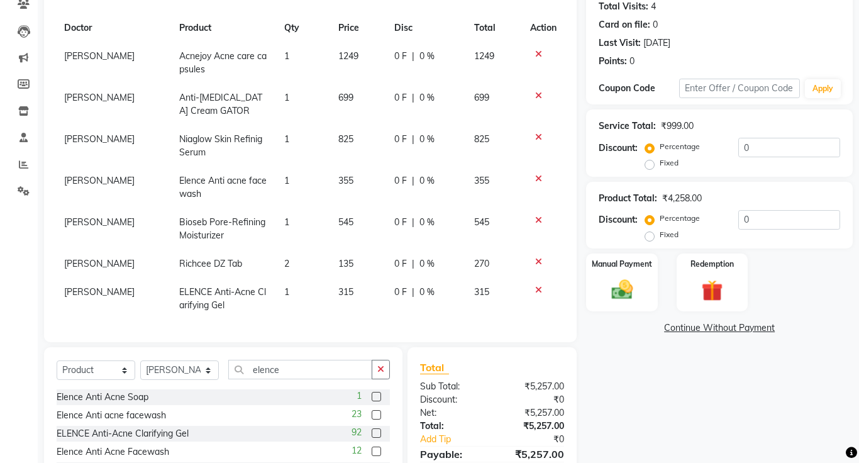
click at [286, 290] on td "1" at bounding box center [304, 298] width 54 height 41
select select "1297"
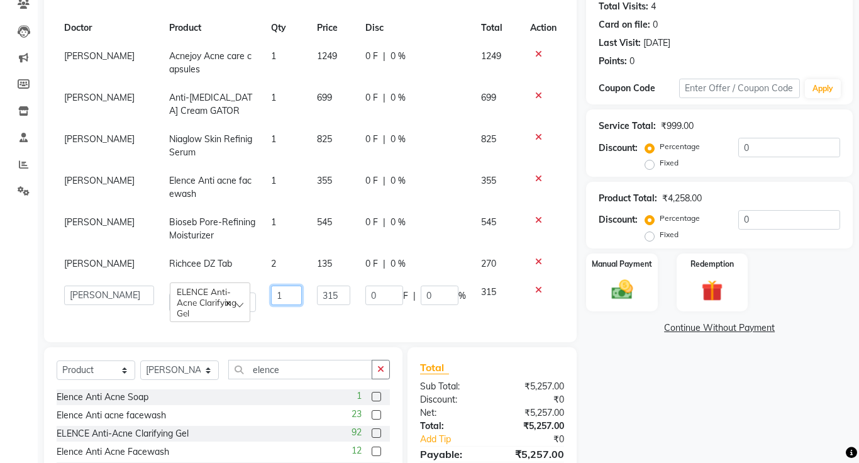
click at [273, 299] on input "1" at bounding box center [286, 294] width 31 height 19
click at [320, 371] on input "elence" at bounding box center [300, 369] width 144 height 19
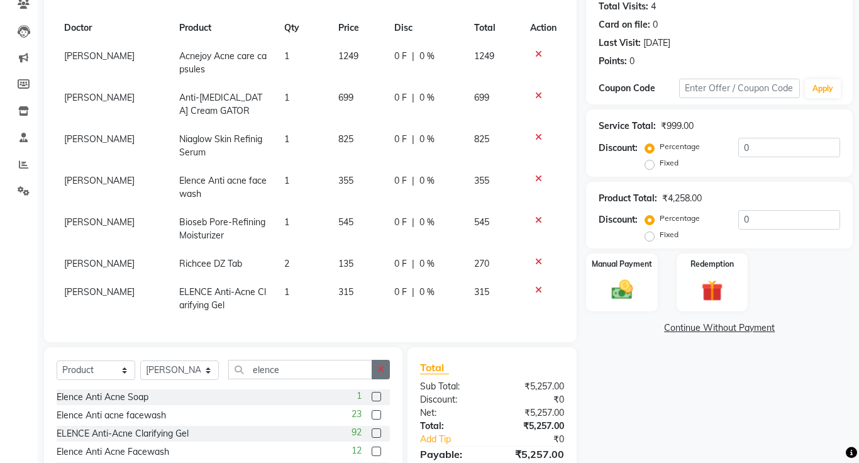
click at [385, 370] on button "button" at bounding box center [380, 369] width 18 height 19
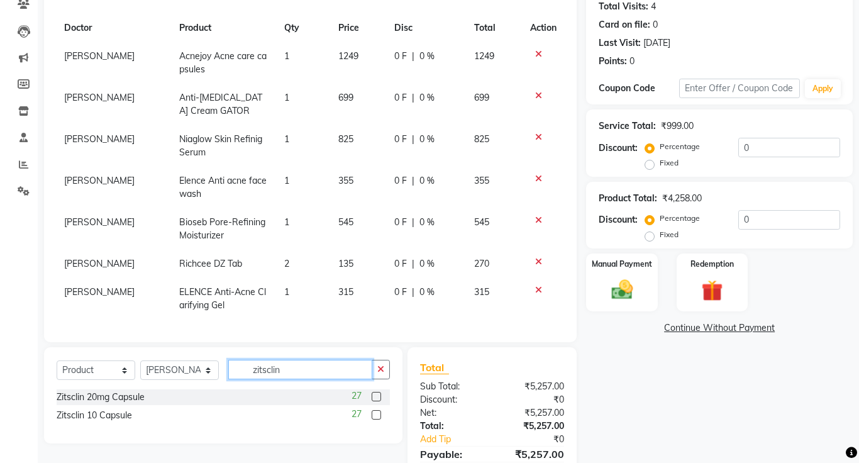
type input "zitsclin"
click at [373, 414] on label at bounding box center [375, 414] width 9 height 9
click at [373, 414] on input "checkbox" at bounding box center [375, 415] width 8 height 8
checkbox input "false"
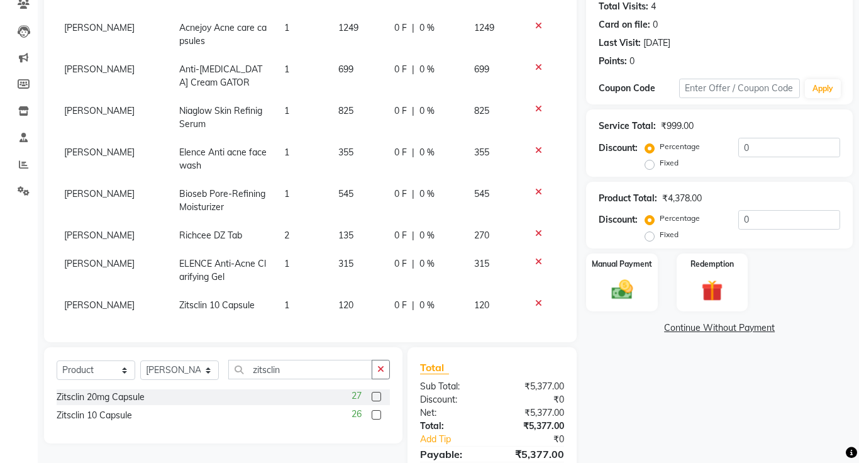
click at [288, 302] on td "1" at bounding box center [304, 305] width 54 height 28
select select "1297"
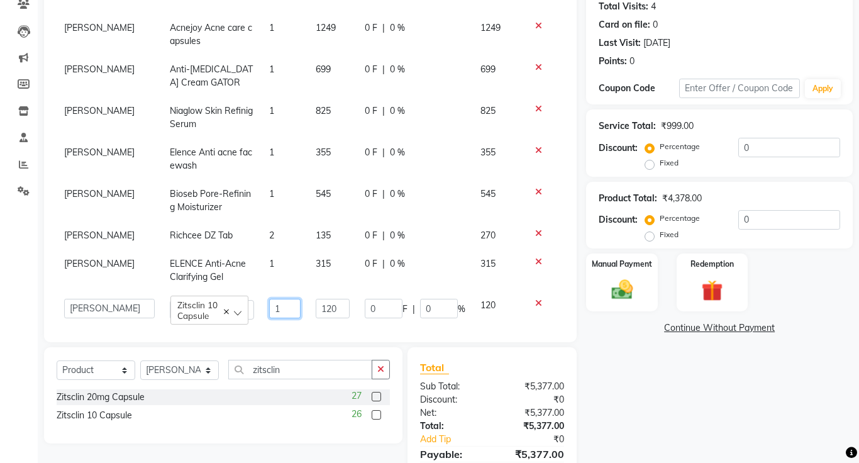
click at [275, 309] on input "1" at bounding box center [284, 308] width 31 height 19
type input "3"
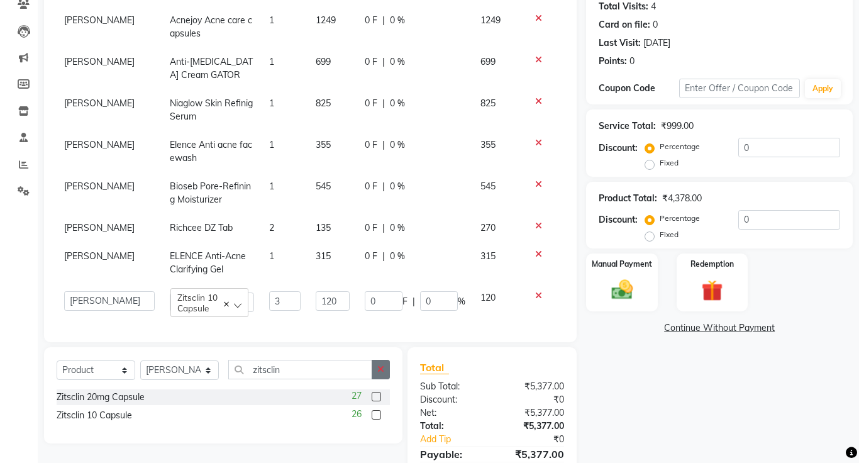
click at [383, 370] on icon "button" at bounding box center [380, 369] width 7 height 9
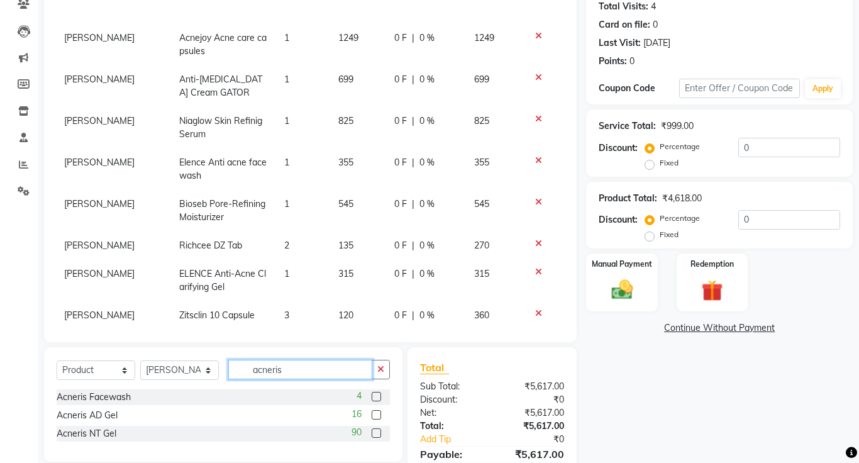
scroll to position [136, 0]
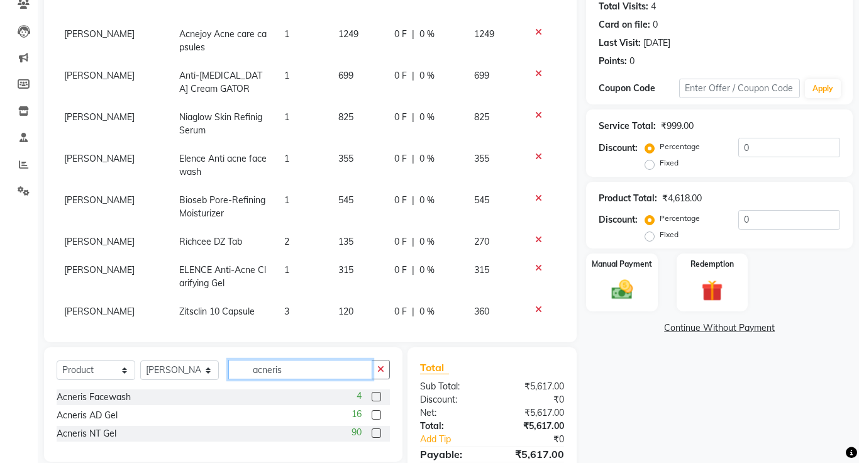
type input "acneris"
click at [539, 200] on icon at bounding box center [538, 198] width 7 height 9
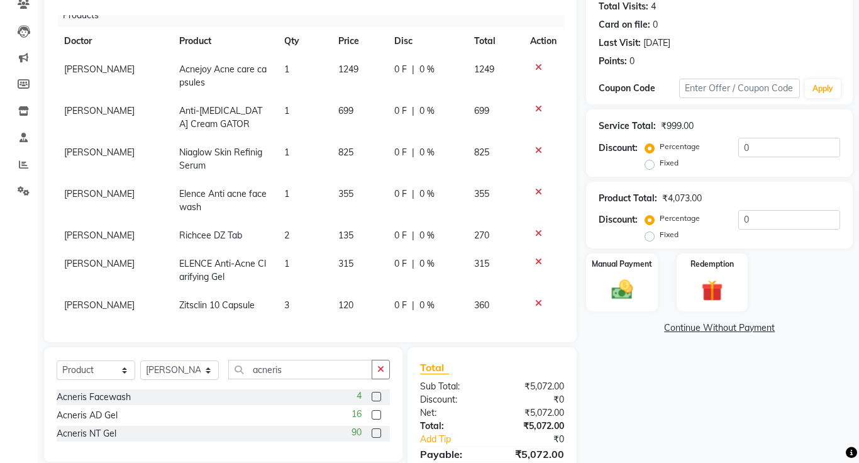
scroll to position [101, 0]
click at [375, 432] on label at bounding box center [375, 432] width 9 height 9
click at [375, 432] on input "checkbox" at bounding box center [375, 433] width 8 height 8
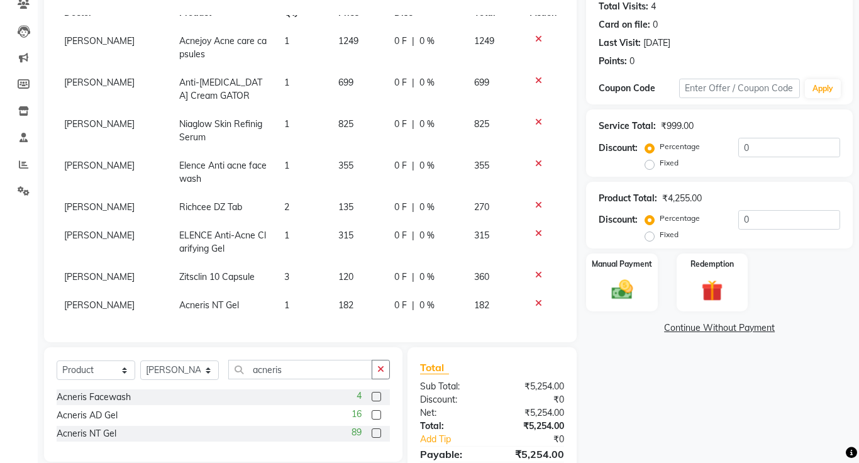
checkbox input "false"
click at [285, 313] on td "1" at bounding box center [304, 305] width 54 height 28
select select "1297"
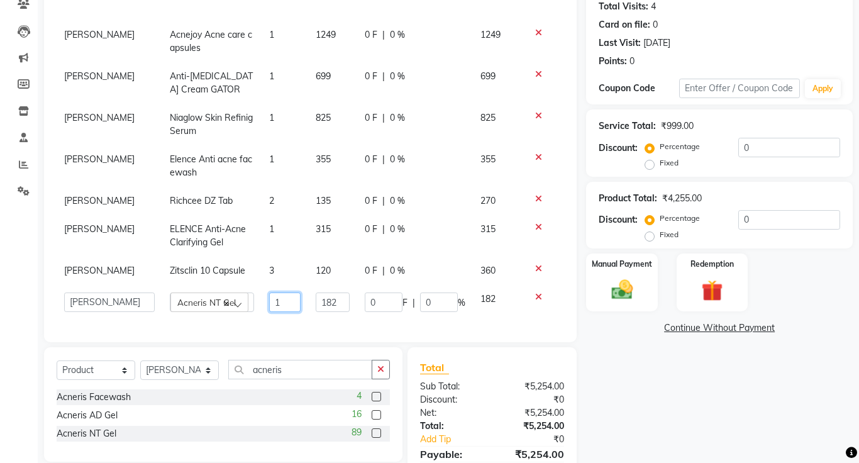
click at [279, 298] on input "1" at bounding box center [284, 301] width 31 height 19
type input "2"
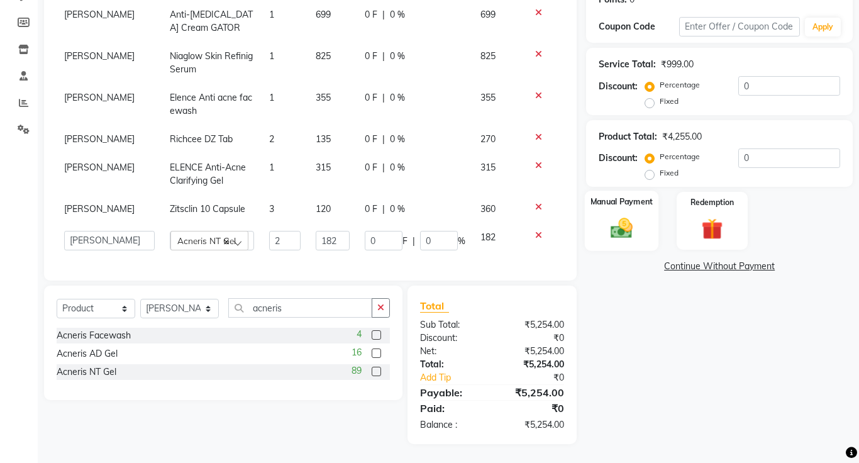
click at [643, 232] on div "Manual Payment" at bounding box center [622, 220] width 74 height 60
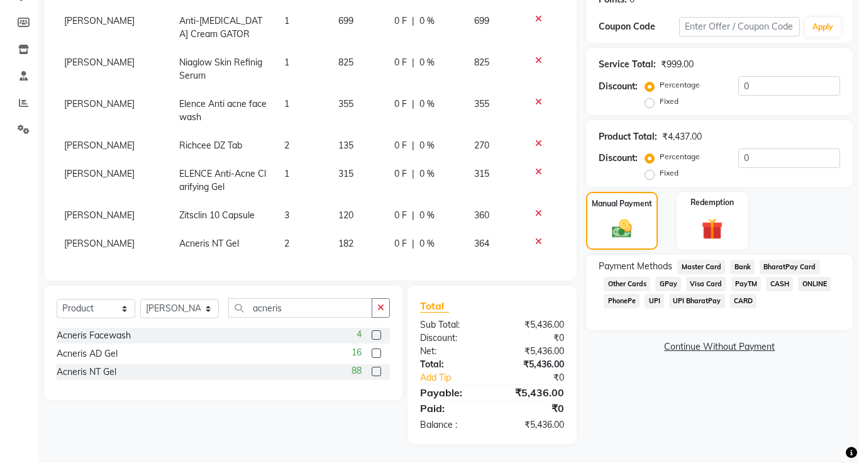
click at [819, 282] on span "ONLINE" at bounding box center [814, 284] width 33 height 14
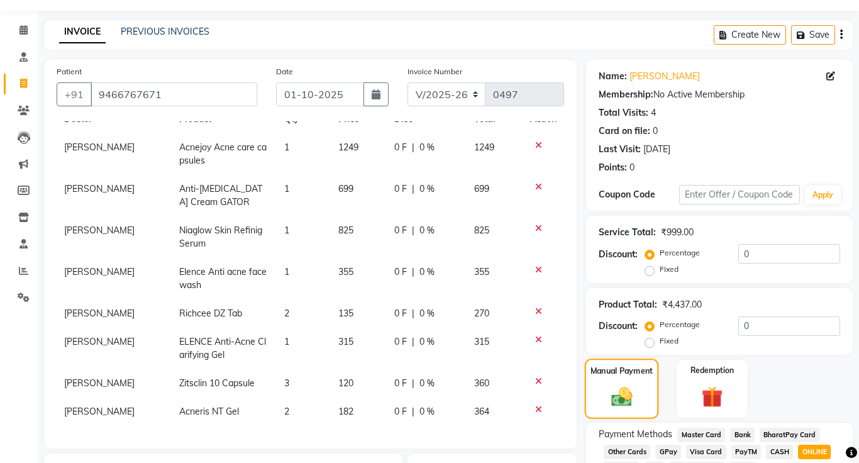
scroll to position [202, 0]
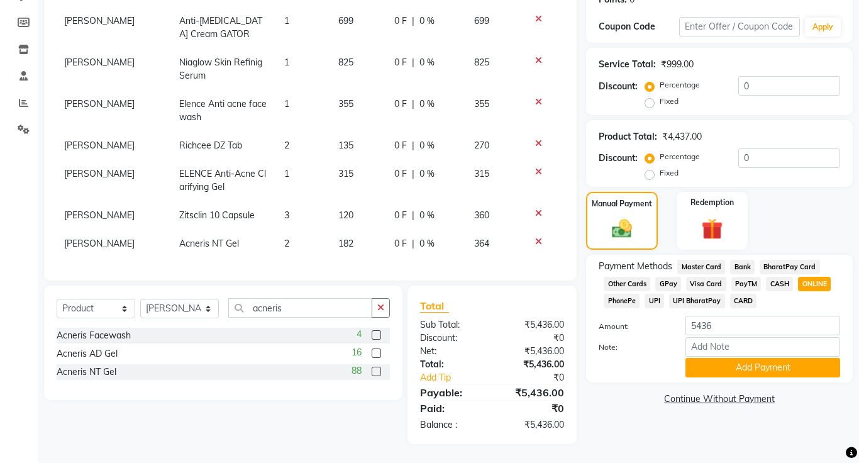
click at [724, 402] on link "Continue Without Payment" at bounding box center [718, 398] width 261 height 13
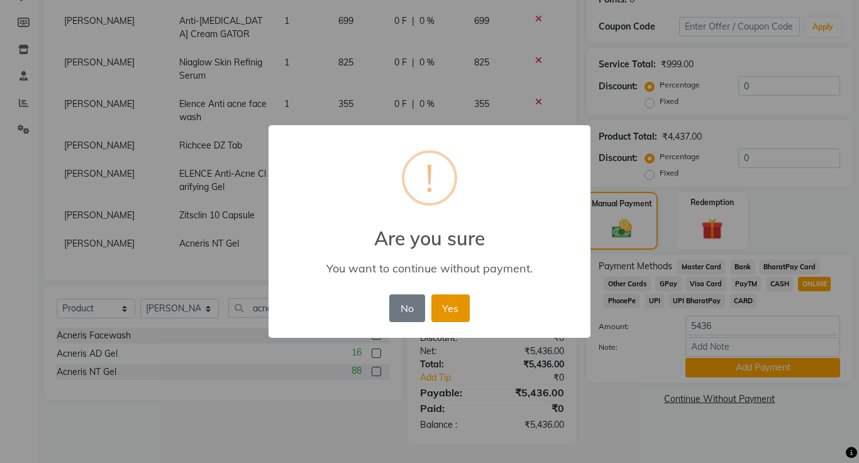
click at [455, 304] on button "Yes" at bounding box center [450, 308] width 38 height 28
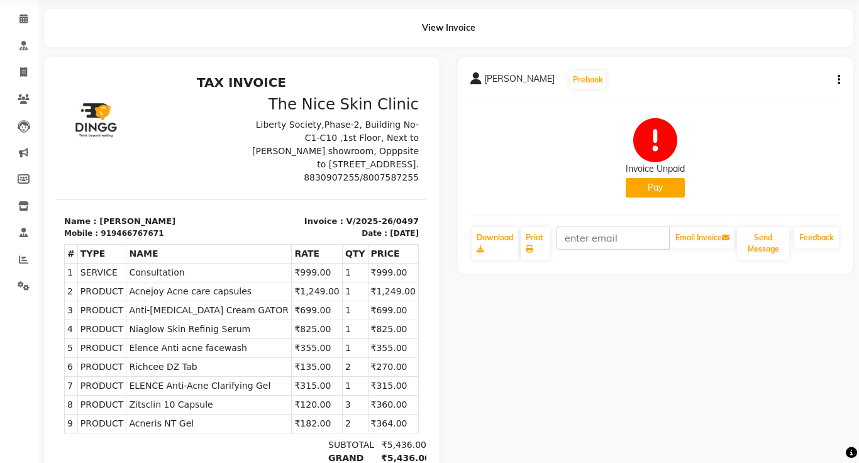
scroll to position [45, 0]
click at [21, 95] on icon at bounding box center [24, 99] width 12 height 9
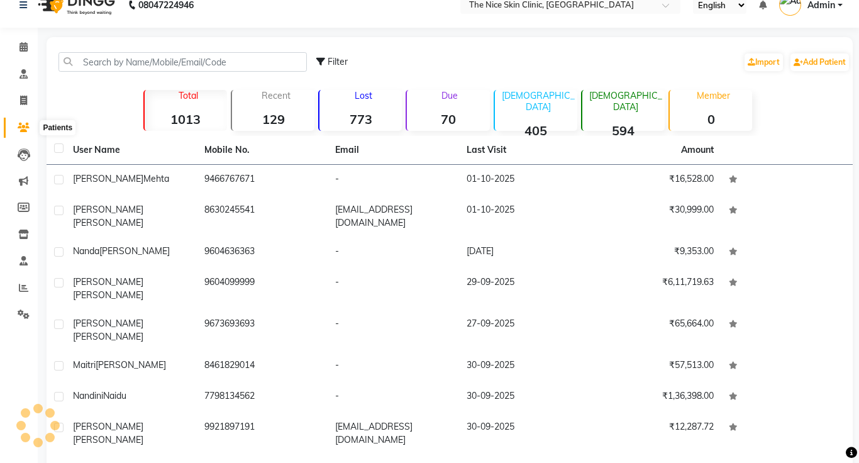
scroll to position [45, 0]
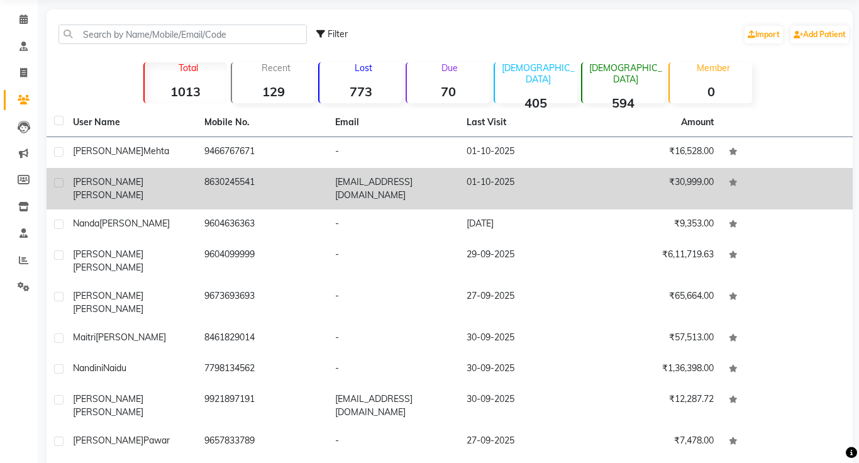
click at [123, 189] on span "[PERSON_NAME]" at bounding box center [108, 194] width 70 height 11
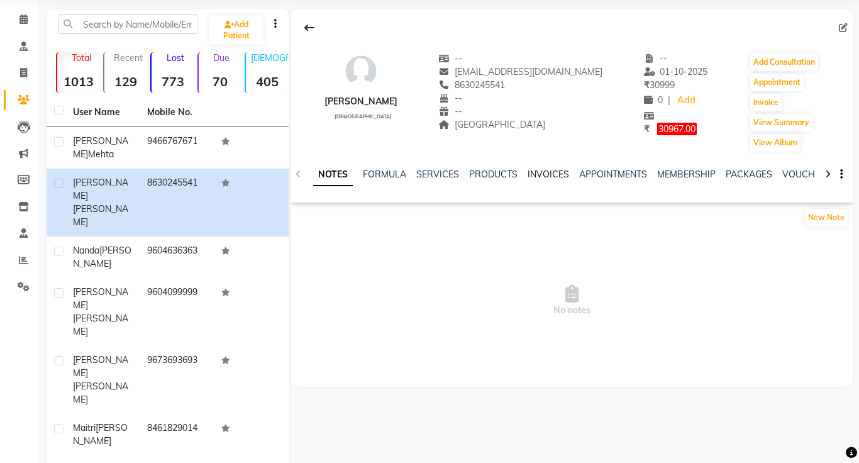
click at [552, 173] on link "INVOICES" at bounding box center [547, 173] width 41 height 11
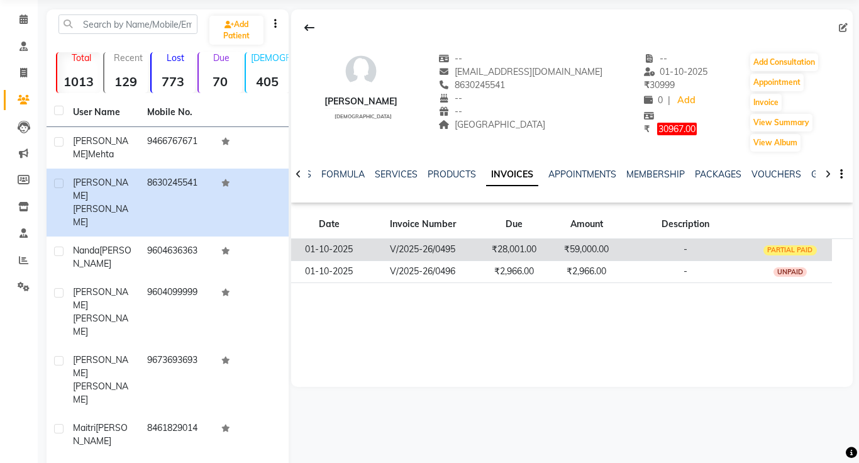
click at [589, 248] on td "₹59,000.00" at bounding box center [586, 250] width 72 height 22
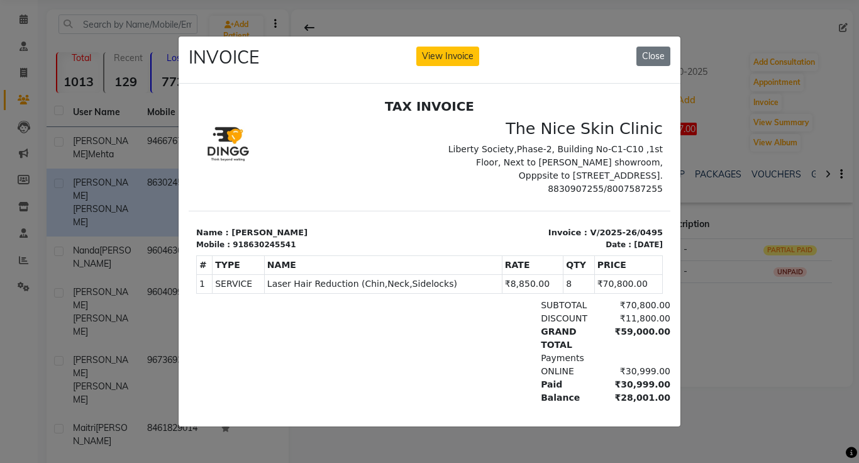
click at [855, 216] on ngb-modal-window "INVOICE View Invoice Close" at bounding box center [429, 231] width 859 height 463
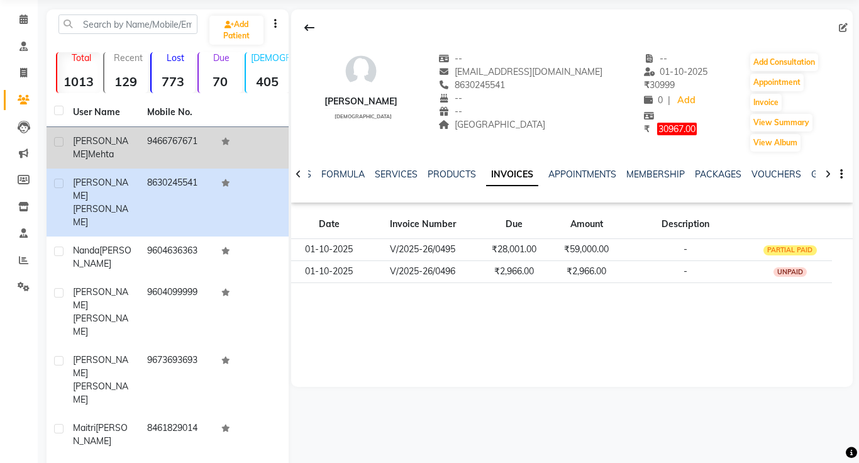
click at [72, 142] on td "[PERSON_NAME]" at bounding box center [102, 147] width 74 height 41
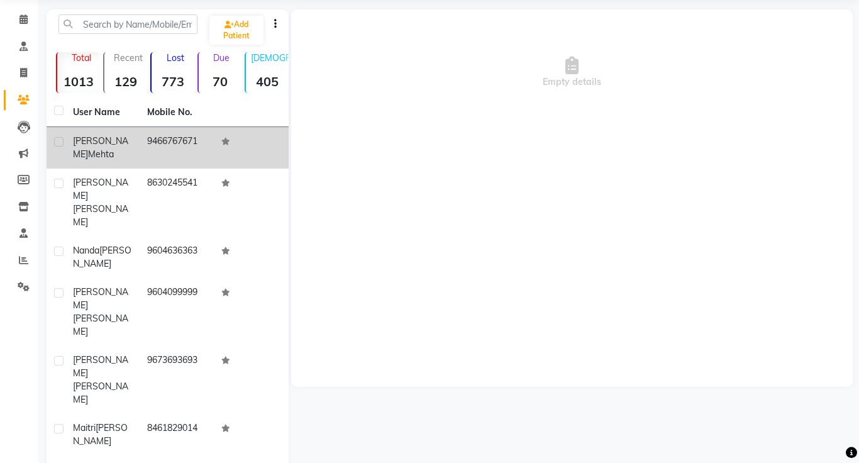
click at [138, 141] on td "[PERSON_NAME]" at bounding box center [102, 147] width 74 height 41
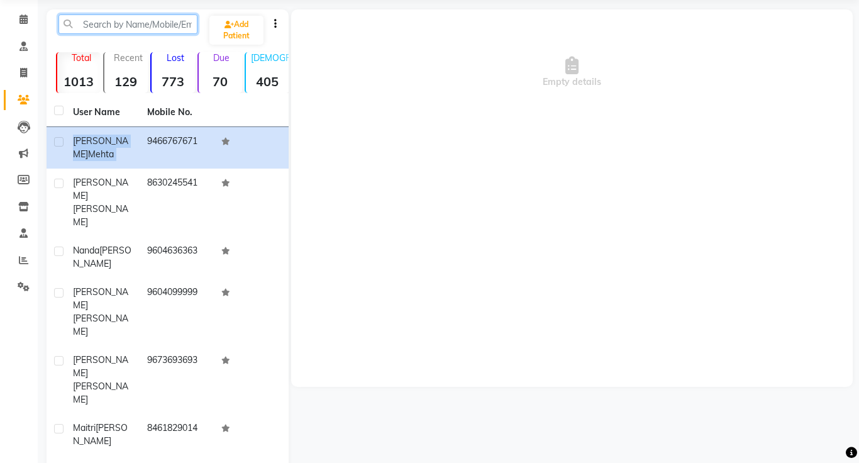
click at [134, 28] on input "text" at bounding box center [127, 23] width 139 height 19
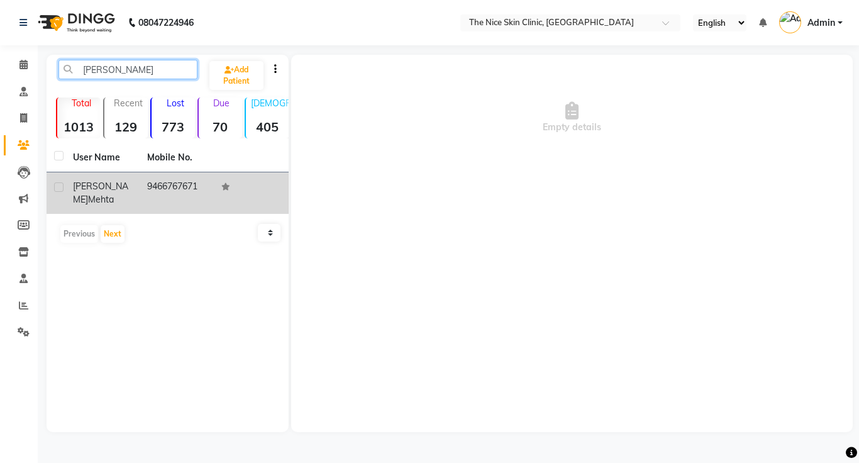
type input "manik"
click at [129, 189] on div "[PERSON_NAME]" at bounding box center [102, 193] width 59 height 26
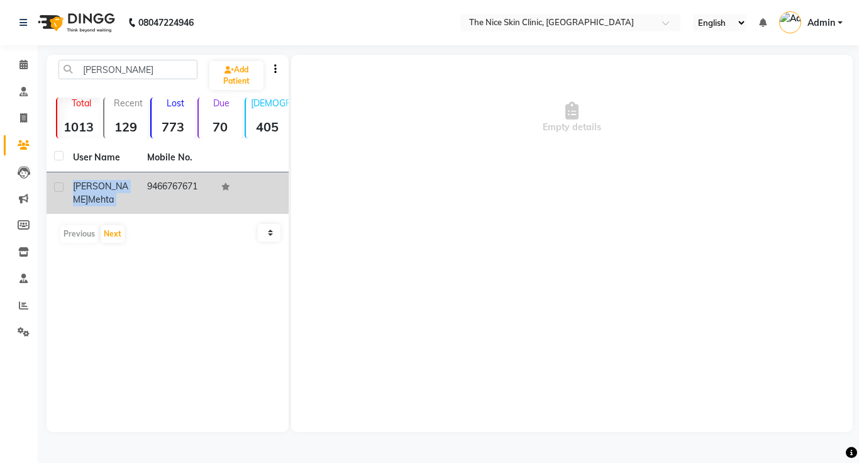
click at [129, 189] on div "[PERSON_NAME]" at bounding box center [102, 193] width 59 height 26
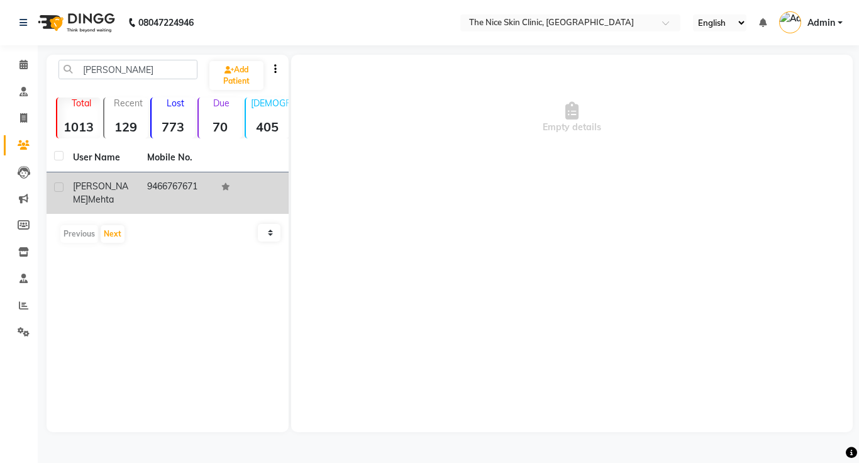
click at [129, 189] on div "[PERSON_NAME]" at bounding box center [102, 193] width 59 height 26
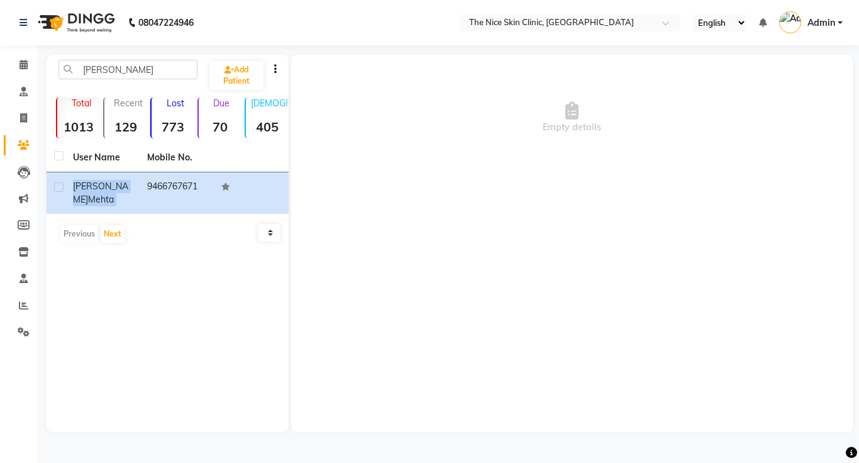
click at [236, 170] on th at bounding box center [251, 157] width 74 height 29
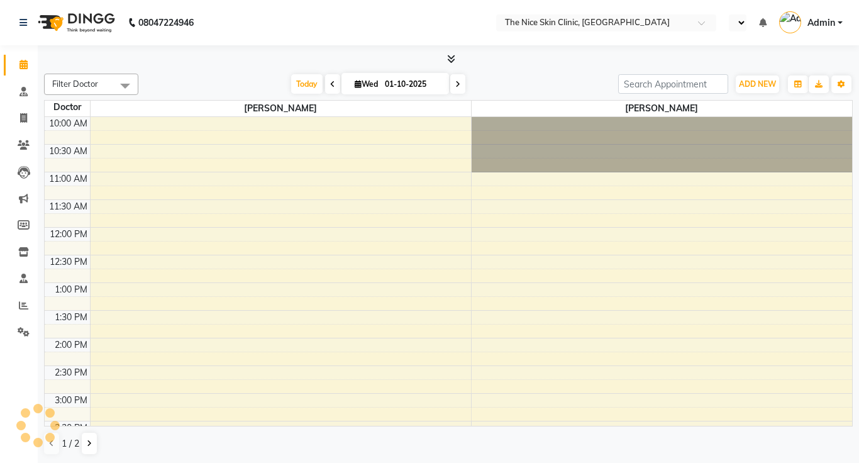
select select "en"
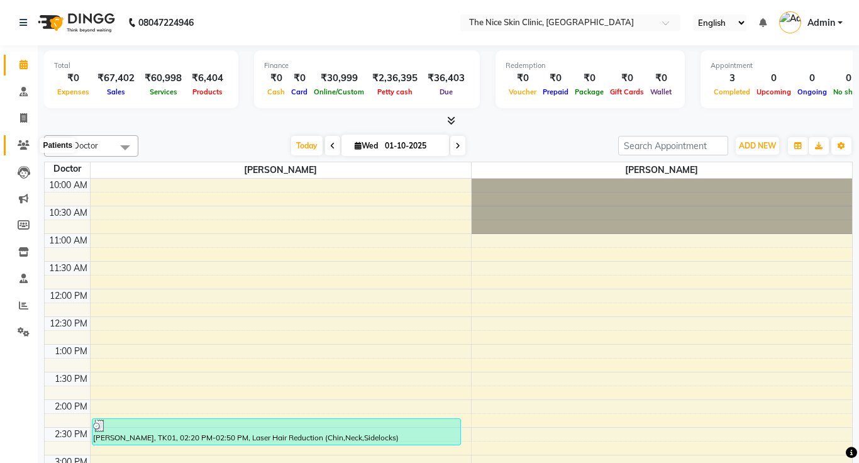
click at [20, 146] on icon at bounding box center [24, 144] width 12 height 9
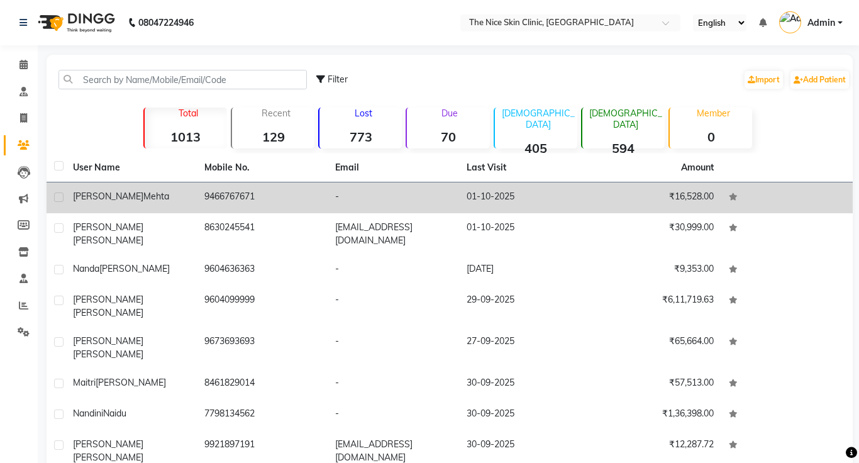
click at [148, 201] on div "[PERSON_NAME]" at bounding box center [131, 196] width 116 height 13
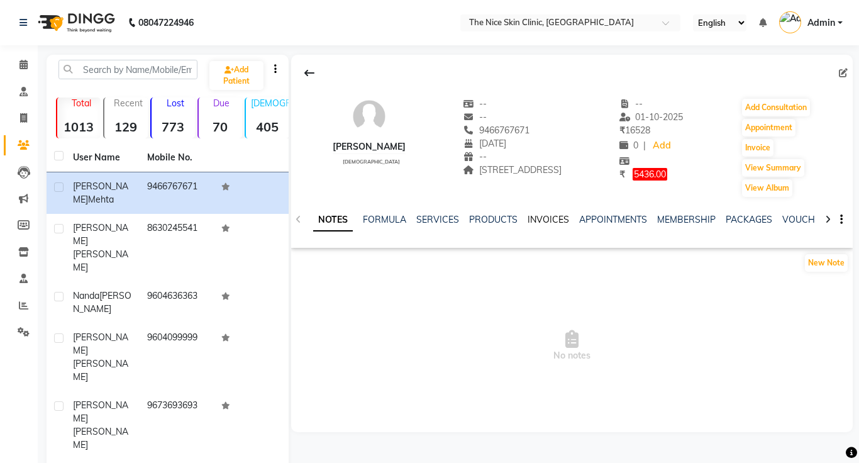
click at [532, 221] on link "INVOICES" at bounding box center [547, 219] width 41 height 11
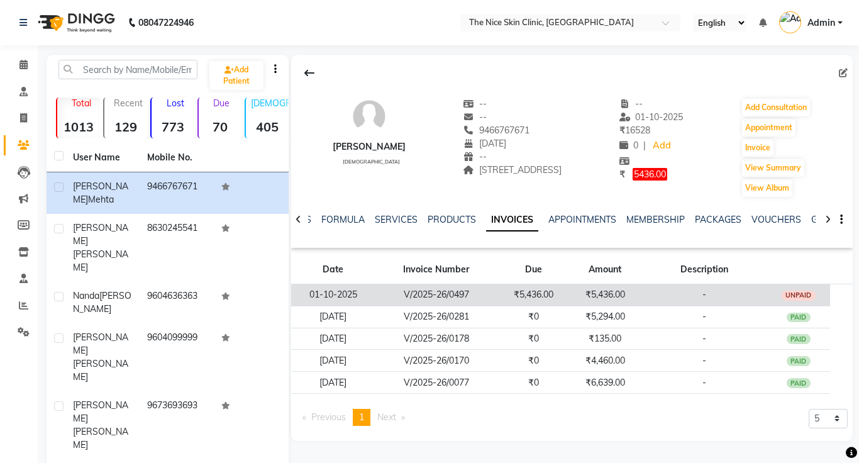
click at [626, 300] on td "₹5,436.00" at bounding box center [605, 295] width 72 height 22
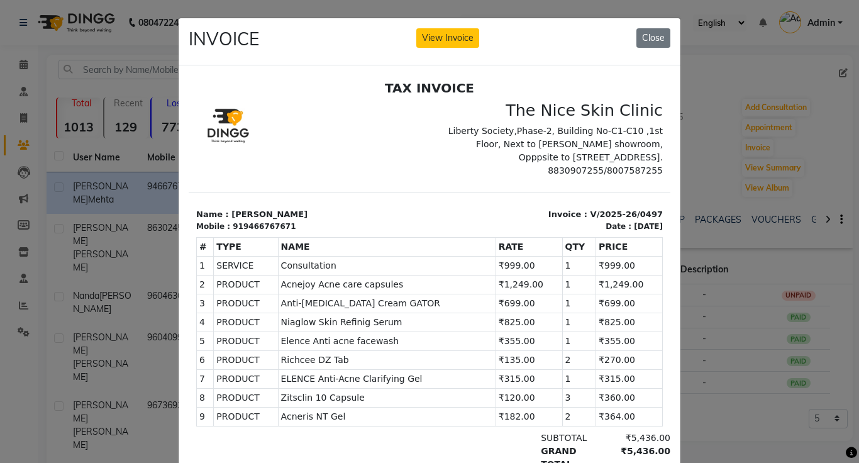
scroll to position [5, 0]
